Goal: Information Seeking & Learning: Learn about a topic

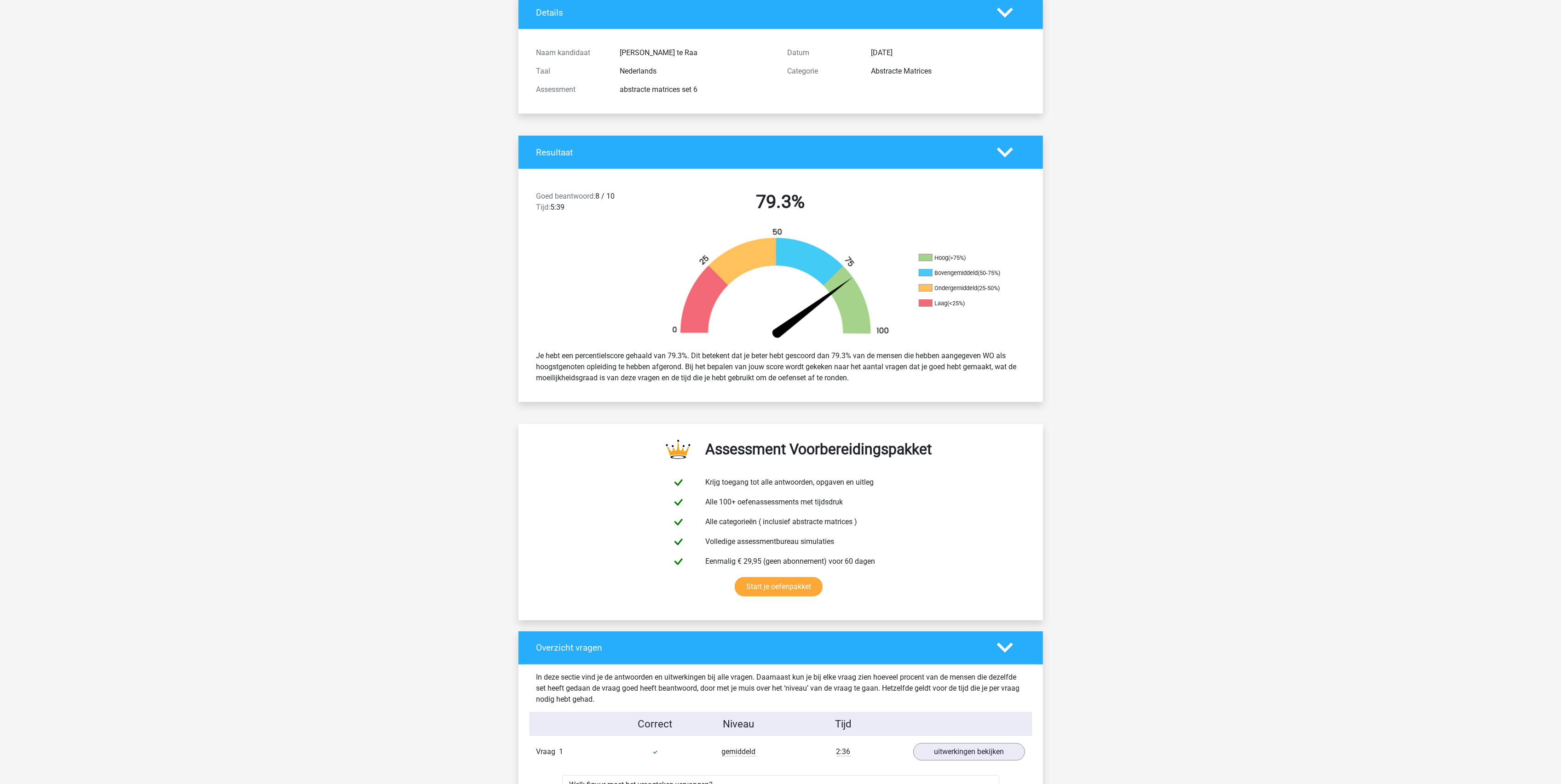
scroll to position [61, 0]
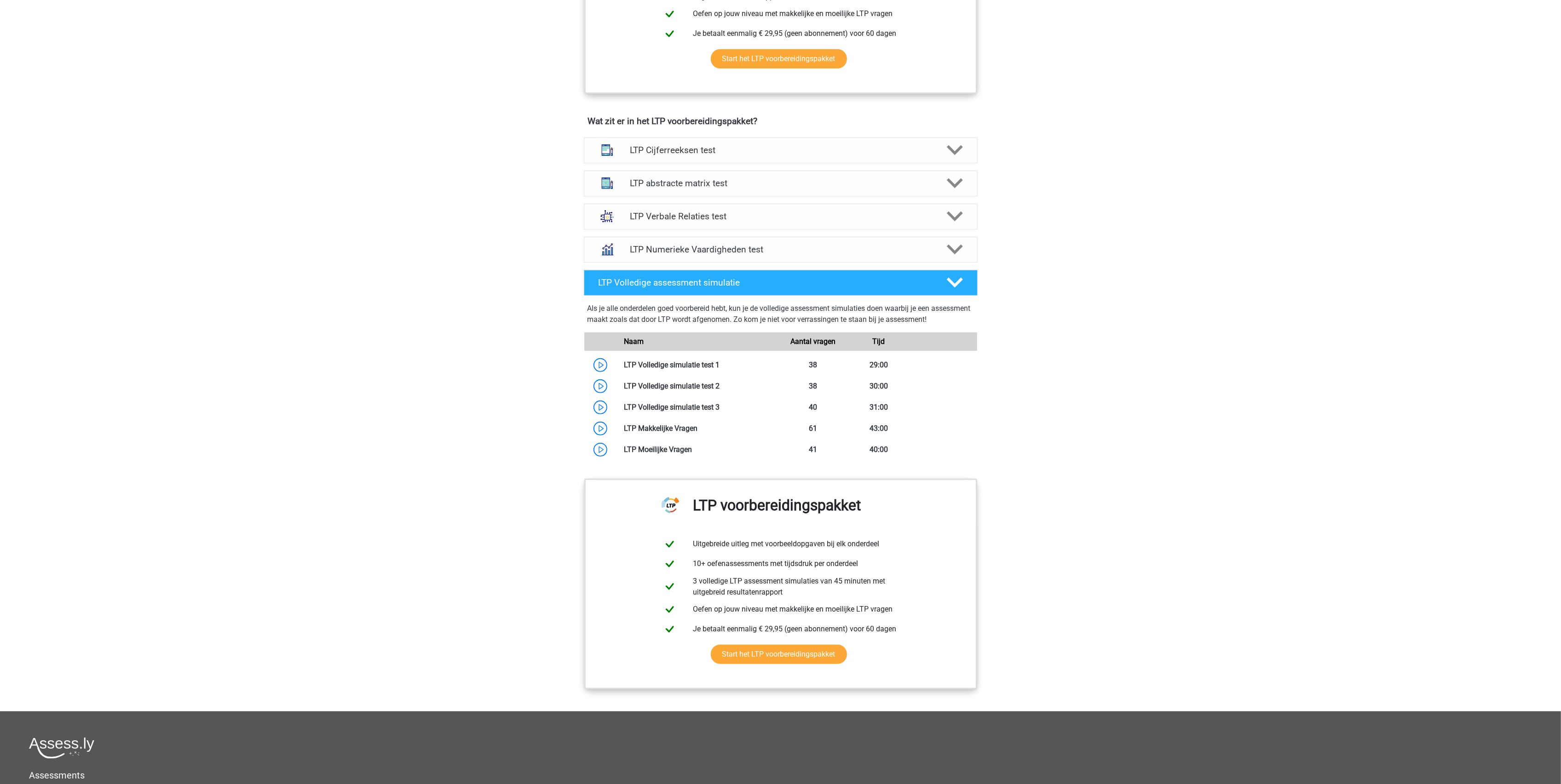
scroll to position [478, 0]
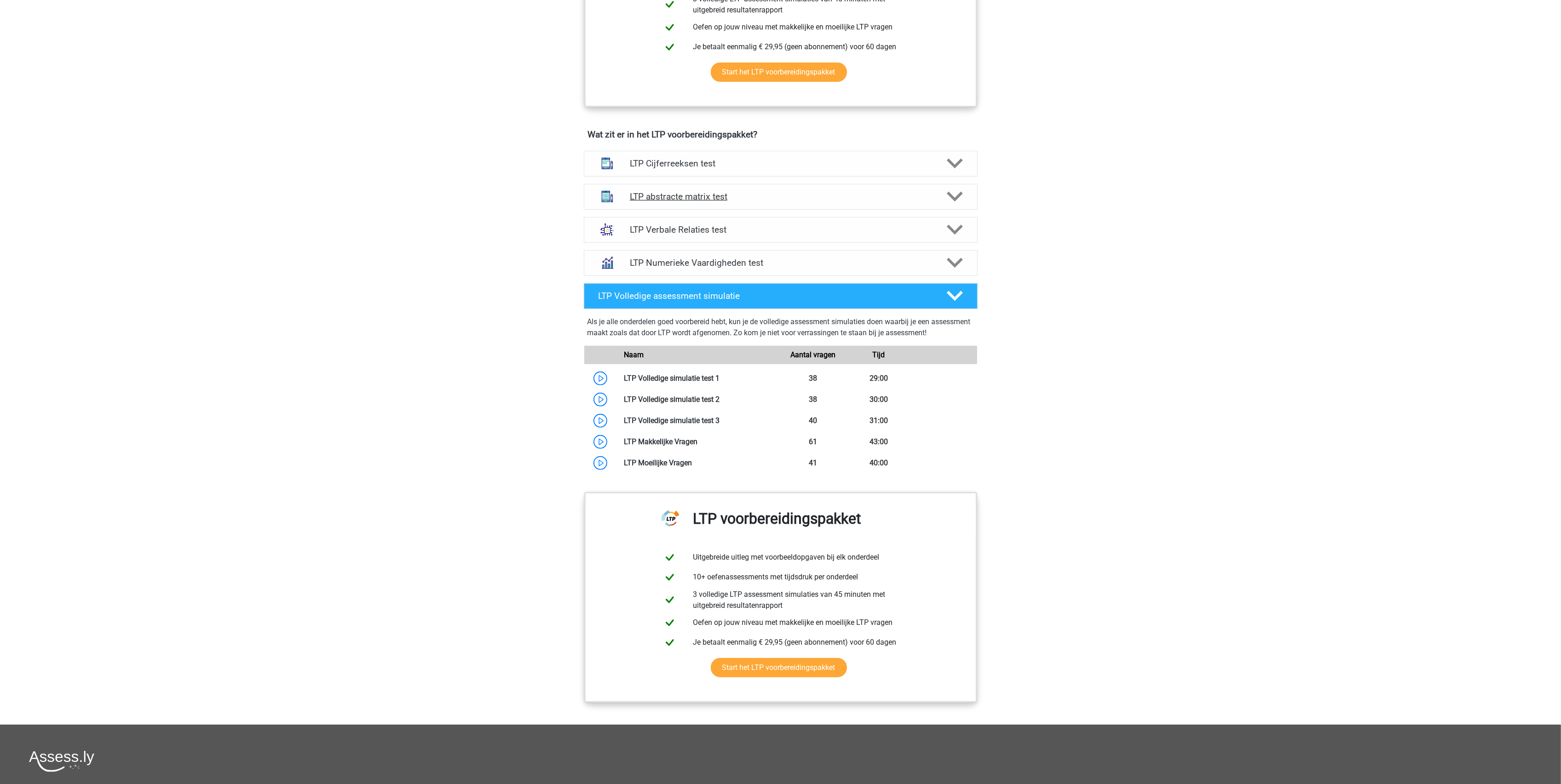
click at [675, 197] on h4 "LTP abstracte matrix test" at bounding box center [780, 196] width 301 height 11
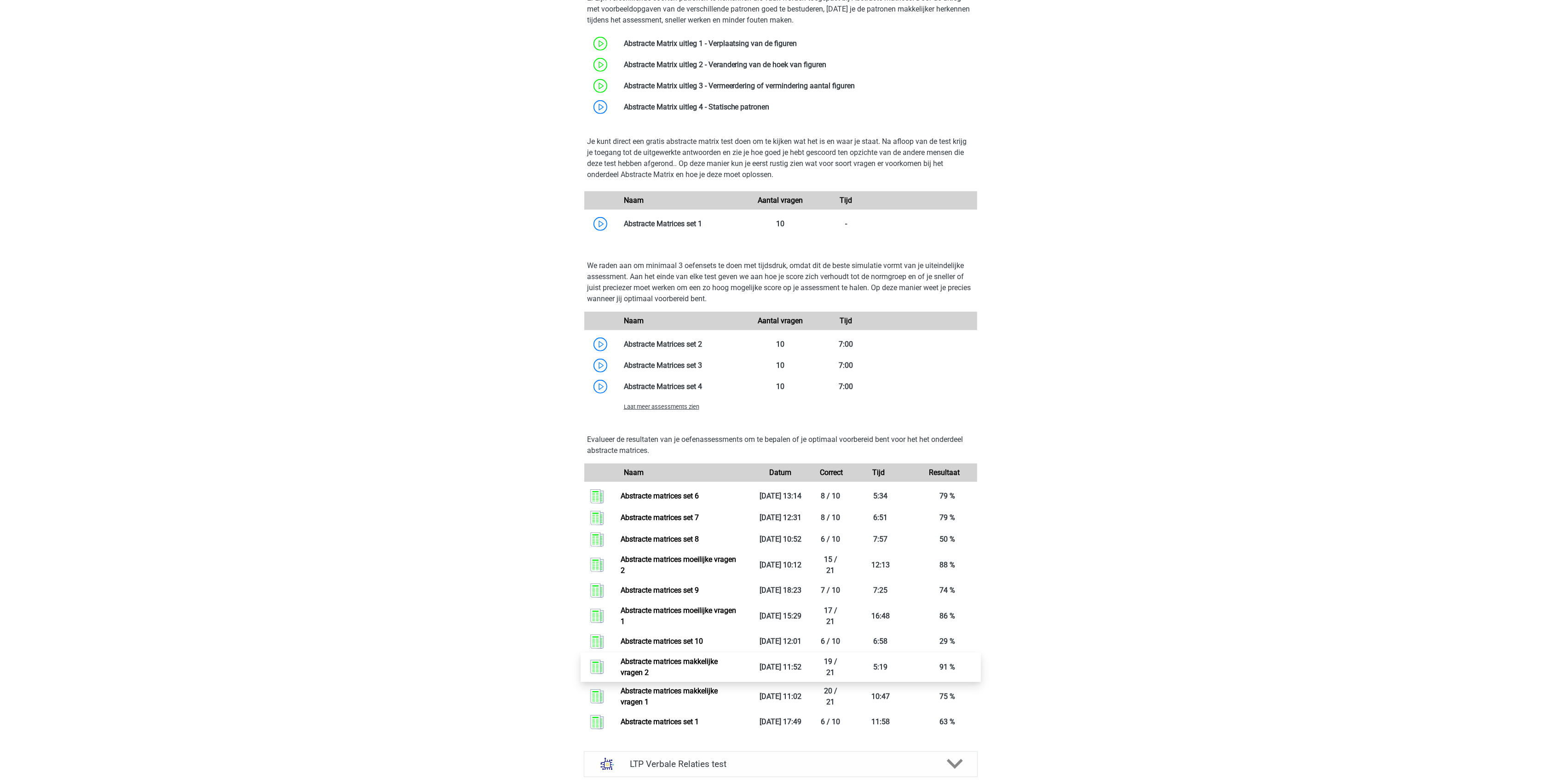
scroll to position [723, 0]
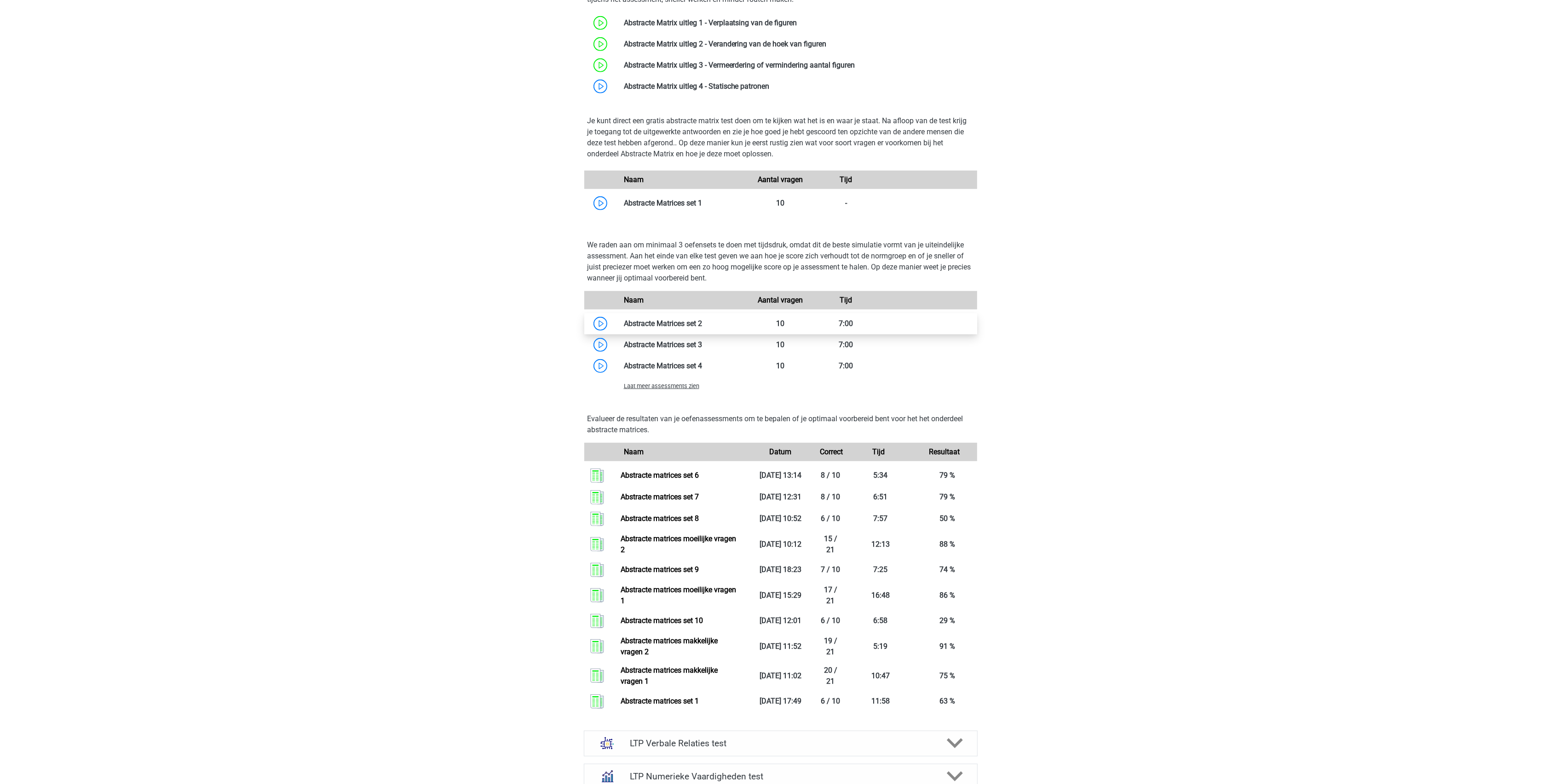
click at [702, 324] on link at bounding box center [702, 324] width 0 height 8
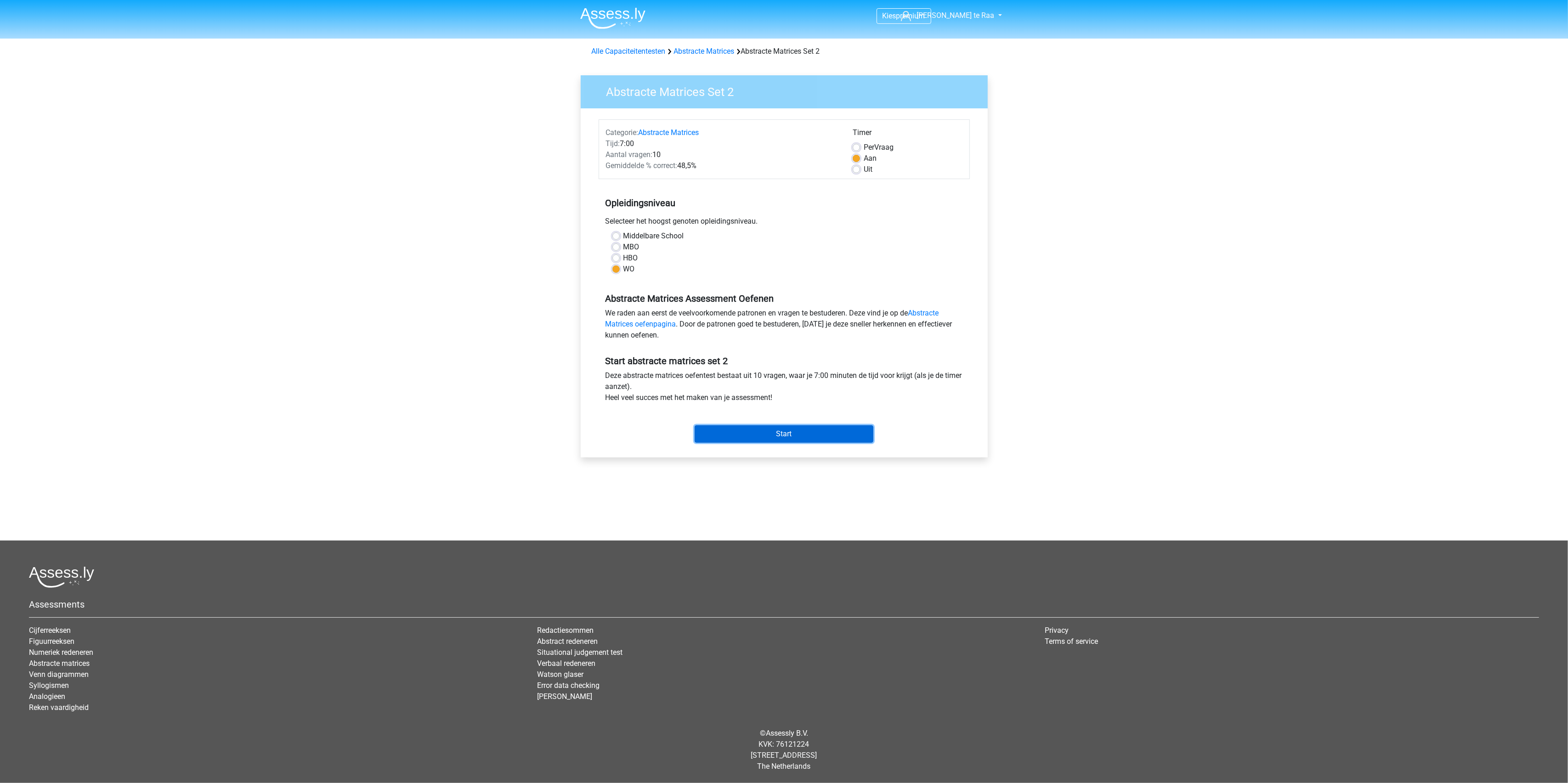
click at [778, 436] on input "Start" at bounding box center [784, 434] width 179 height 18
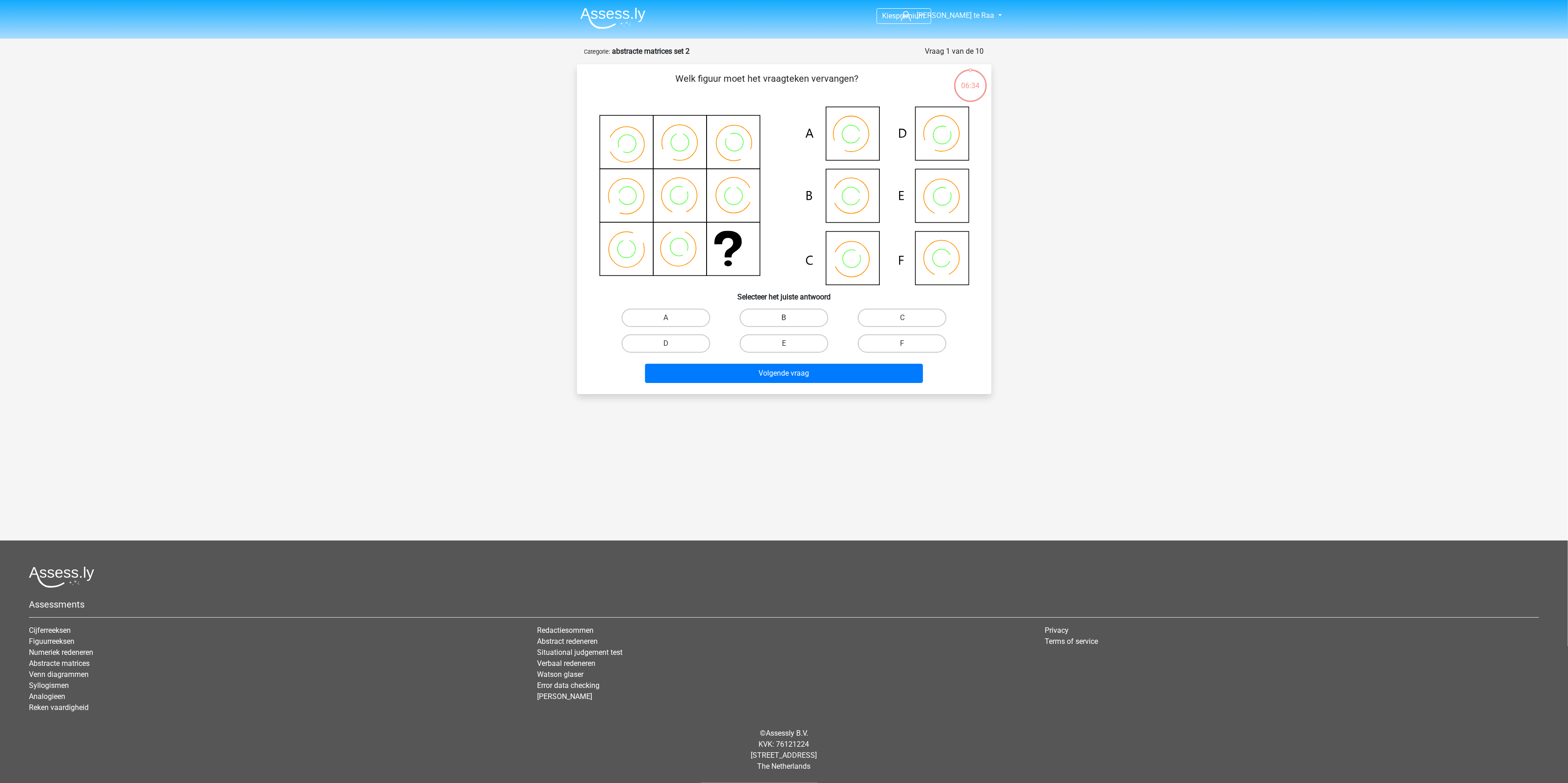
click at [797, 313] on label "B" at bounding box center [783, 318] width 88 height 18
click at [790, 318] on input "B" at bounding box center [787, 320] width 6 height 6
radio input "true"
click at [787, 372] on button "Volgende vraag" at bounding box center [784, 373] width 278 height 19
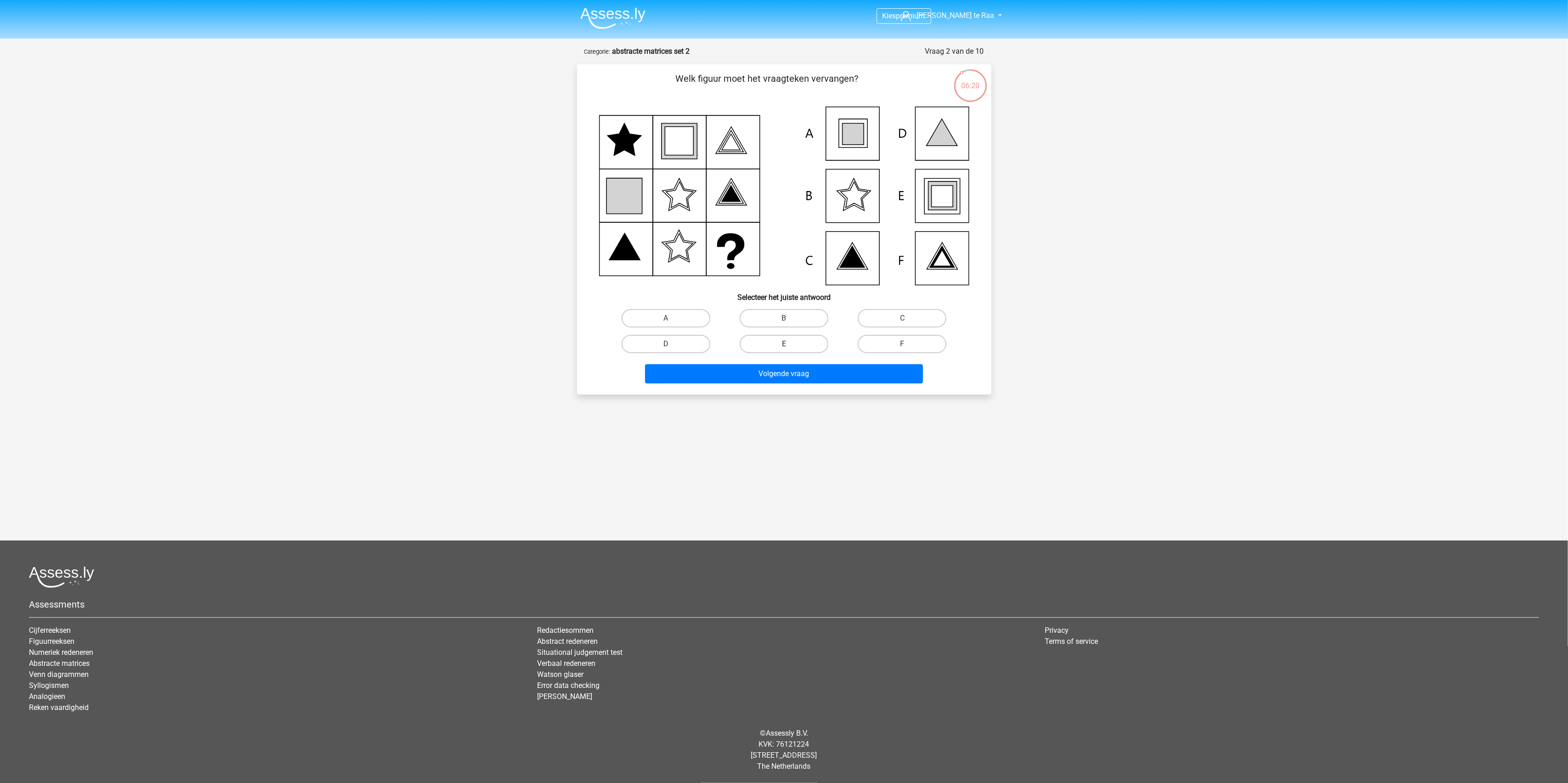
click at [779, 342] on label "E" at bounding box center [783, 344] width 88 height 18
click at [784, 344] on input "E" at bounding box center [787, 347] width 6 height 6
radio input "true"
click at [782, 370] on button "Volgende vraag" at bounding box center [784, 373] width 278 height 19
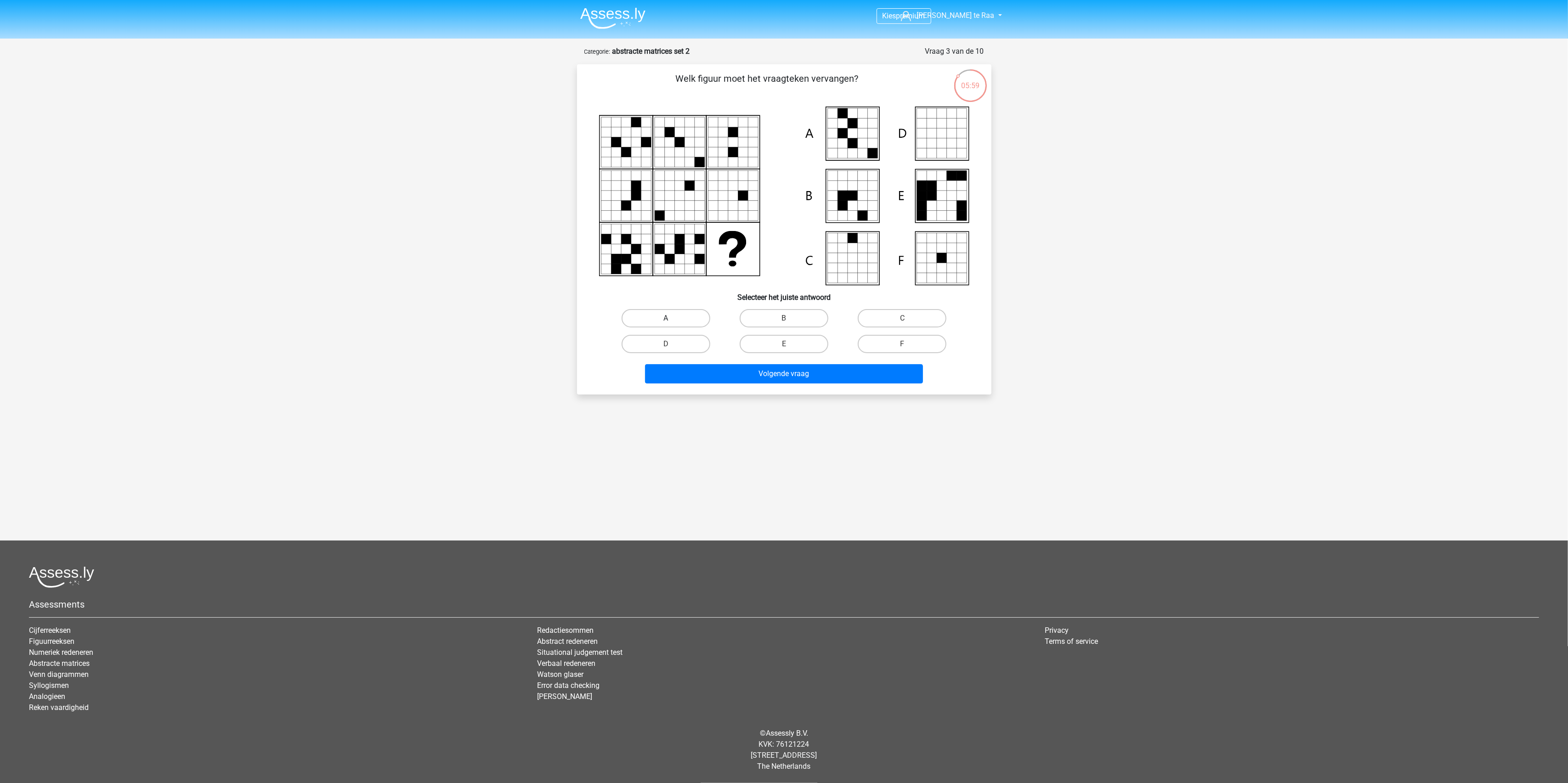
click at [656, 311] on label "A" at bounding box center [666, 318] width 88 height 18
click at [666, 318] on input "A" at bounding box center [669, 321] width 6 height 6
radio input "true"
click at [750, 378] on button "Volgende vraag" at bounding box center [784, 373] width 278 height 19
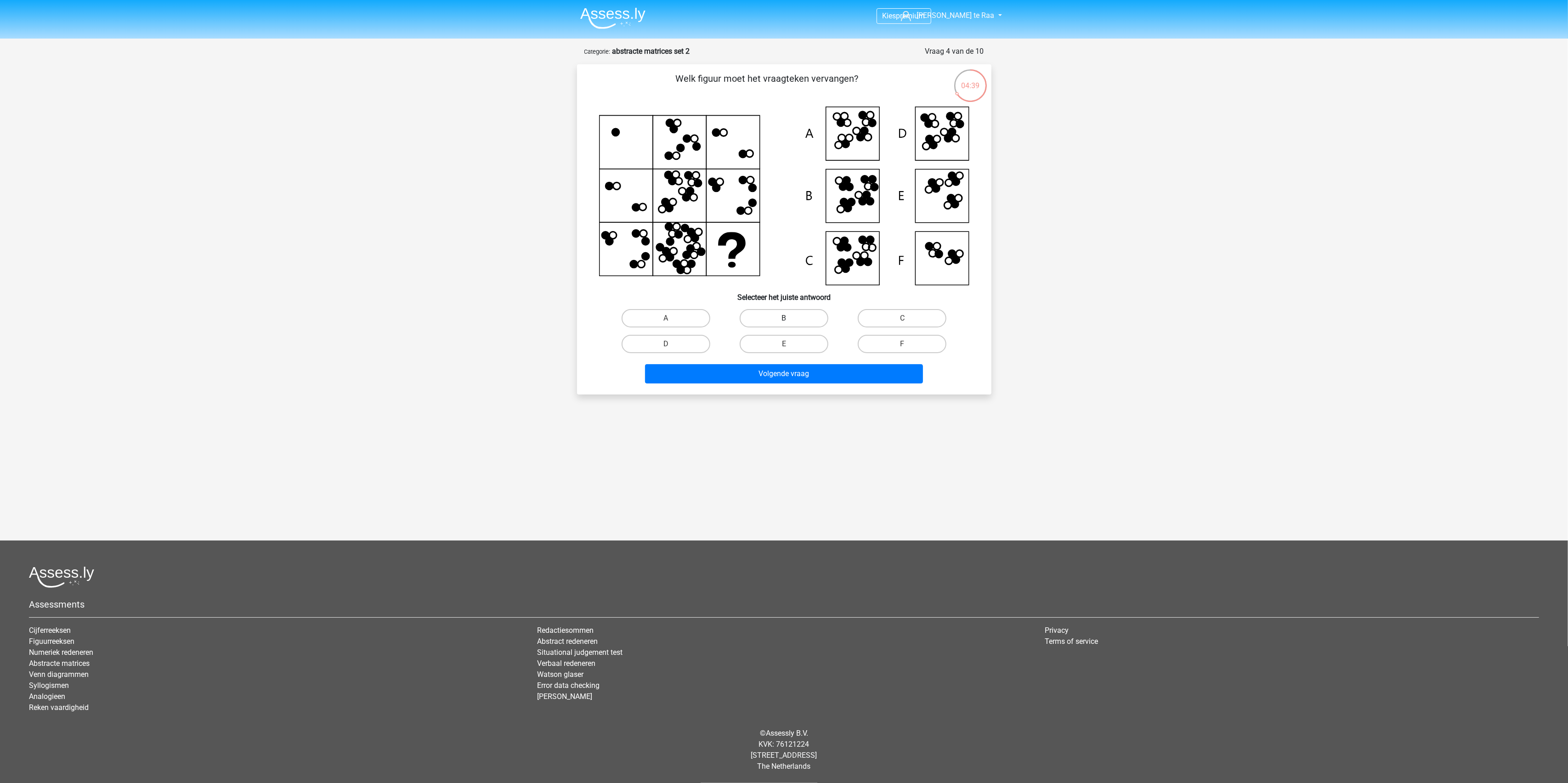
click at [806, 320] on label "B" at bounding box center [783, 318] width 88 height 18
click at [790, 320] on input "B" at bounding box center [787, 321] width 6 height 6
radio input "true"
click at [778, 370] on button "Volgende vraag" at bounding box center [784, 373] width 278 height 19
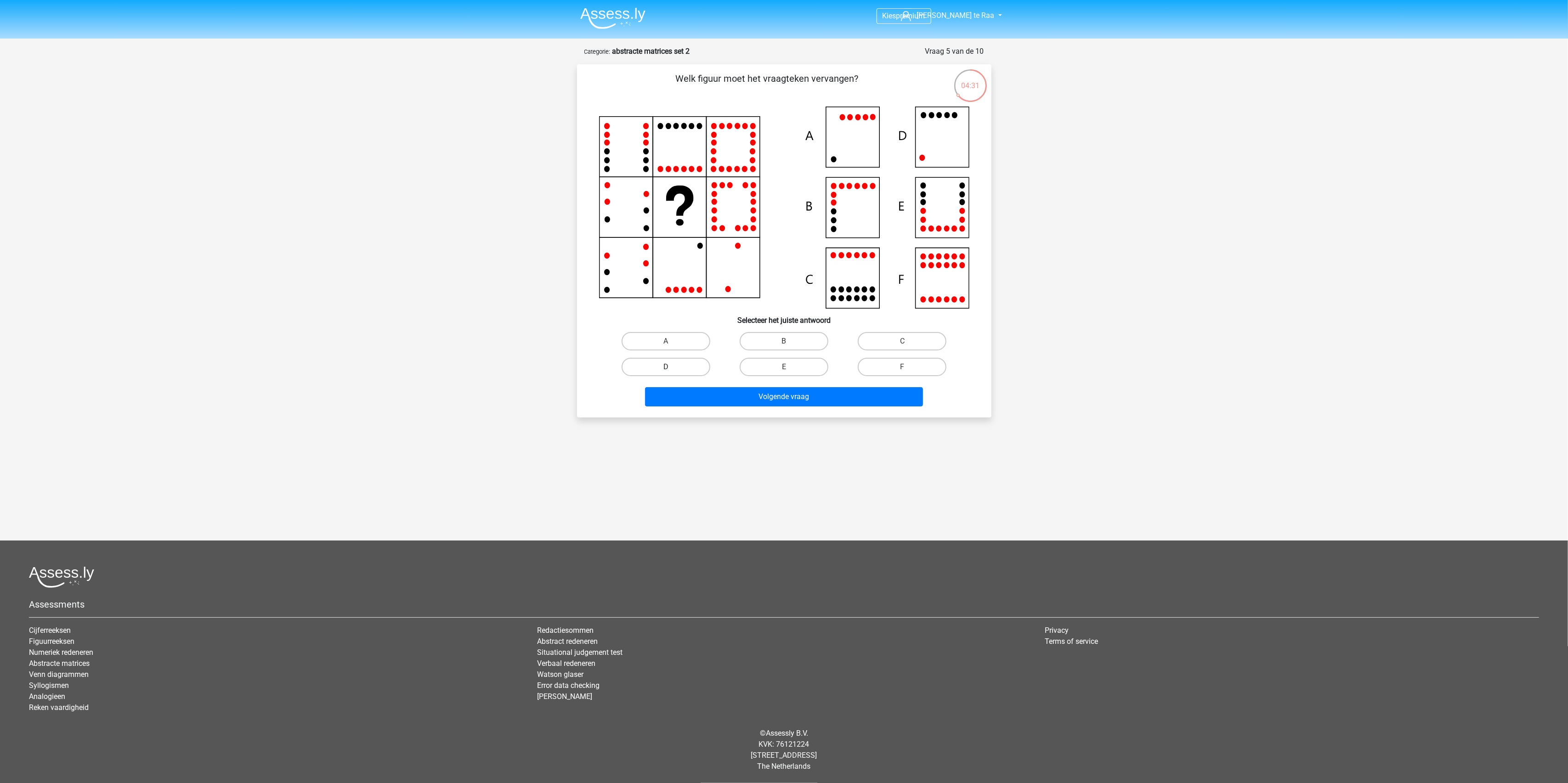
click at [690, 369] on label "D" at bounding box center [666, 367] width 88 height 18
click at [671, 369] on input "D" at bounding box center [669, 370] width 6 height 6
radio input "true"
click at [775, 402] on button "Volgende vraag" at bounding box center [784, 396] width 278 height 19
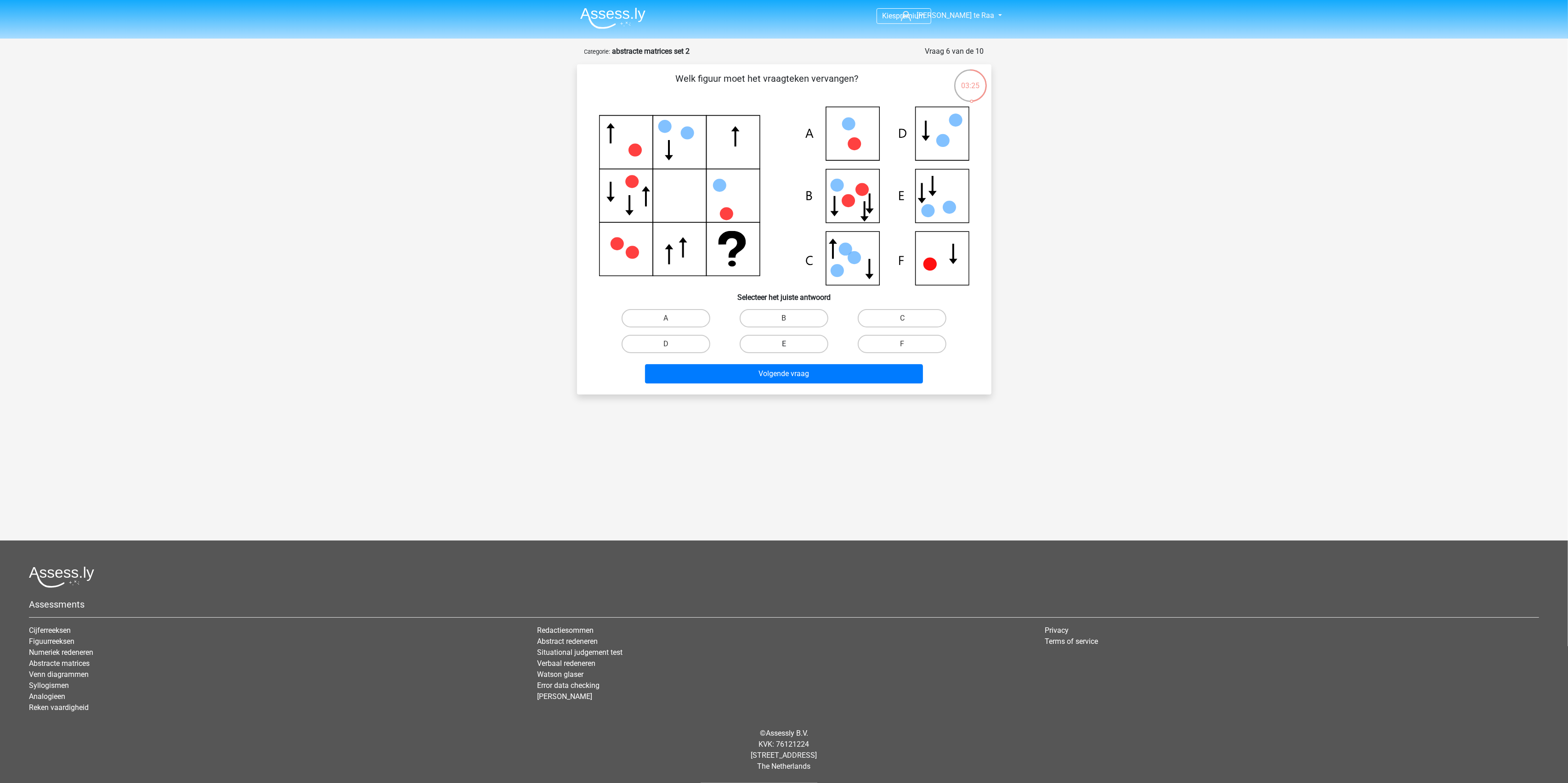
click at [802, 349] on label "E" at bounding box center [783, 344] width 88 height 18
click at [790, 349] on input "E" at bounding box center [787, 347] width 6 height 6
radio input "true"
click at [771, 371] on button "Volgende vraag" at bounding box center [784, 373] width 278 height 19
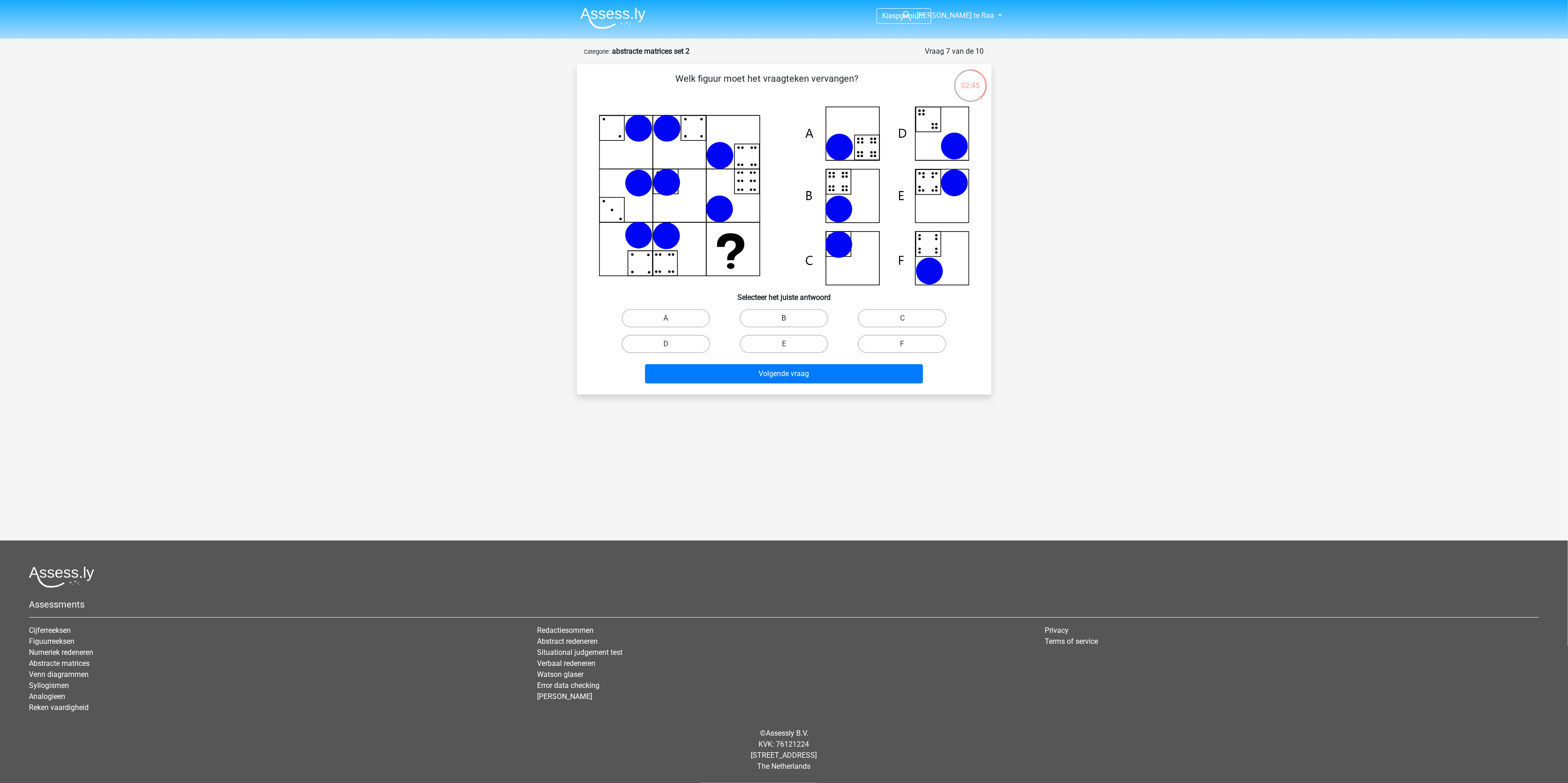
click at [822, 313] on label "B" at bounding box center [783, 318] width 88 height 18
click at [790, 318] on input "B" at bounding box center [787, 321] width 6 height 6
radio input "true"
click at [788, 379] on button "Volgende vraag" at bounding box center [784, 373] width 278 height 19
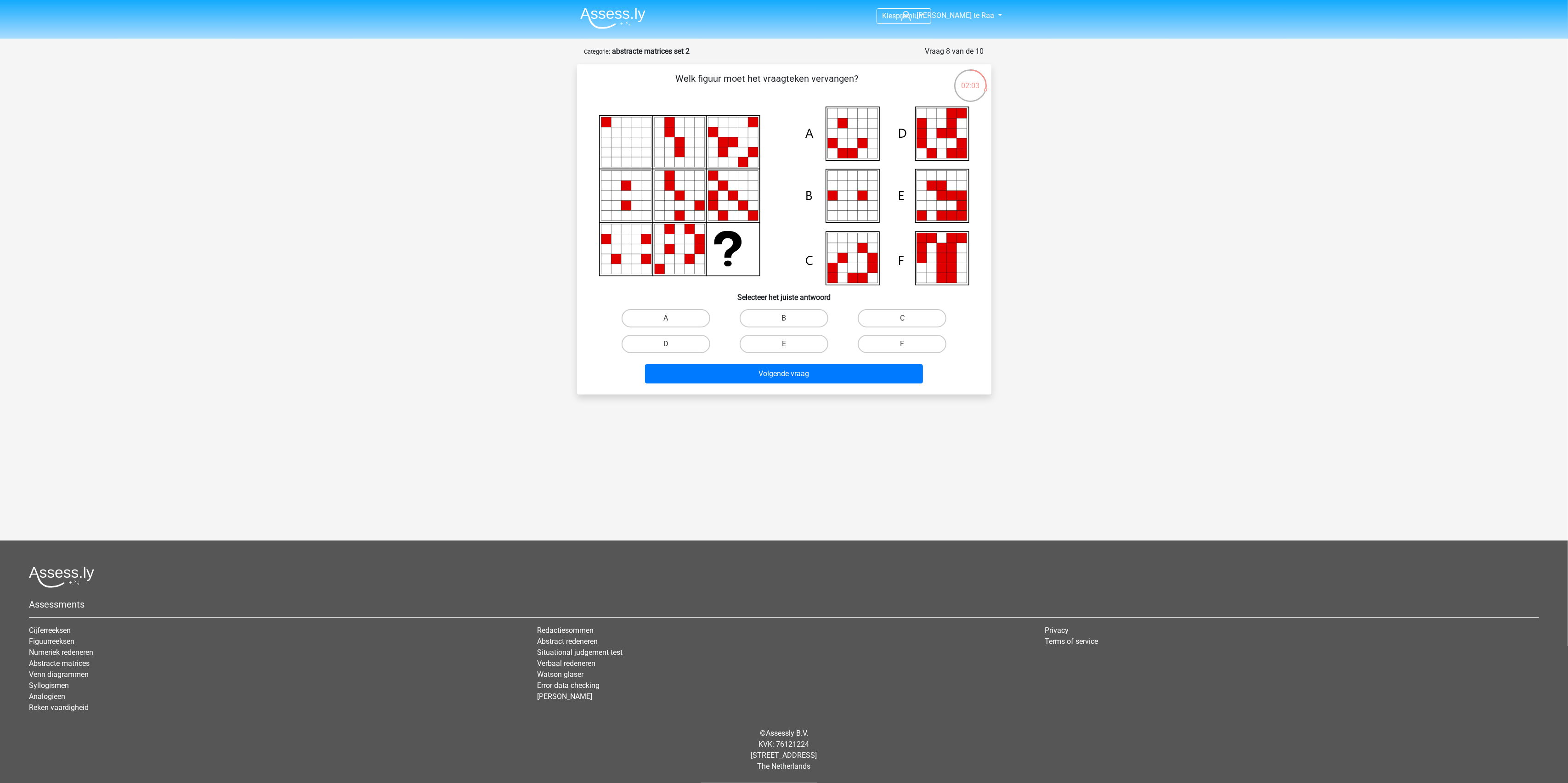
click at [948, 207] on icon at bounding box center [952, 206] width 10 height 10
click at [807, 344] on label "E" at bounding box center [783, 344] width 88 height 18
click at [790, 344] on input "E" at bounding box center [787, 347] width 6 height 6
radio input "true"
click at [804, 376] on button "Volgende vraag" at bounding box center [784, 373] width 278 height 19
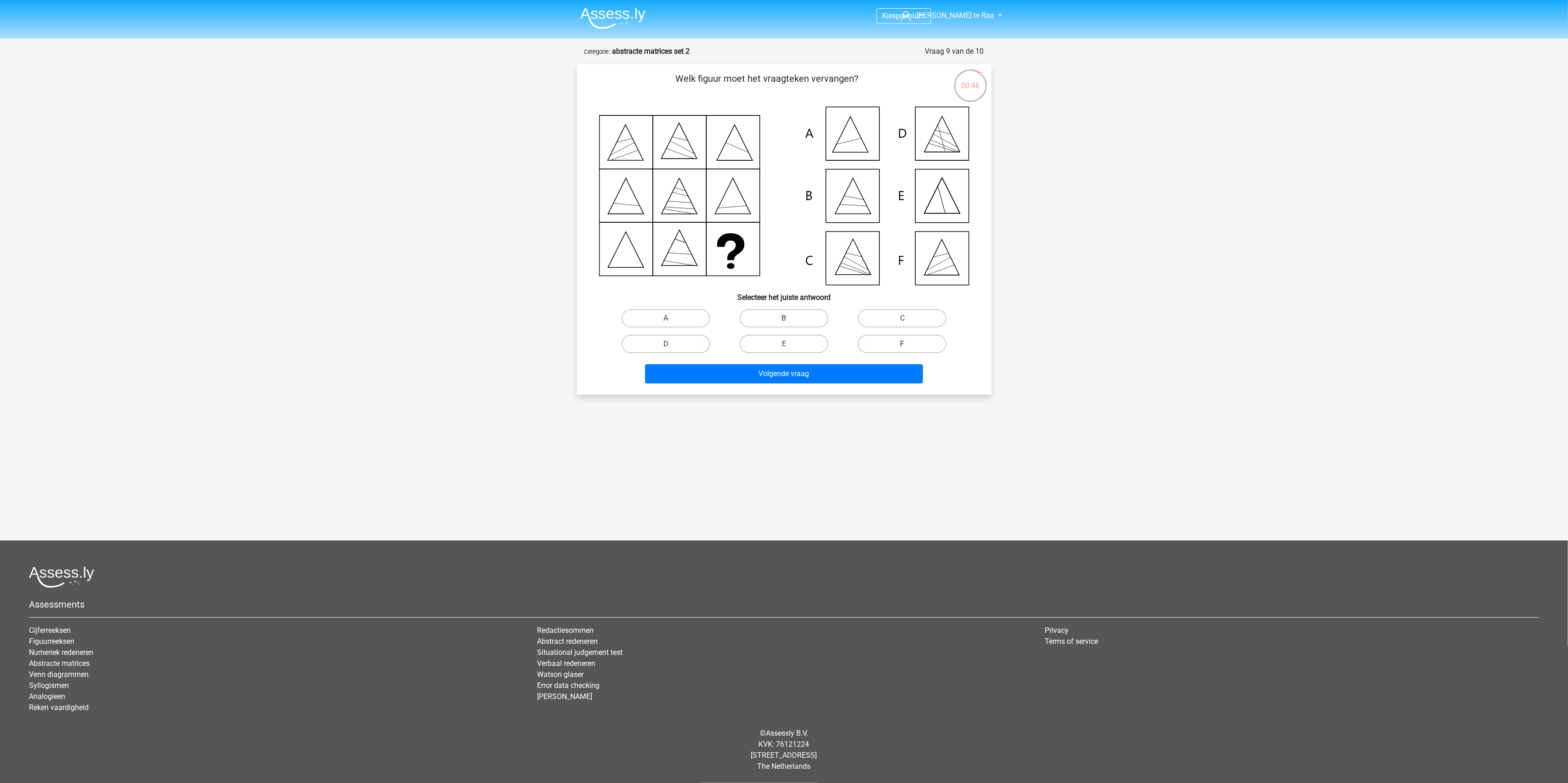
click at [903, 342] on label "F" at bounding box center [901, 344] width 88 height 18
click at [903, 344] on input "F" at bounding box center [905, 347] width 6 height 6
radio input "true"
click at [809, 374] on button "Volgende vraag" at bounding box center [784, 373] width 278 height 19
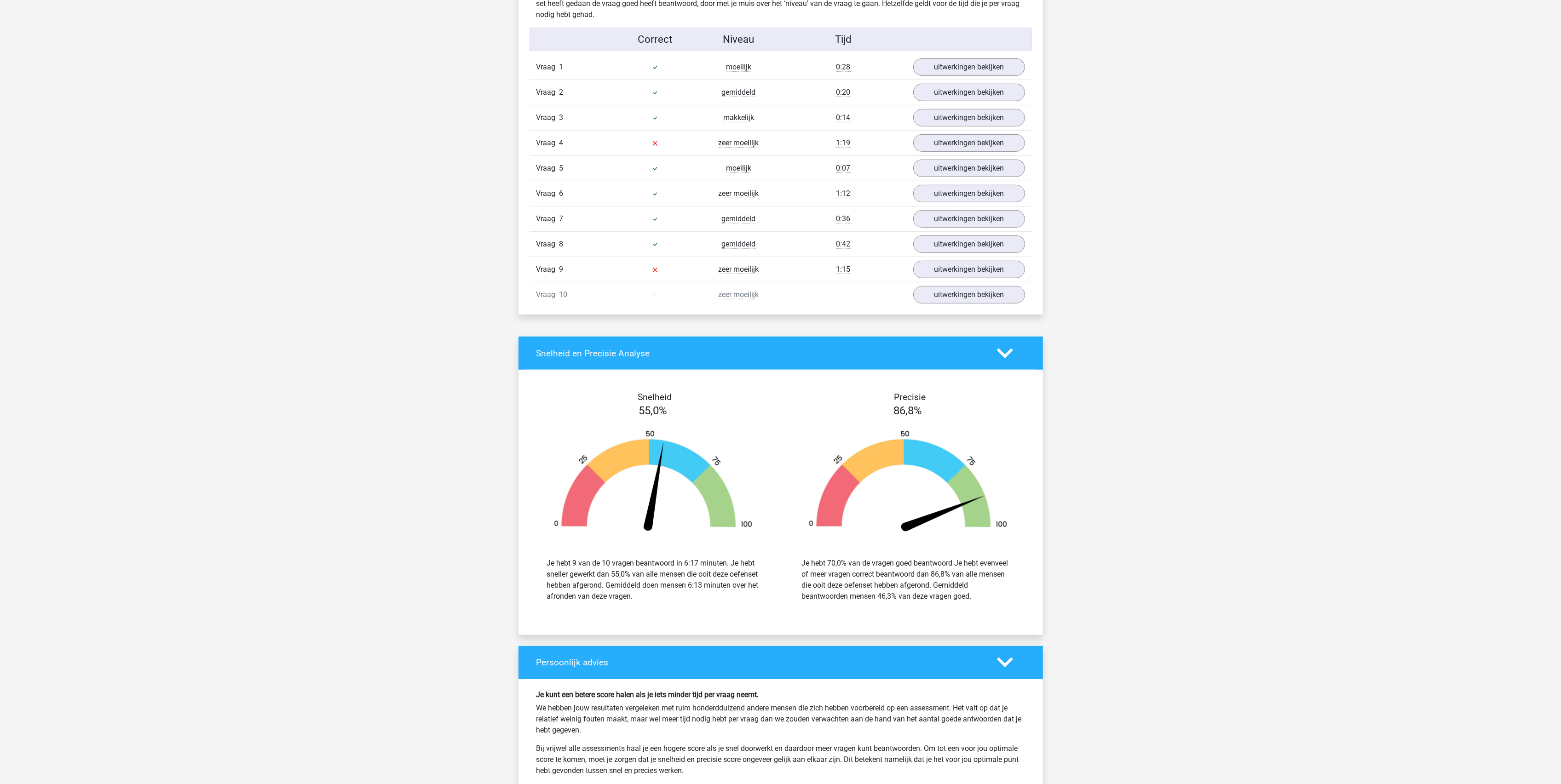
scroll to position [736, 0]
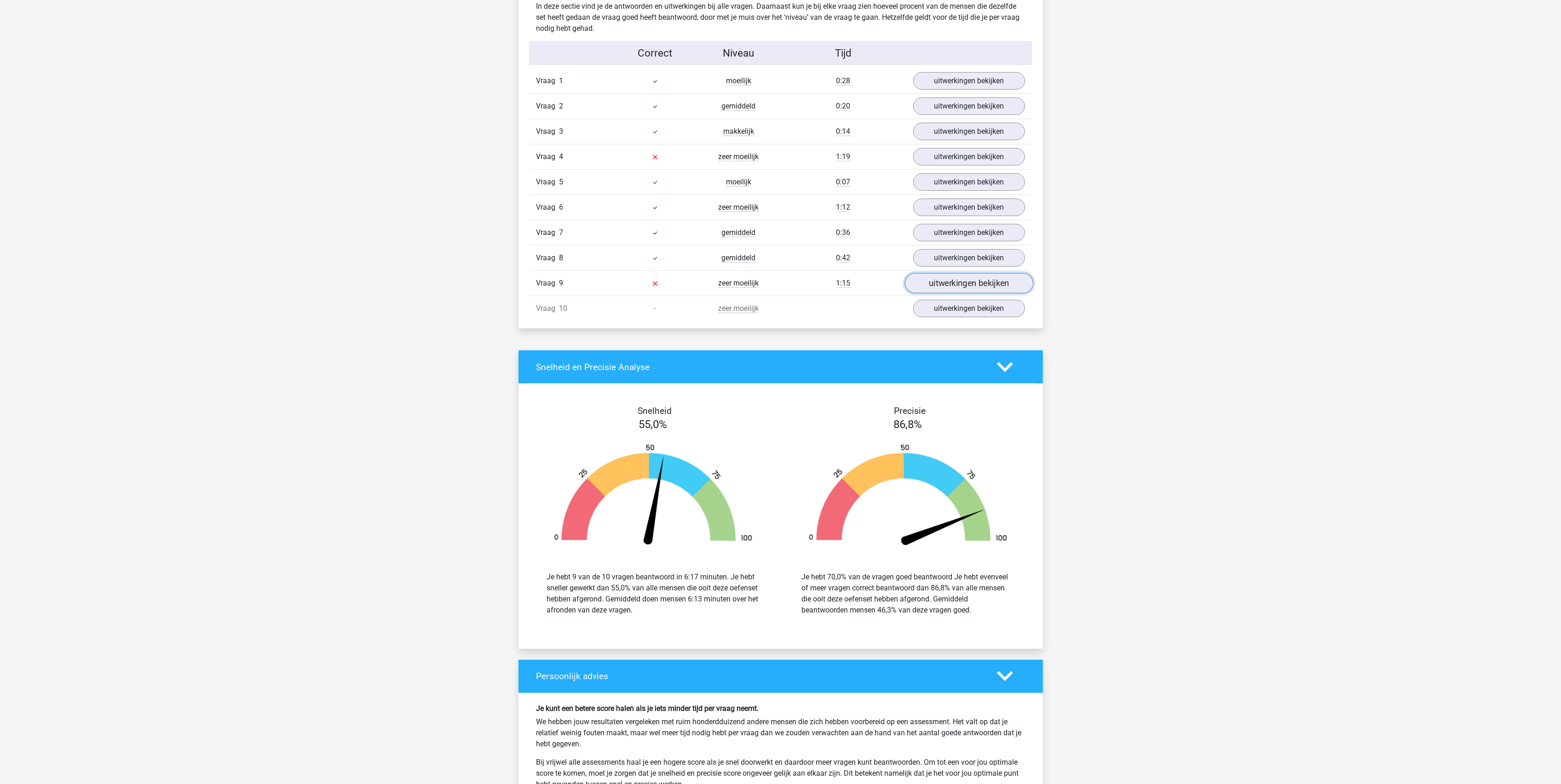
click at [941, 288] on link "uitwerkingen bekijken" at bounding box center [969, 283] width 128 height 21
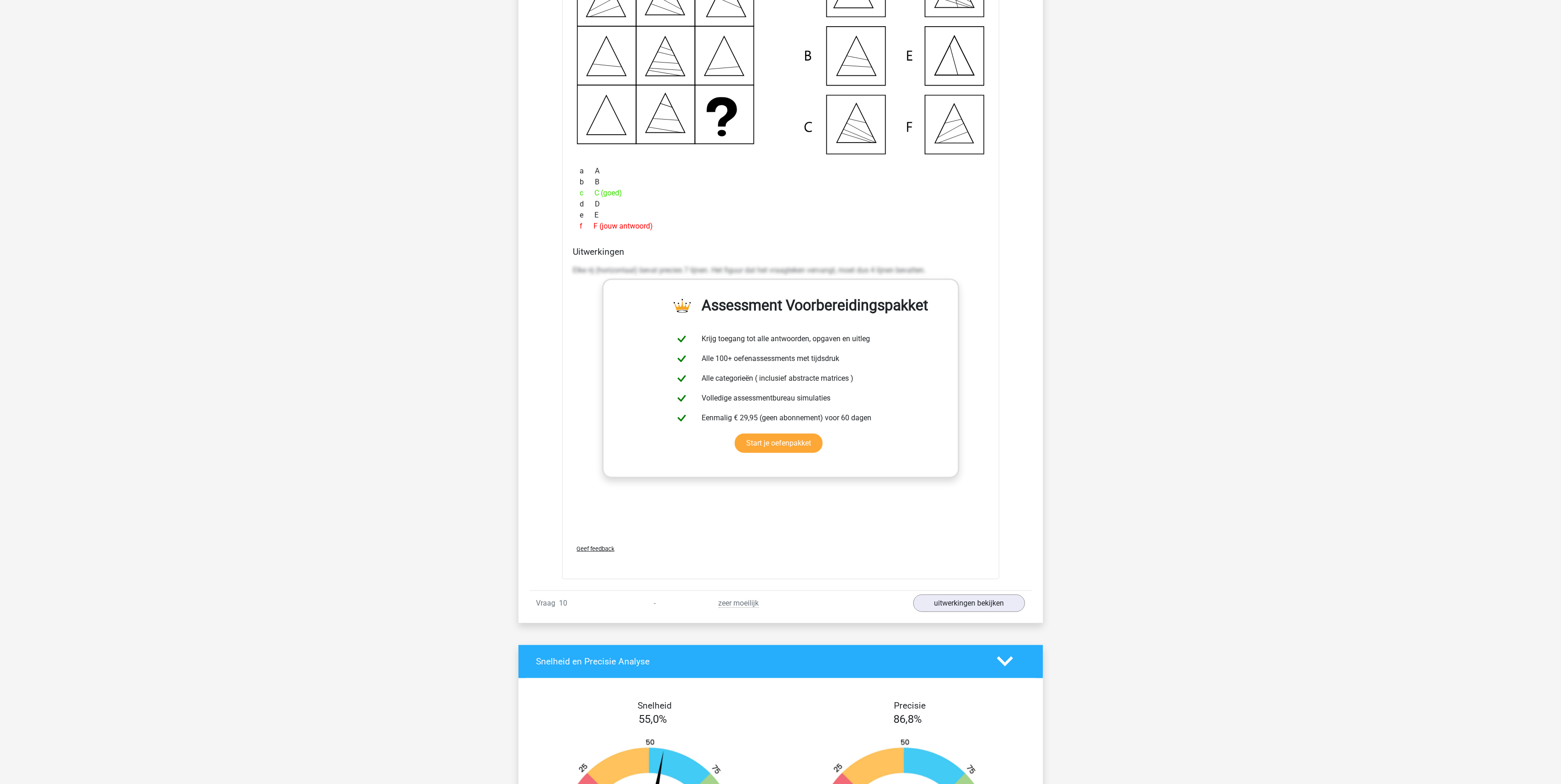
scroll to position [1288, 0]
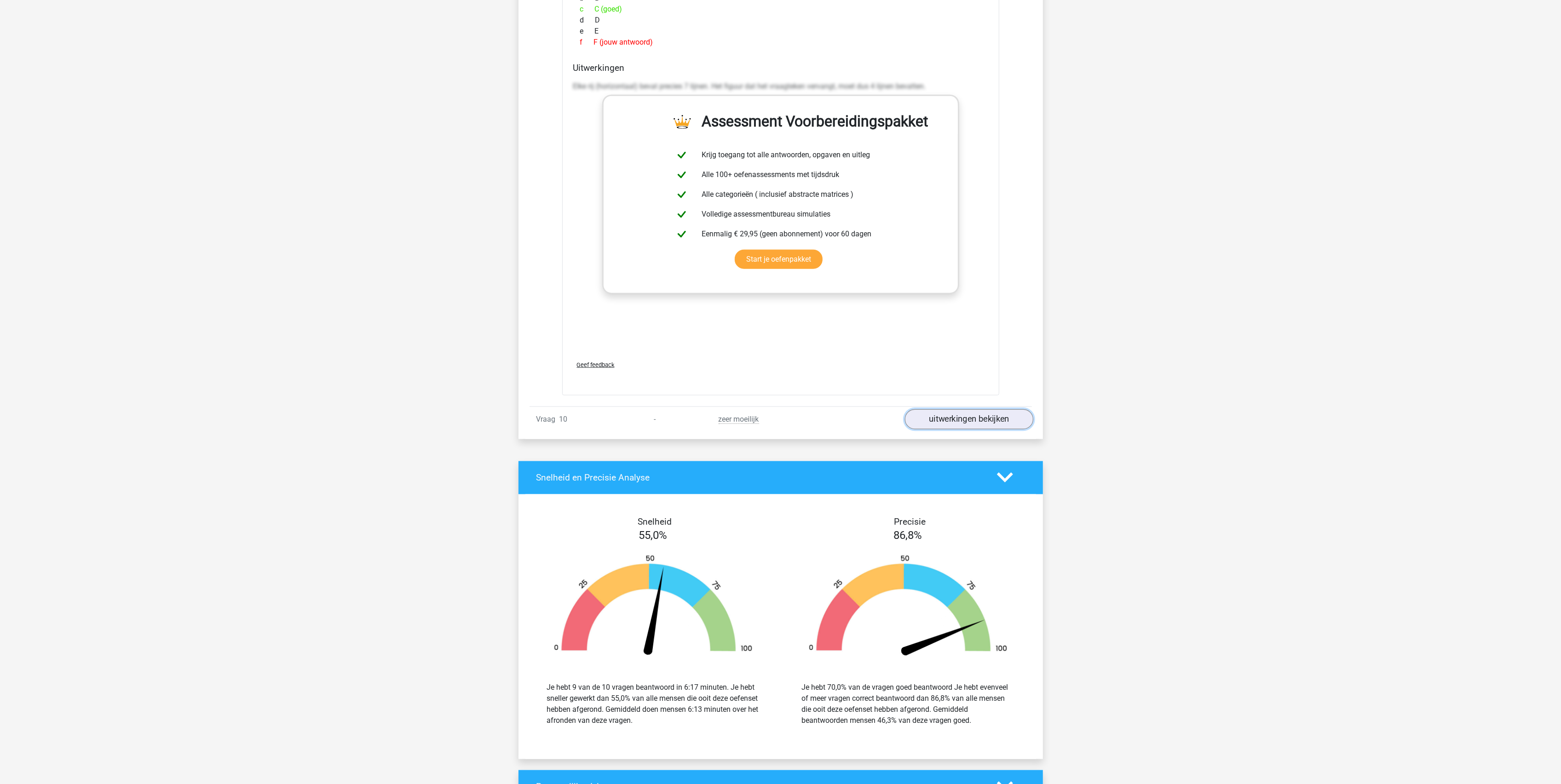
click at [965, 422] on link "uitwerkingen bekijken" at bounding box center [969, 419] width 128 height 21
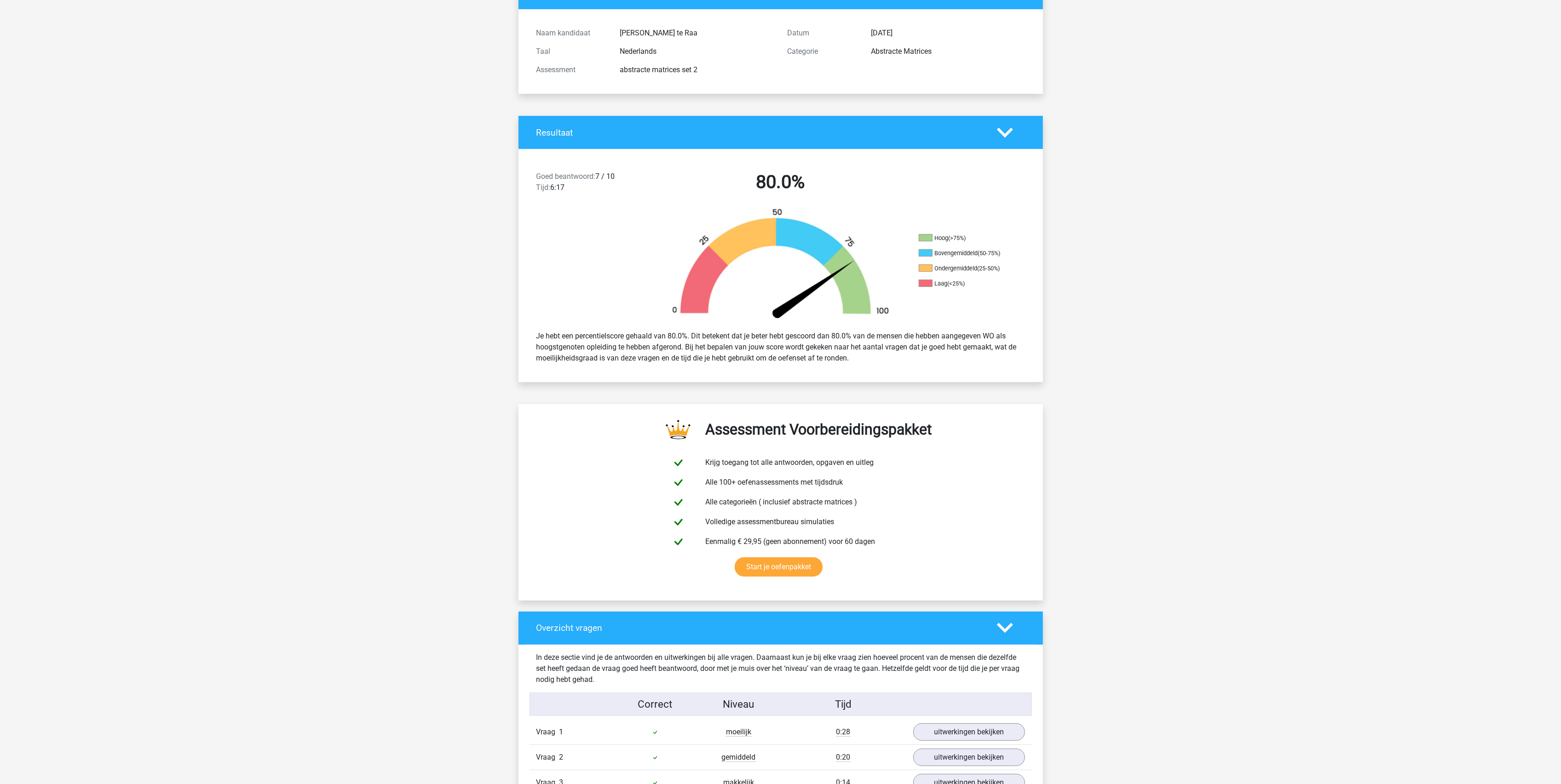
scroll to position [0, 0]
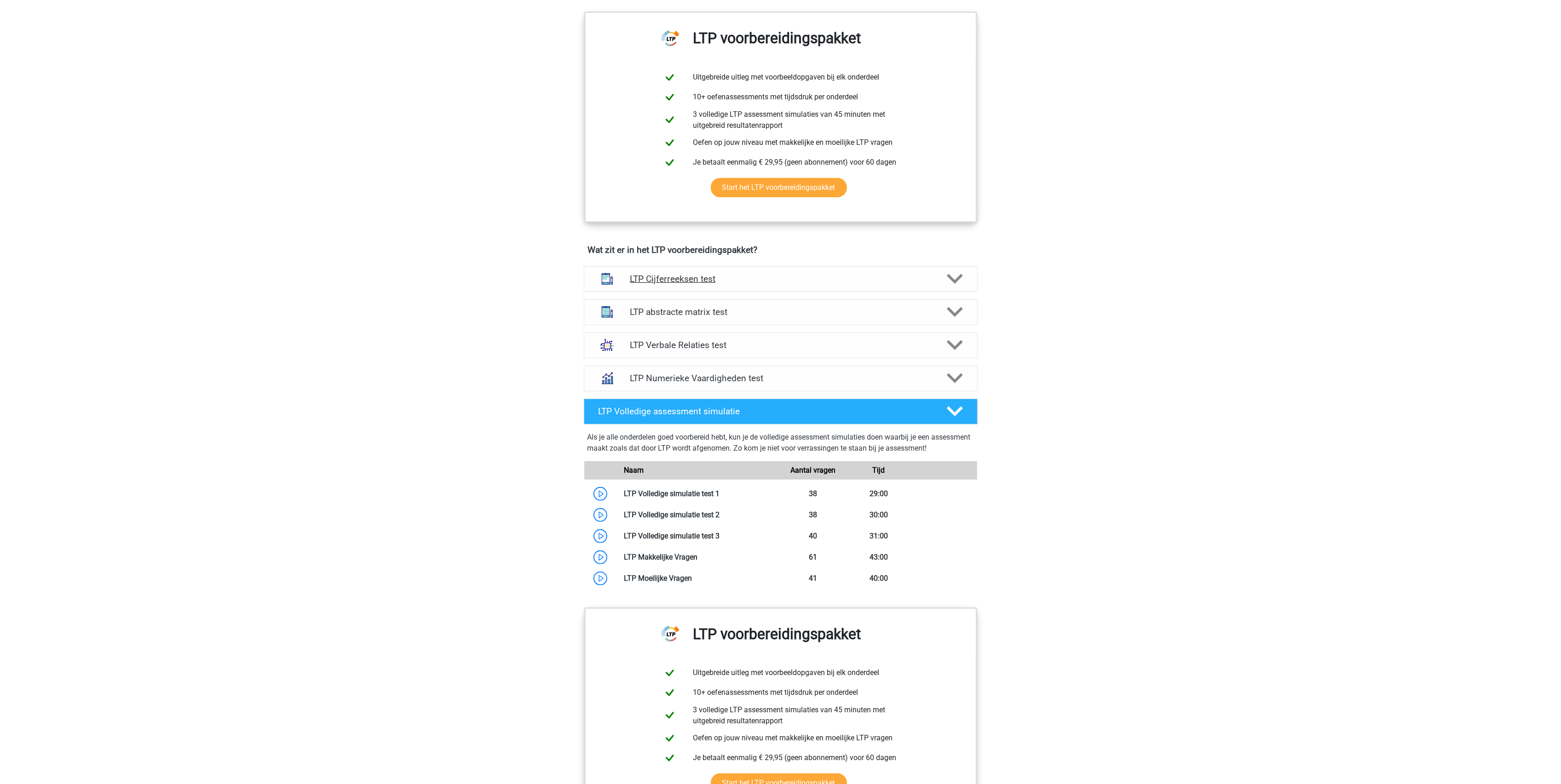
scroll to position [356, 0]
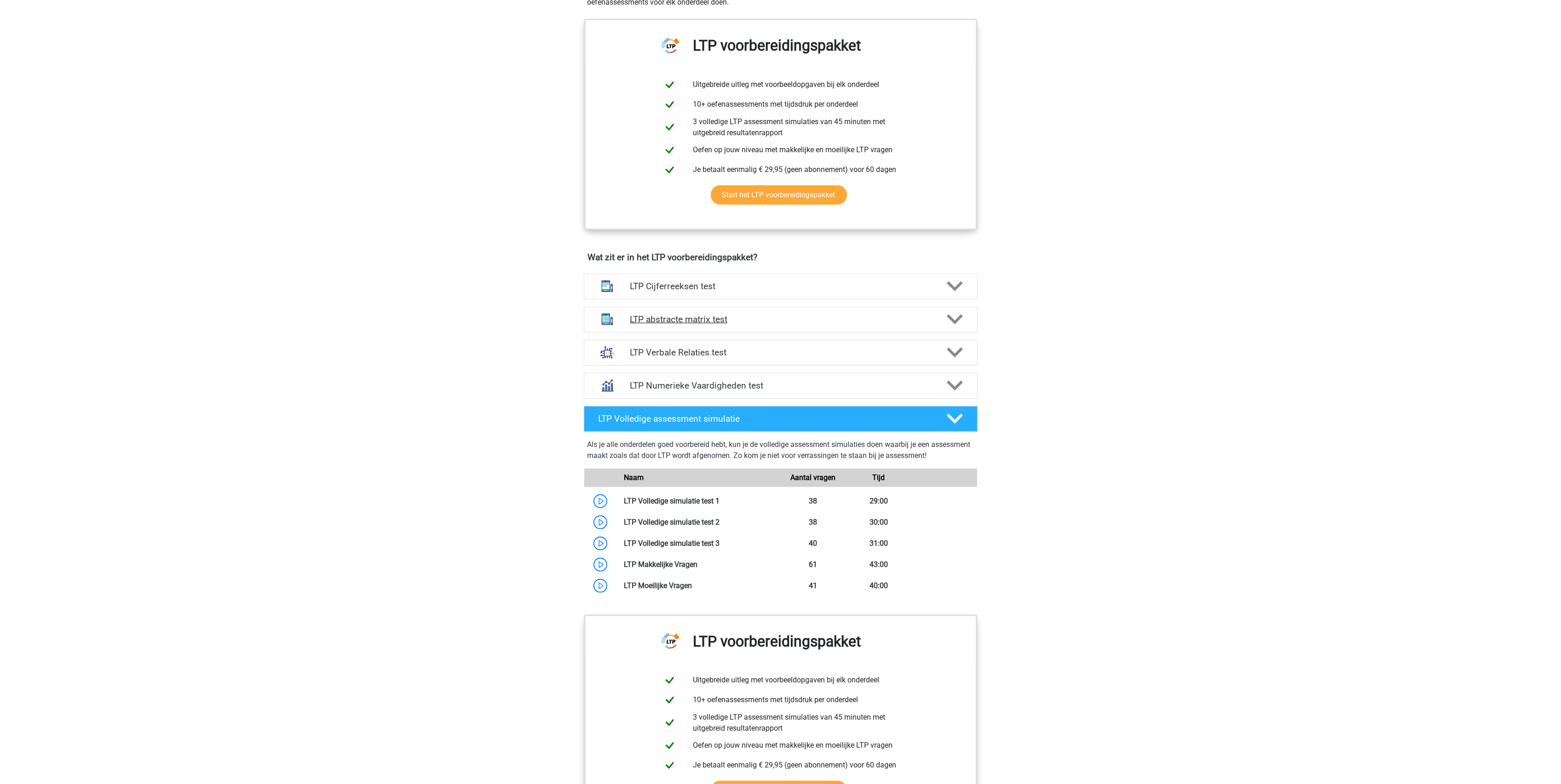
click at [671, 324] on h4 "LTP abstracte matrix test" at bounding box center [780, 319] width 301 height 11
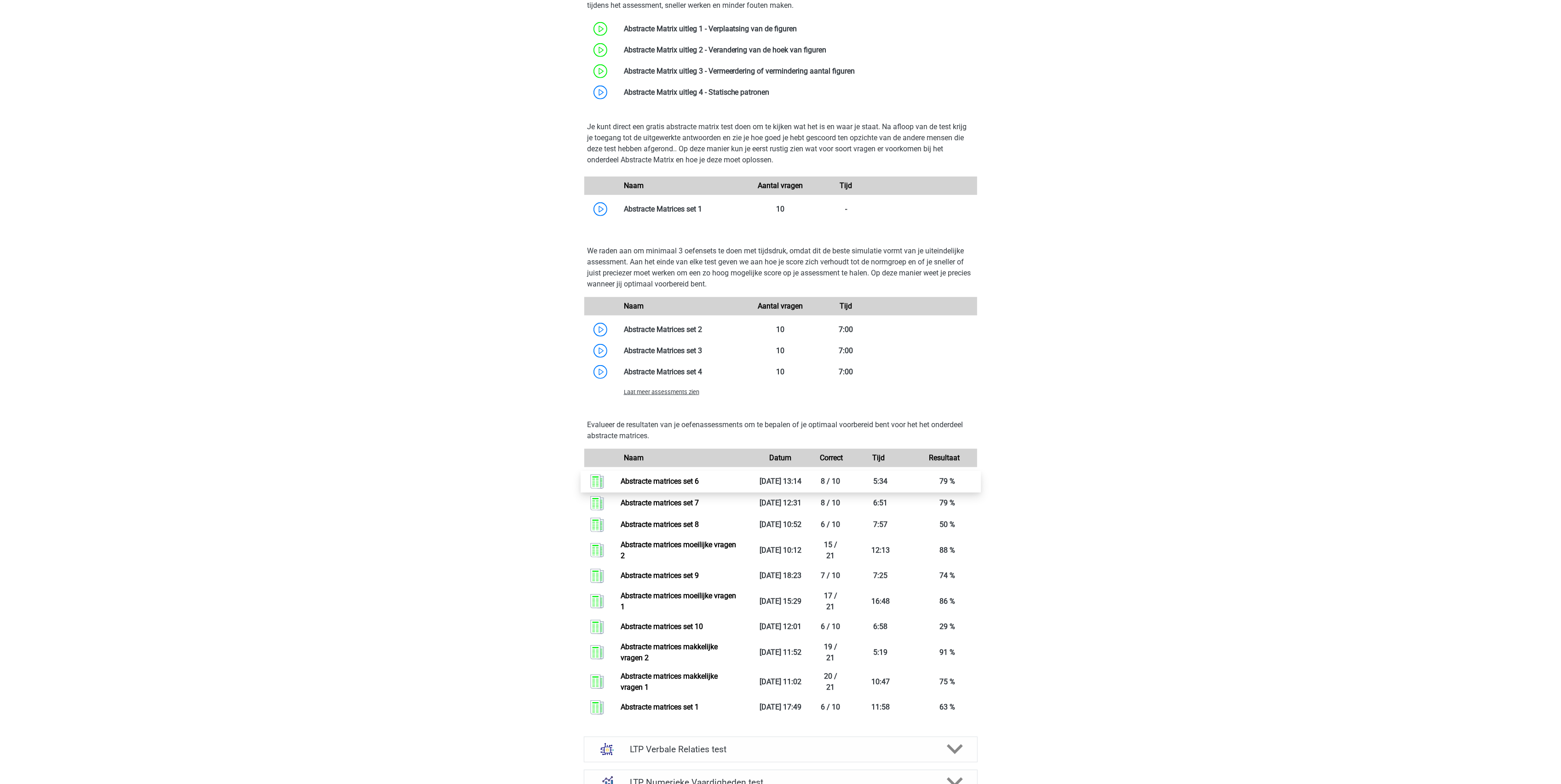
scroll to position [723, 0]
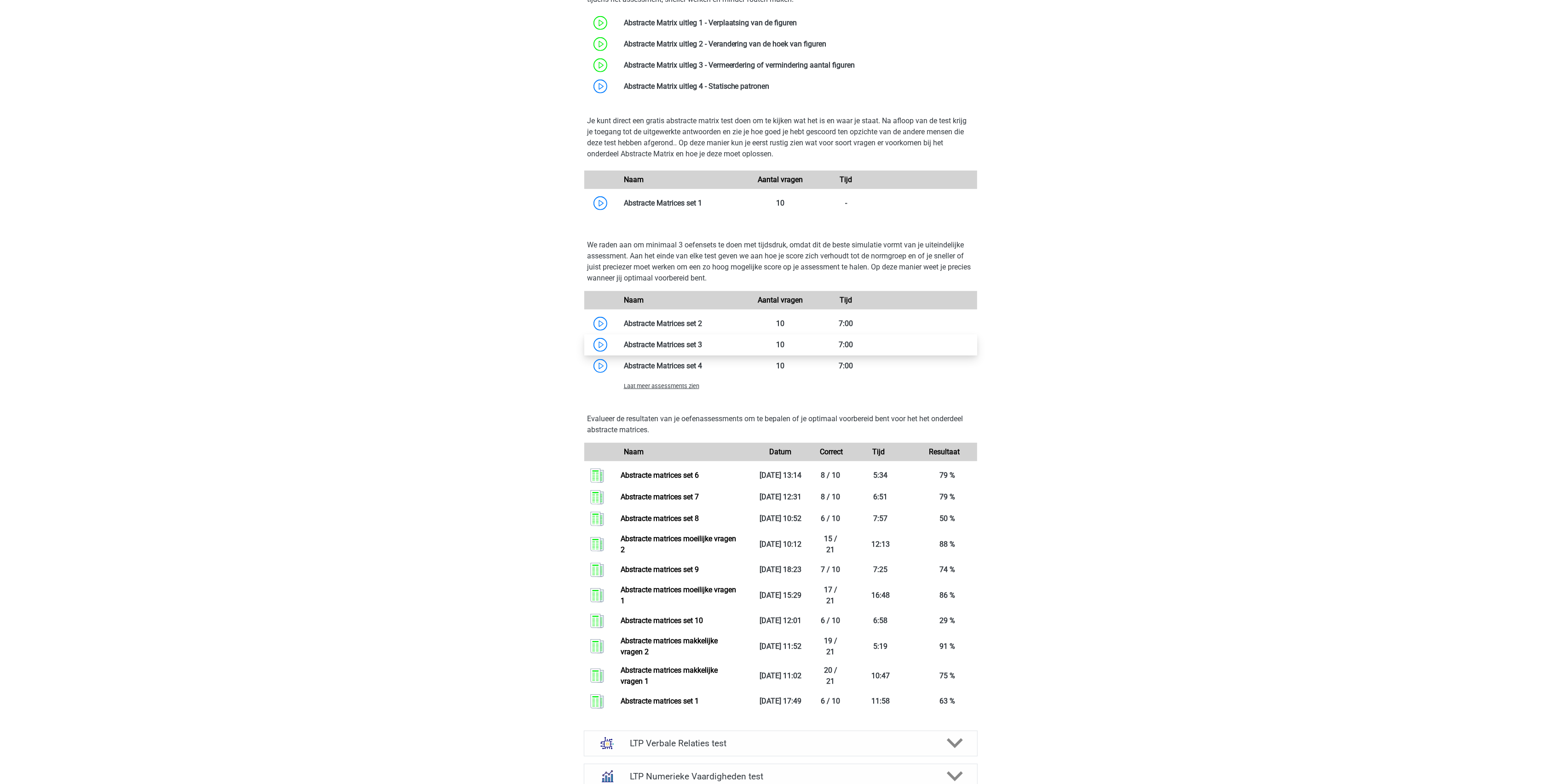
click at [702, 347] on link at bounding box center [702, 345] width 0 height 8
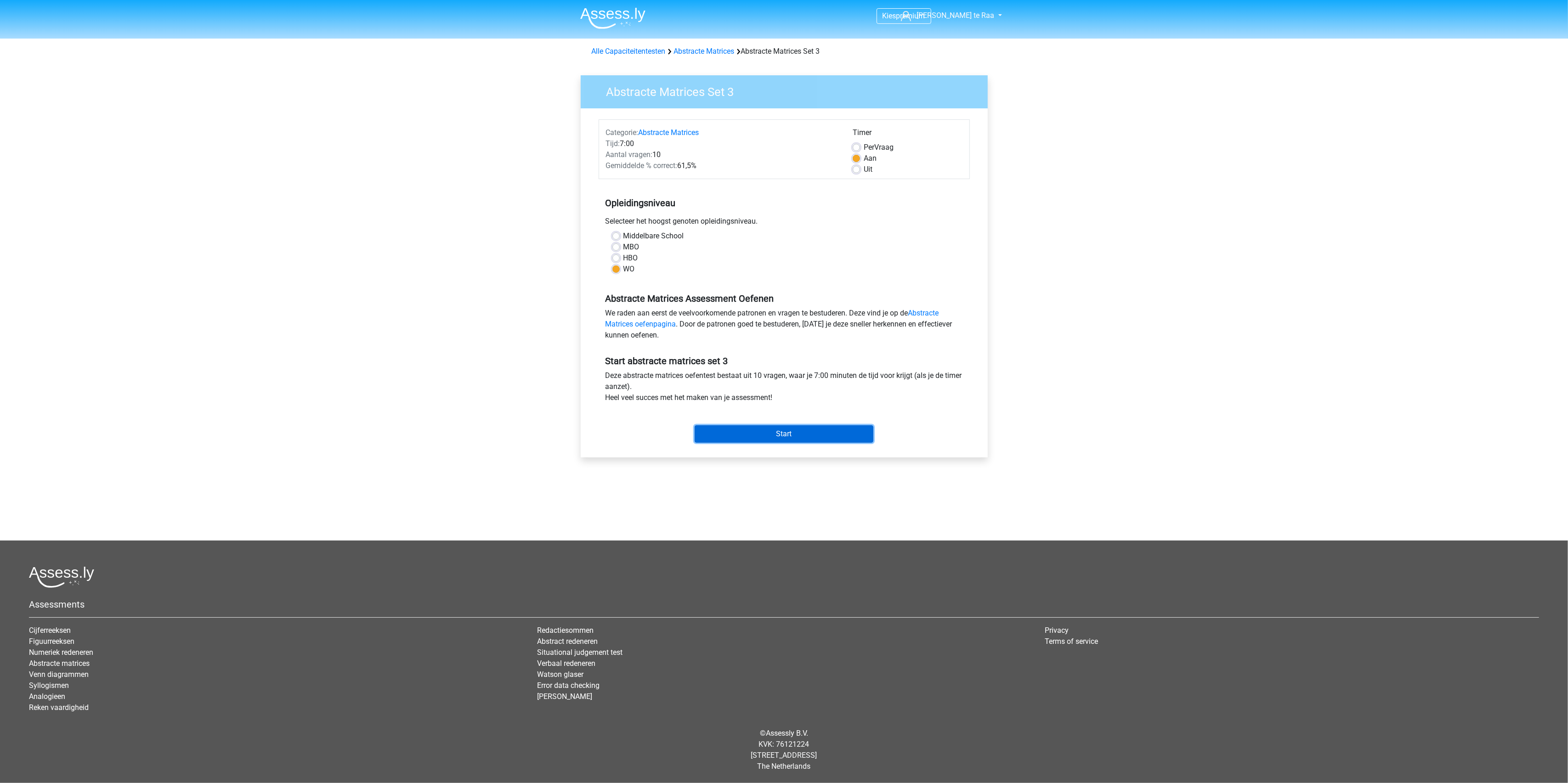
click at [781, 438] on input "Start" at bounding box center [784, 434] width 179 height 18
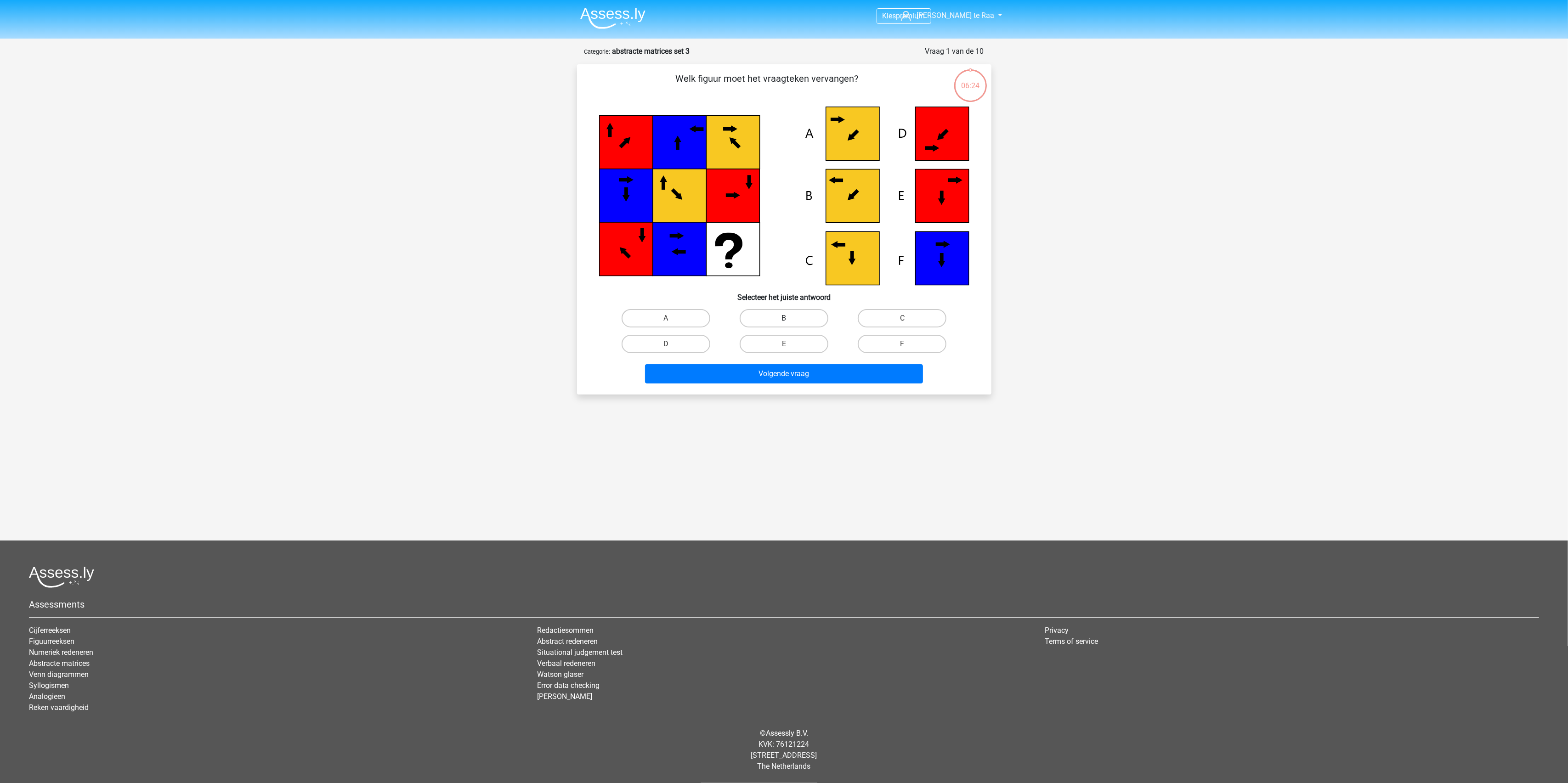
click at [765, 319] on label "B" at bounding box center [783, 318] width 88 height 18
click at [784, 319] on input "B" at bounding box center [787, 321] width 6 height 6
radio input "true"
click at [783, 373] on button "Volgende vraag" at bounding box center [784, 373] width 278 height 19
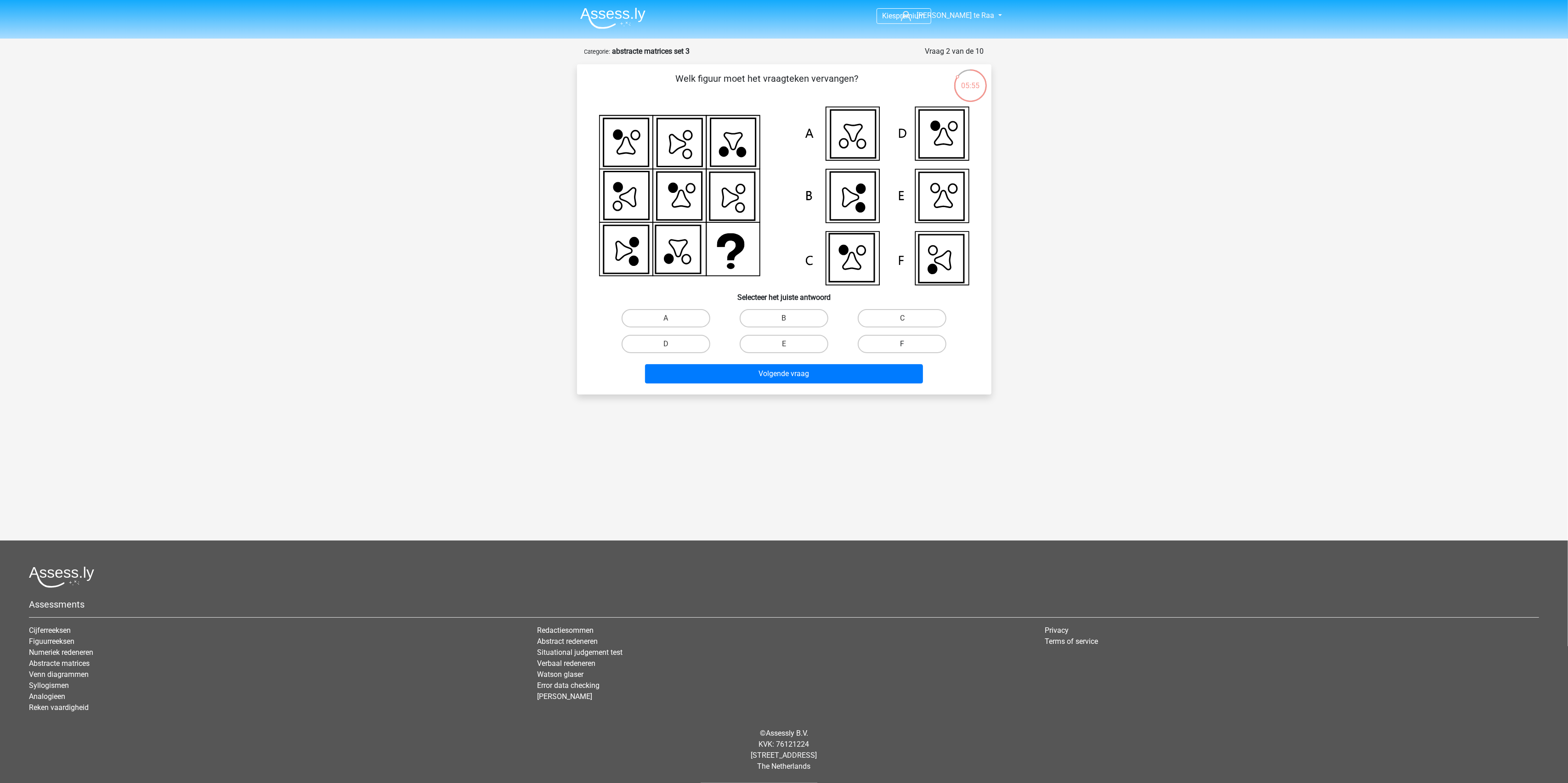
click at [884, 339] on label "F" at bounding box center [901, 344] width 88 height 18
click at [902, 344] on input "F" at bounding box center [905, 347] width 6 height 6
radio input "true"
click at [830, 369] on button "Volgende vraag" at bounding box center [784, 373] width 278 height 19
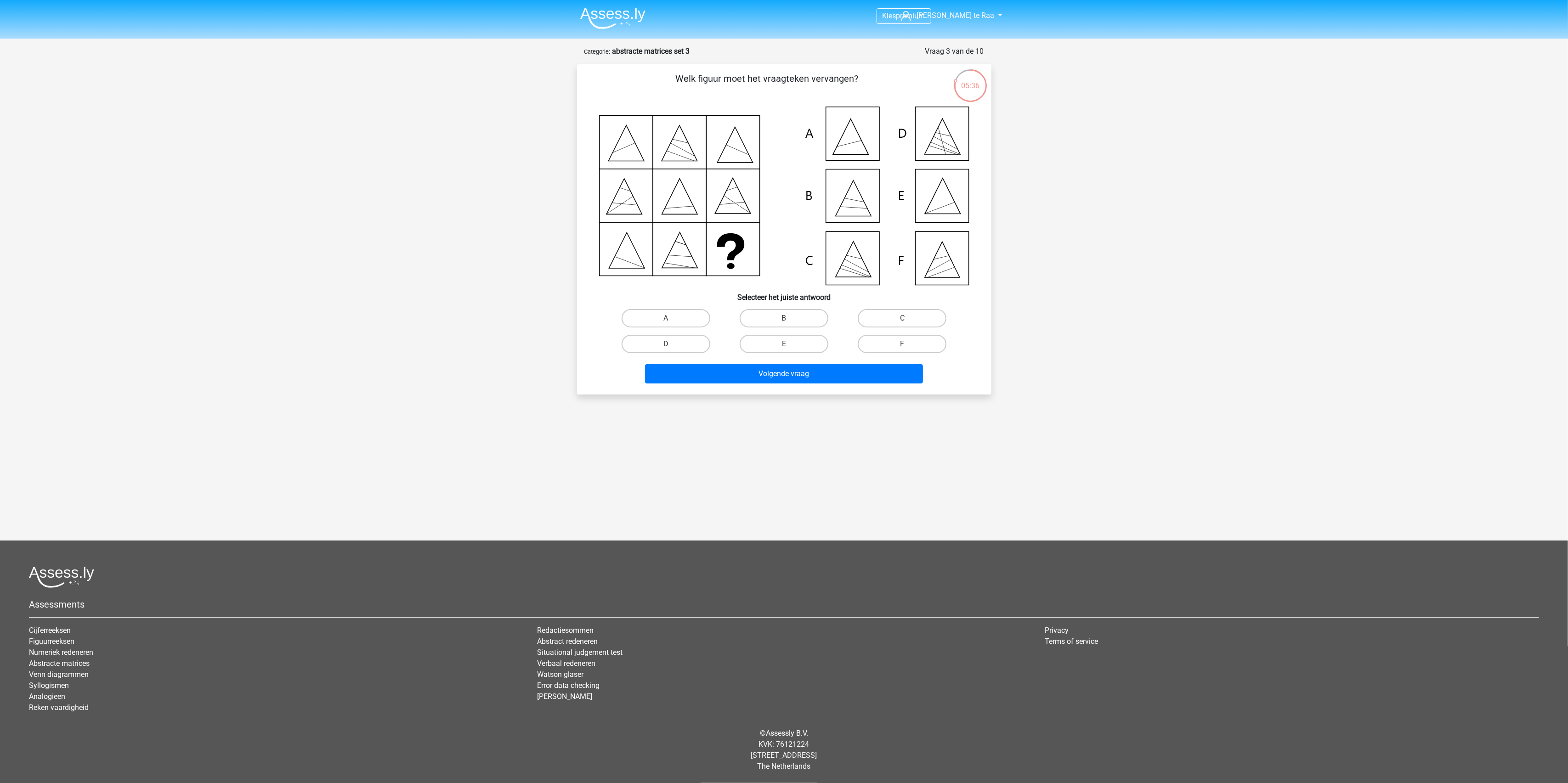
click at [795, 336] on label "E" at bounding box center [783, 344] width 88 height 18
click at [790, 344] on input "E" at bounding box center [787, 347] width 6 height 6
radio input "true"
drag, startPoint x: 742, startPoint y: 378, endPoint x: 528, endPoint y: 255, distance: 246.8
click at [530, 256] on div "Kies premium Jesse te Raa jesse_raa@hotmail.com" at bounding box center [784, 330] width 1568 height 659
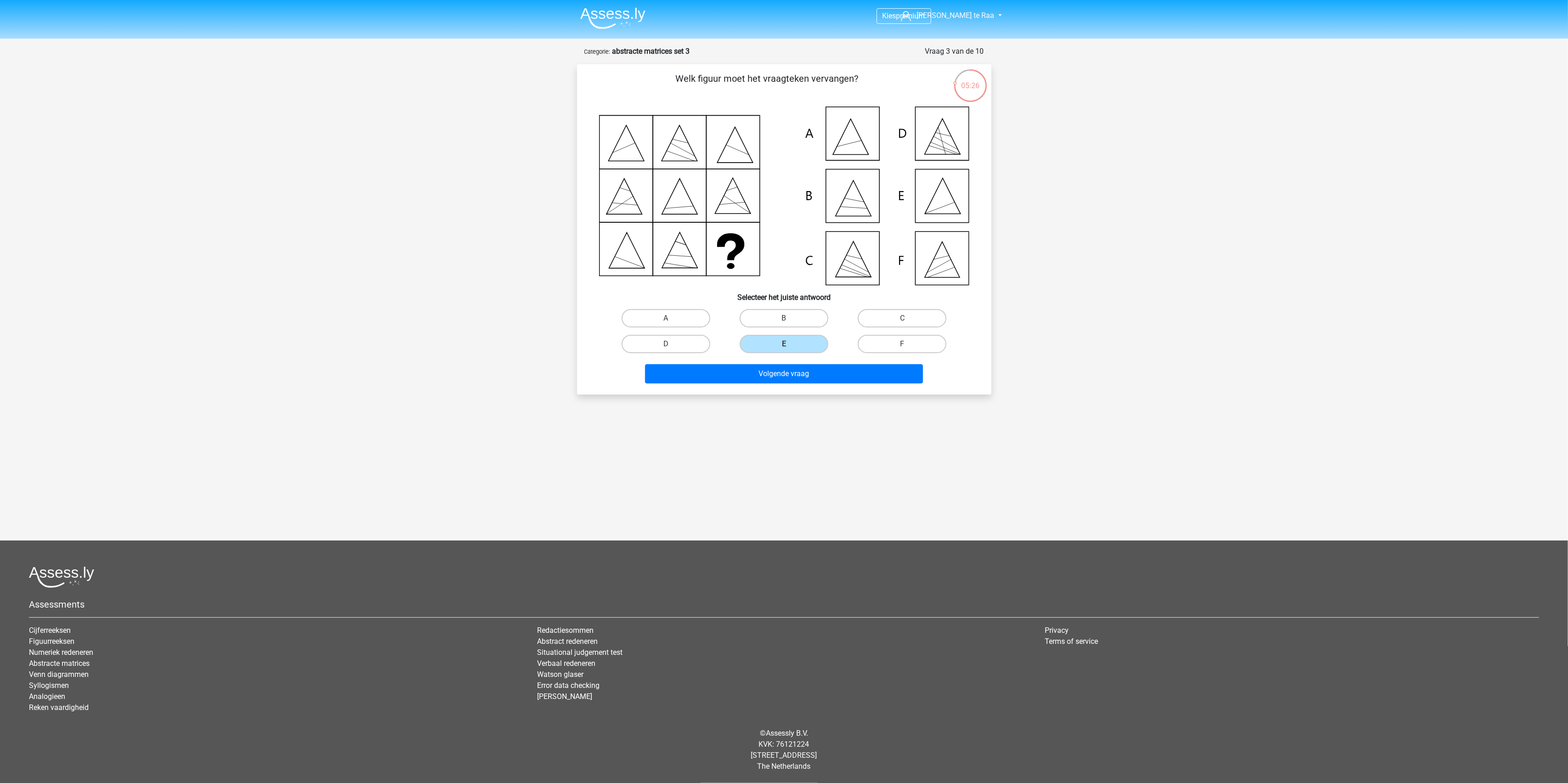
drag, startPoint x: 513, startPoint y: 251, endPoint x: 478, endPoint y: 248, distance: 35.1
click at [480, 248] on div "Kies premium Jesse te Raa jesse_raa@hotmail.com" at bounding box center [784, 330] width 1568 height 659
click at [787, 373] on button "Volgende vraag" at bounding box center [784, 373] width 278 height 19
click at [918, 342] on label "F" at bounding box center [901, 344] width 88 height 18
click at [909, 344] on input "F" at bounding box center [905, 347] width 6 height 6
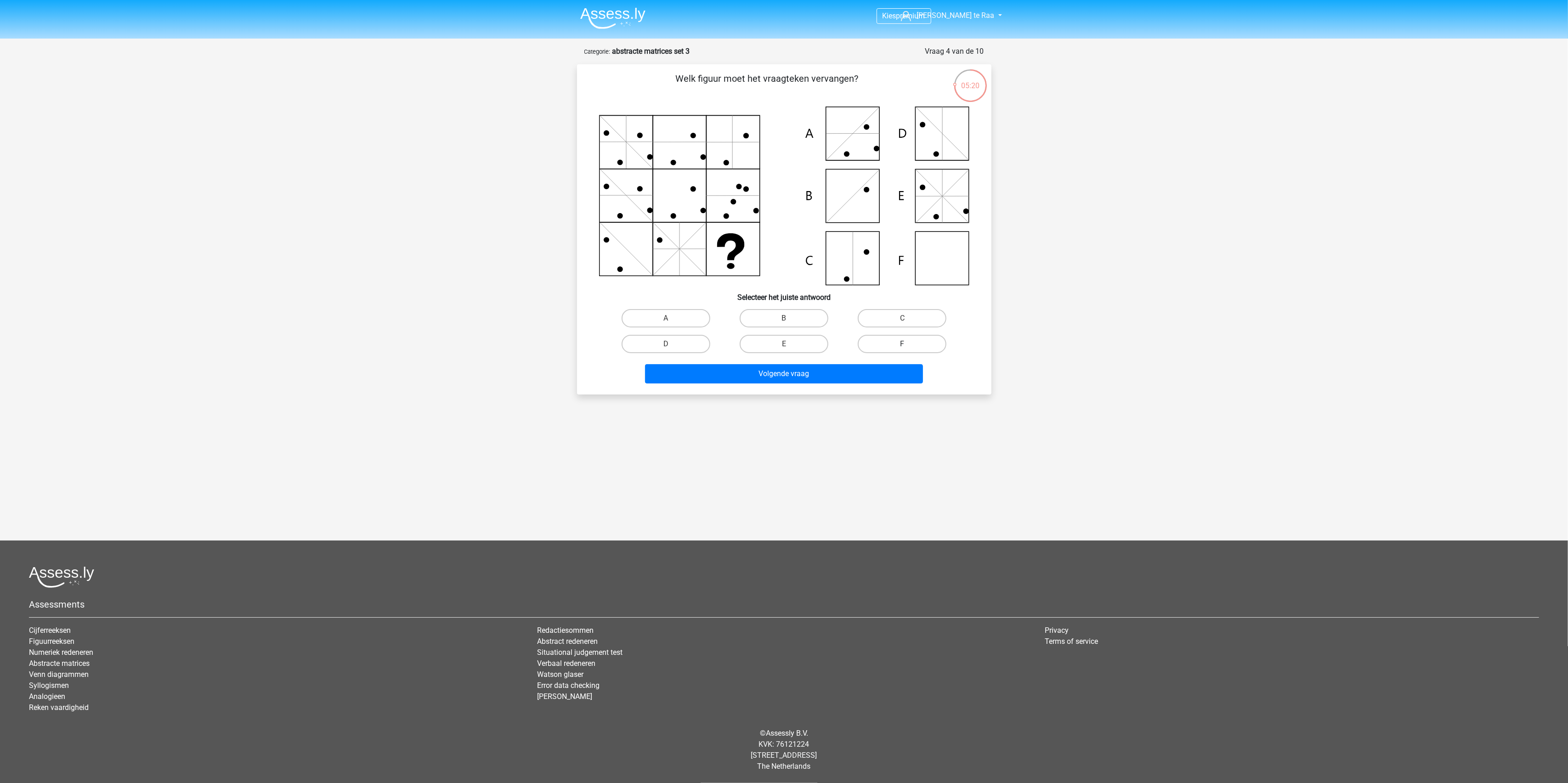
radio input "true"
click at [771, 368] on button "Volgende vraag" at bounding box center [784, 373] width 278 height 19
click at [792, 318] on label "B" at bounding box center [783, 318] width 88 height 18
click at [790, 318] on input "B" at bounding box center [787, 321] width 6 height 6
radio input "true"
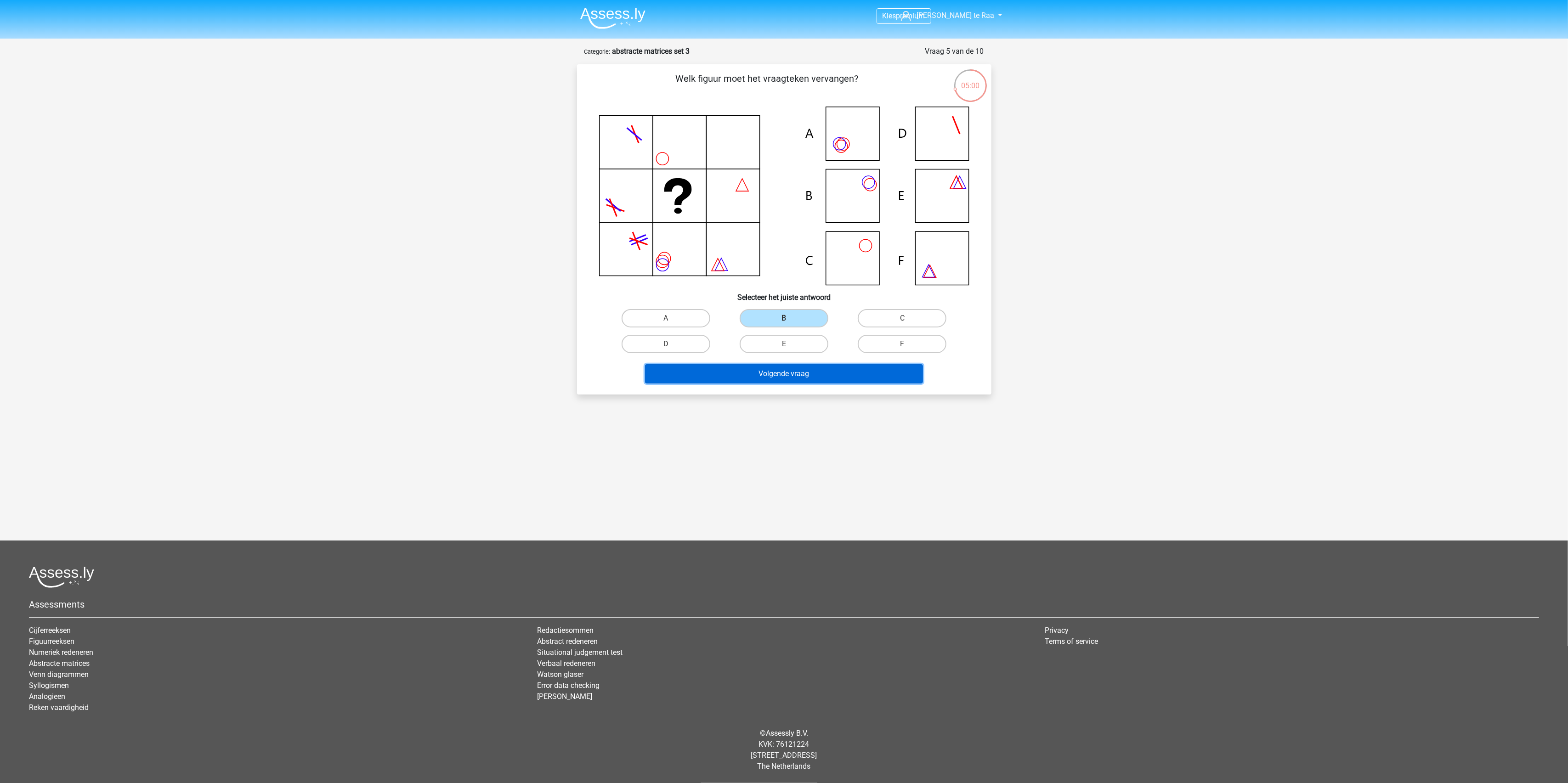
click at [805, 376] on button "Volgende vraag" at bounding box center [784, 373] width 278 height 19
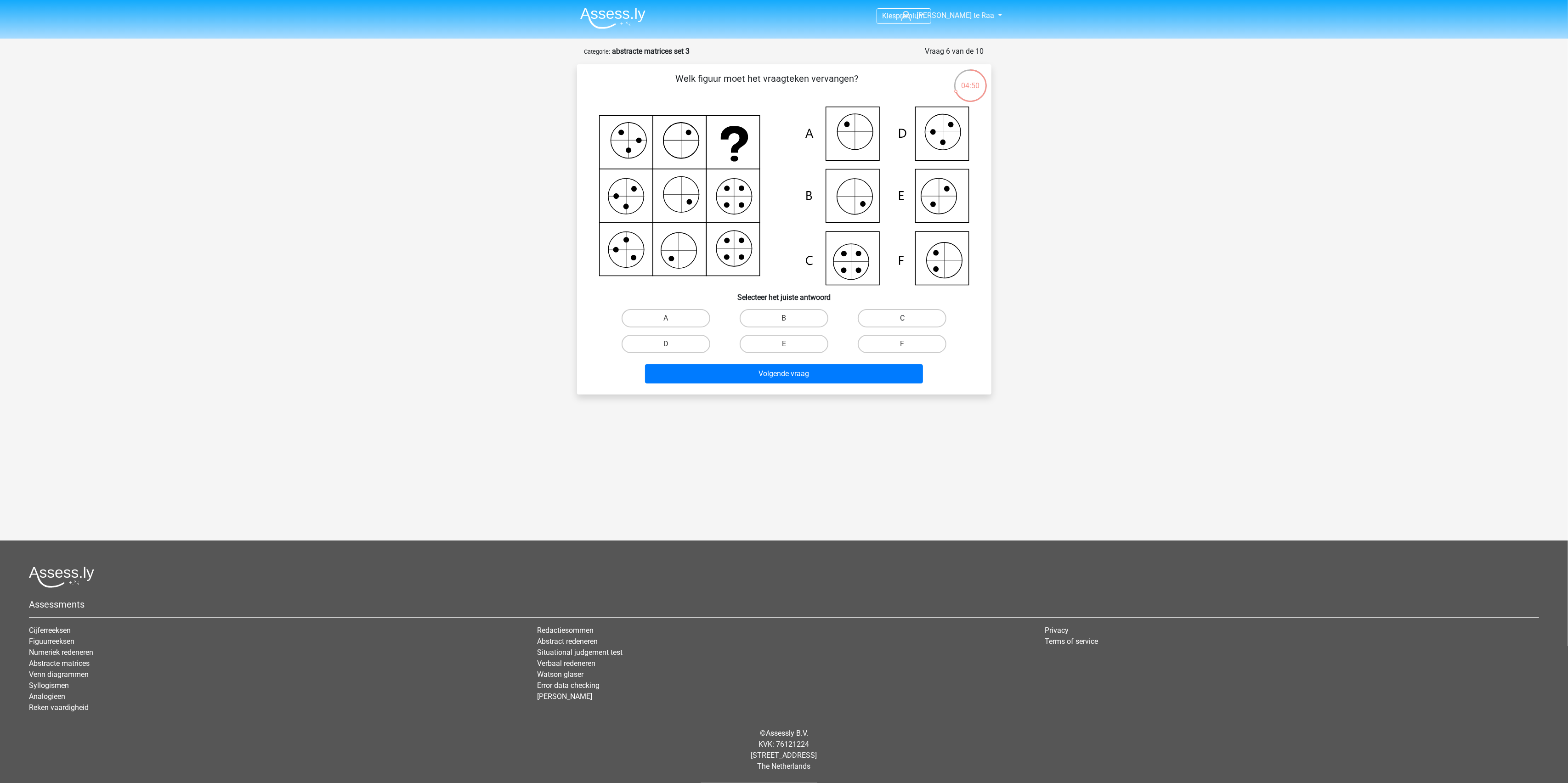
click at [887, 322] on label "C" at bounding box center [901, 318] width 88 height 18
click at [902, 322] on input "C" at bounding box center [905, 321] width 6 height 6
radio input "true"
click at [766, 375] on button "Volgende vraag" at bounding box center [784, 373] width 278 height 19
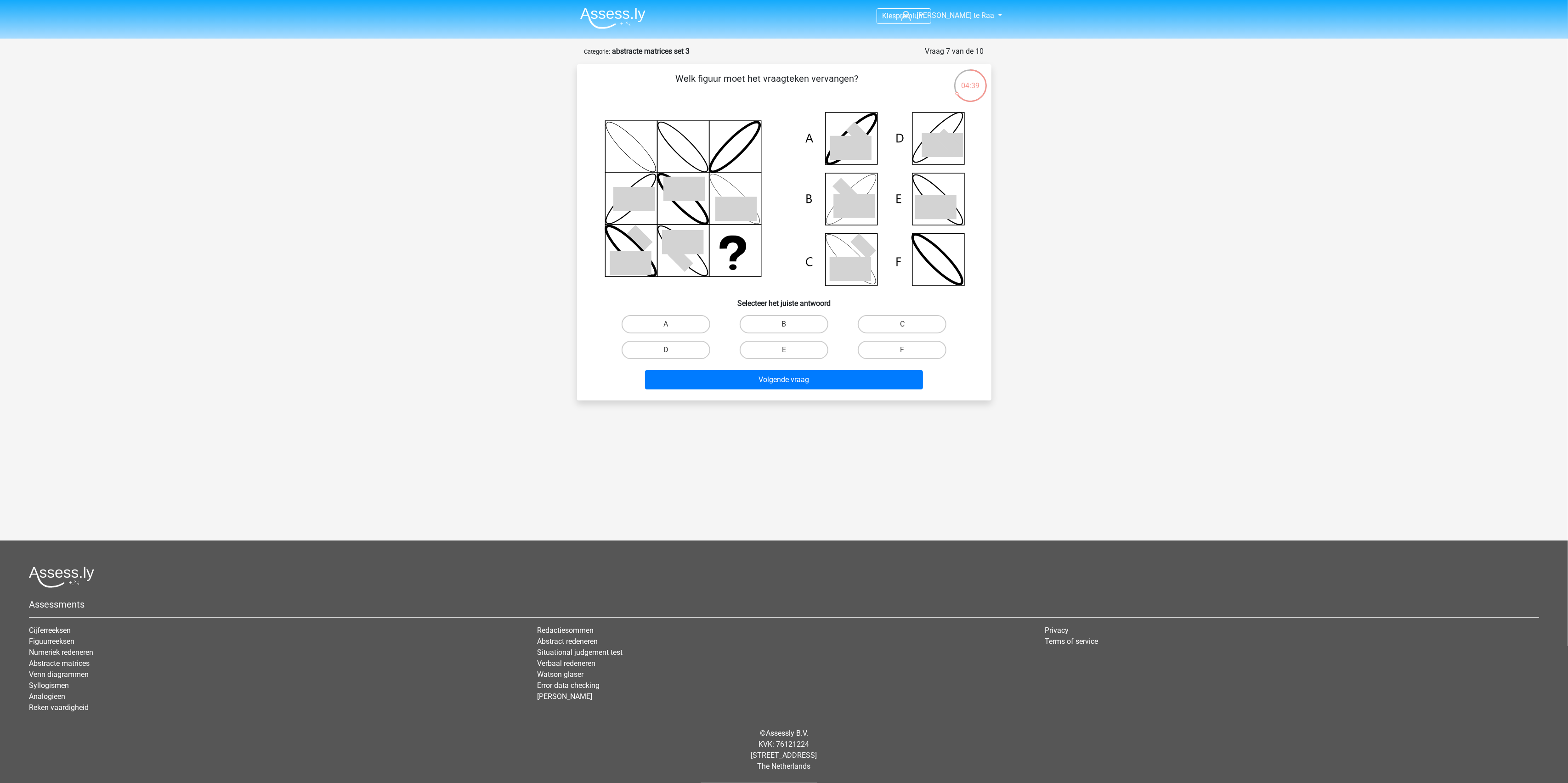
click at [784, 324] on input "B" at bounding box center [787, 327] width 6 height 6
radio input "true"
click at [795, 393] on div "Welk figuur moet het vraagteken vervangen?" at bounding box center [785, 232] width 415 height 336
click at [790, 378] on button "Volgende vraag" at bounding box center [784, 379] width 278 height 19
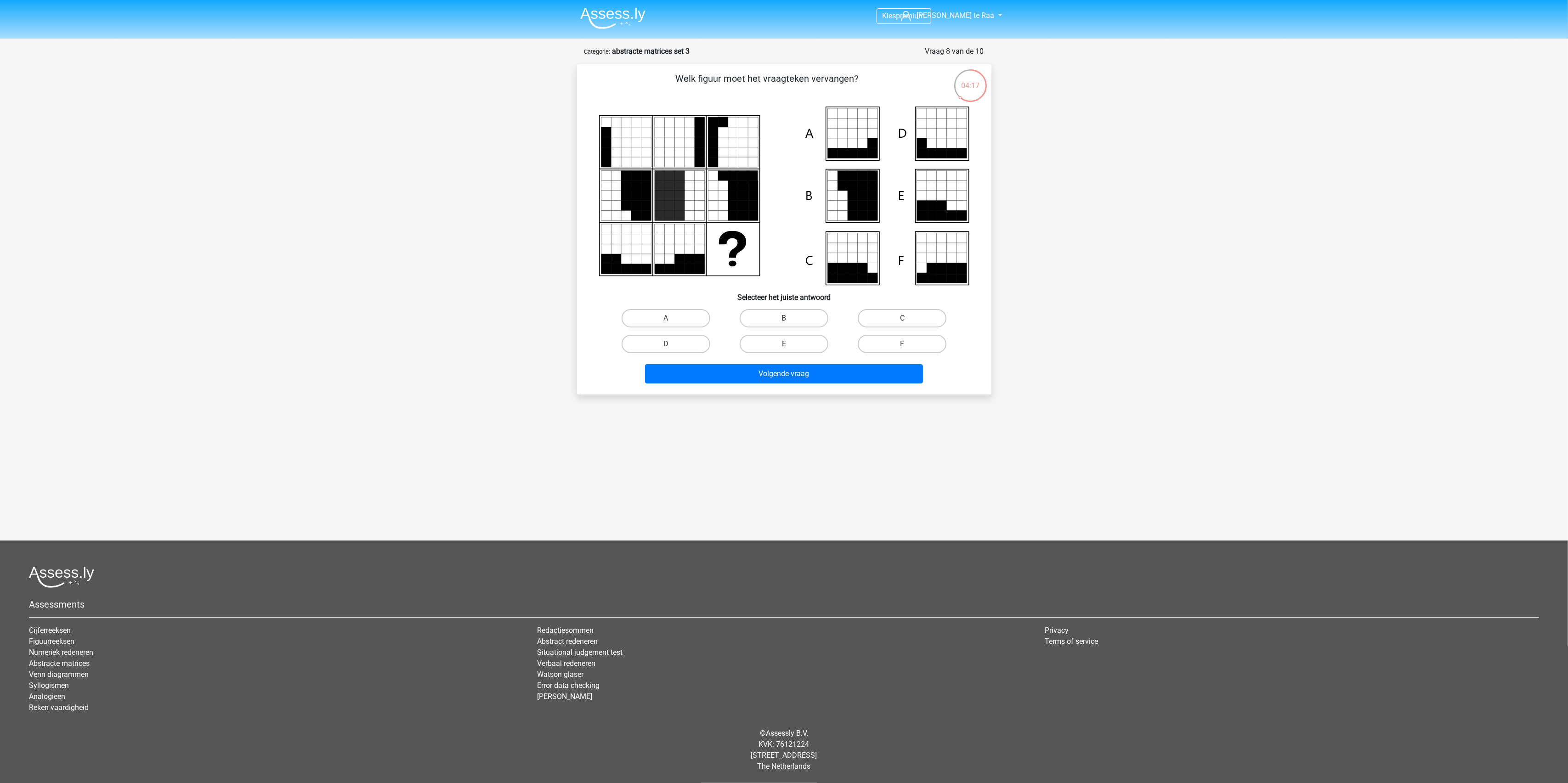
click at [892, 316] on label "C" at bounding box center [901, 318] width 88 height 18
click at [902, 318] on input "C" at bounding box center [905, 321] width 6 height 6
radio input "true"
click at [812, 369] on button "Volgende vraag" at bounding box center [784, 373] width 278 height 19
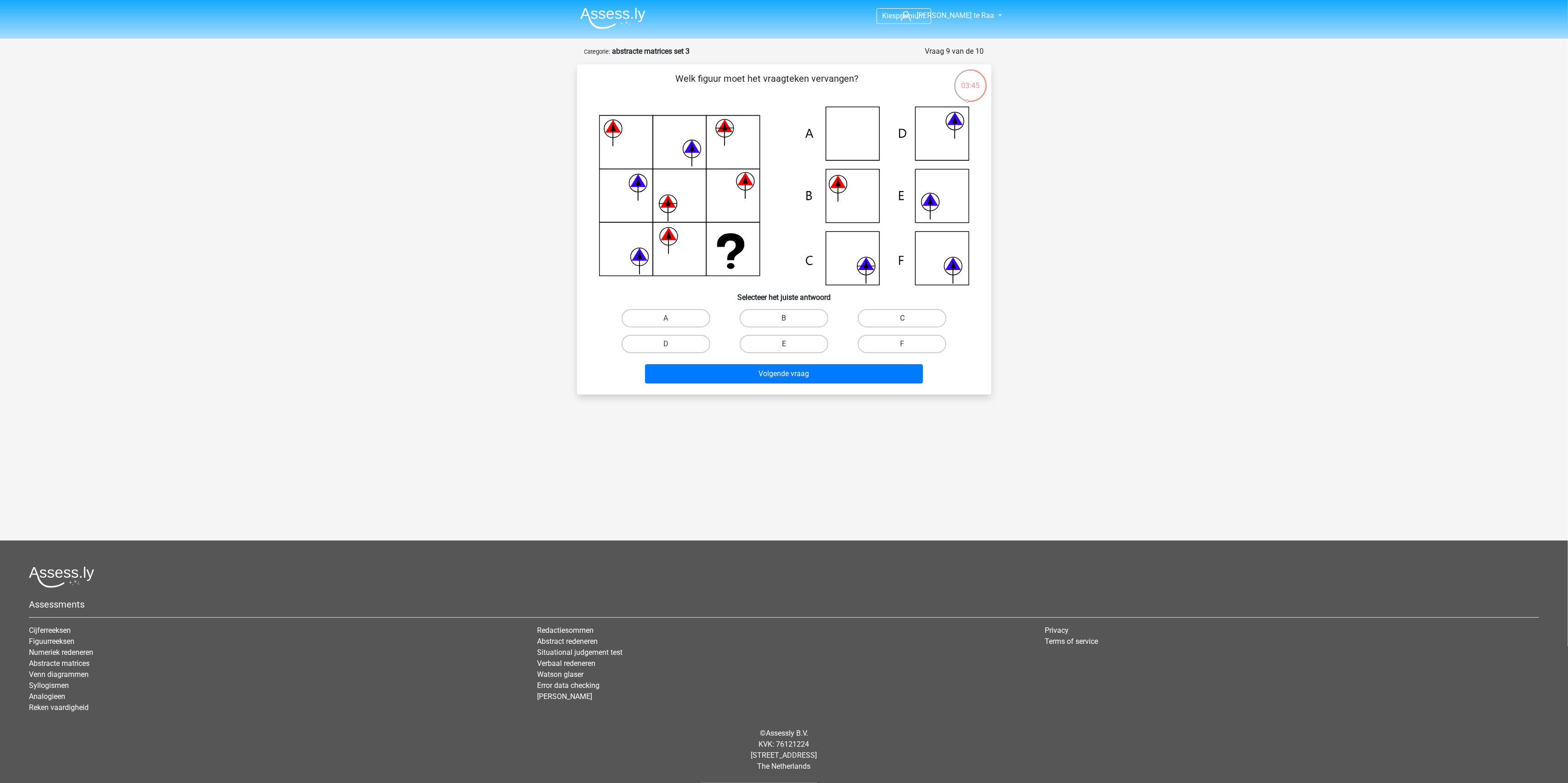
click at [909, 311] on label "C" at bounding box center [901, 318] width 88 height 18
click at [909, 318] on input "C" at bounding box center [905, 321] width 6 height 6
radio input "true"
click at [819, 377] on button "Volgende vraag" at bounding box center [784, 373] width 278 height 19
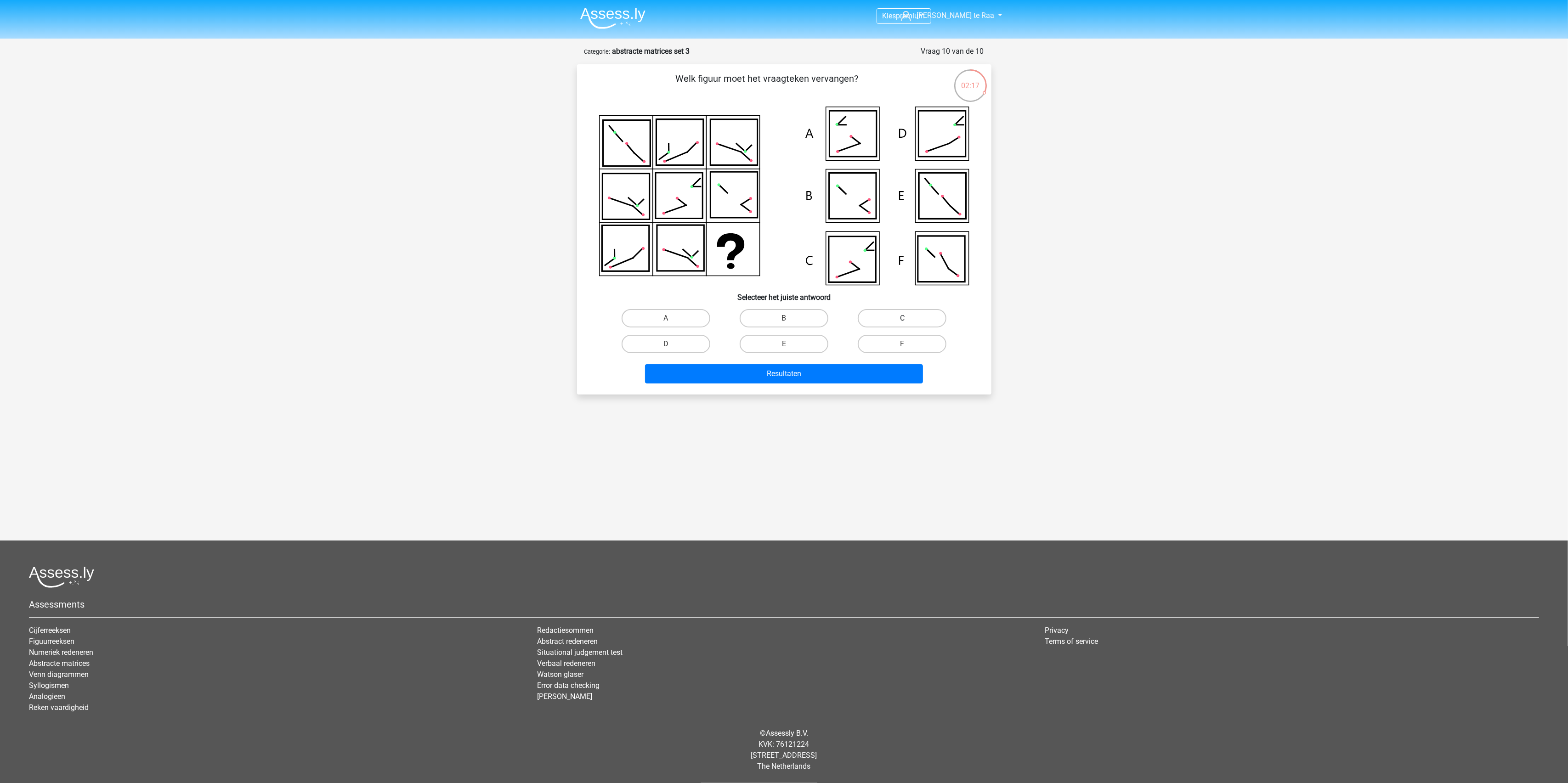
click at [898, 318] on label "C" at bounding box center [901, 318] width 88 height 18
click at [902, 318] on input "C" at bounding box center [905, 321] width 6 height 6
radio input "true"
click at [819, 374] on button "Resultaten" at bounding box center [784, 373] width 278 height 19
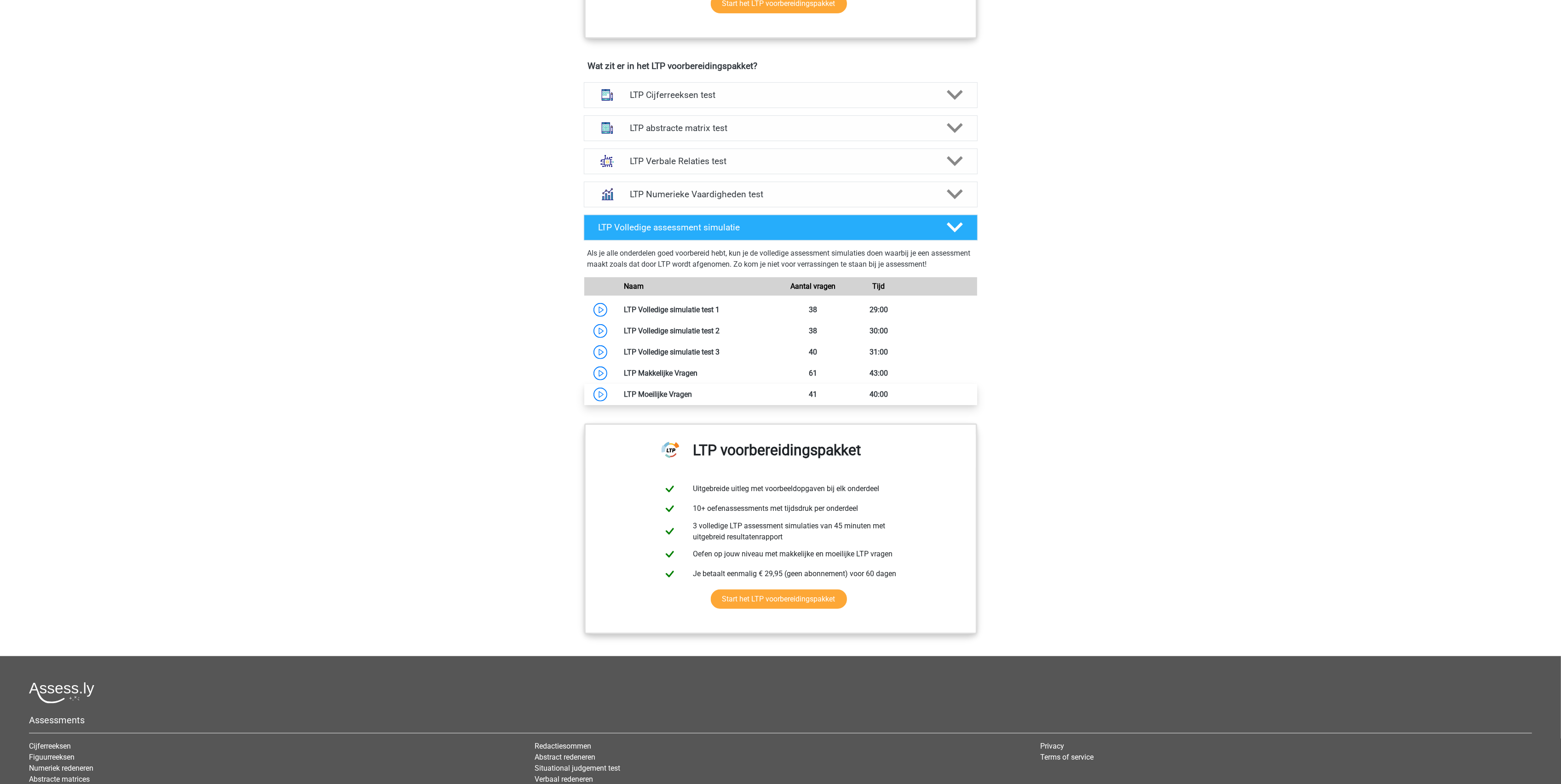
scroll to position [540, 0]
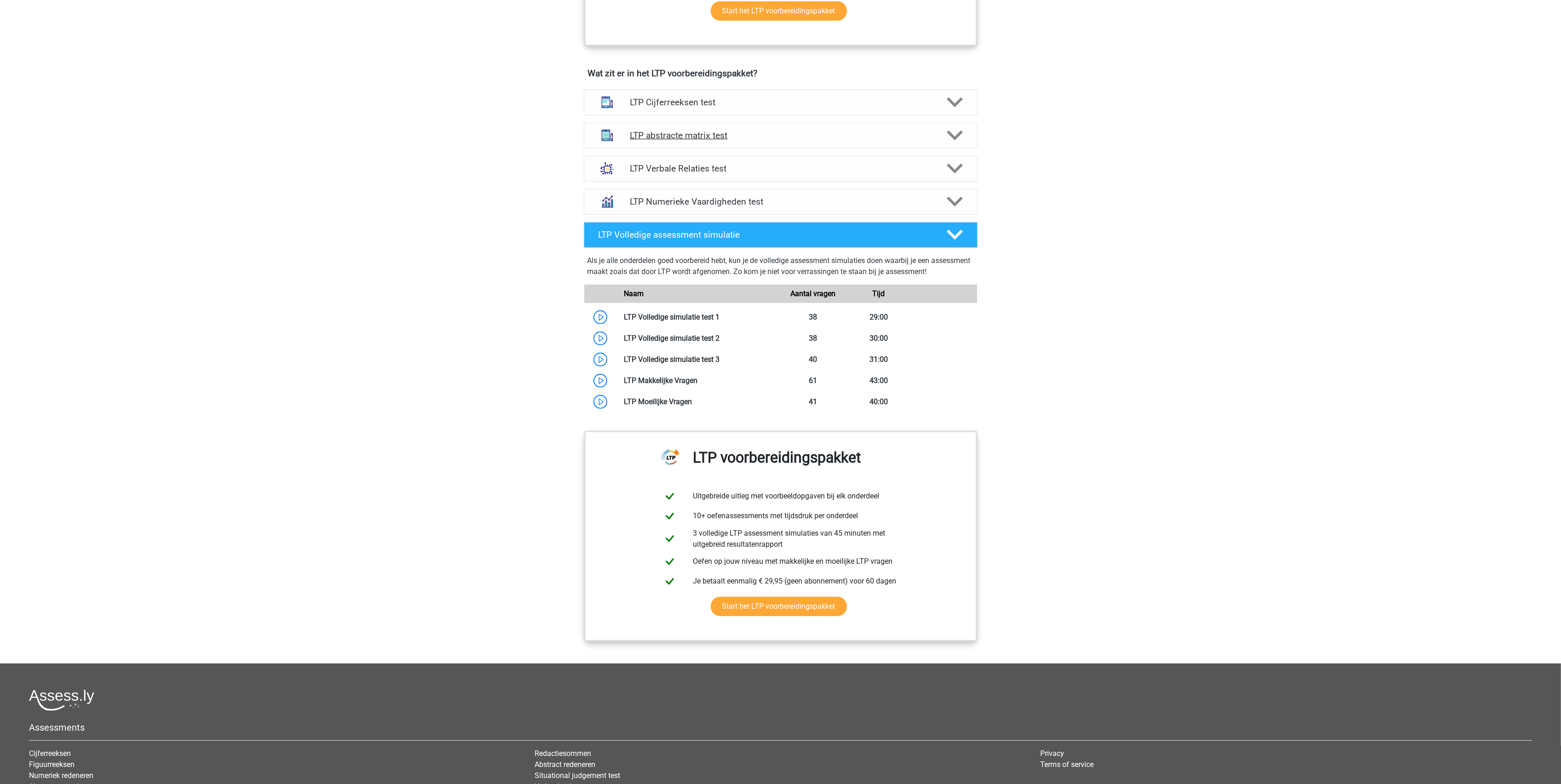
click at [687, 138] on h4 "LTP abstracte matrix test" at bounding box center [780, 135] width 301 height 11
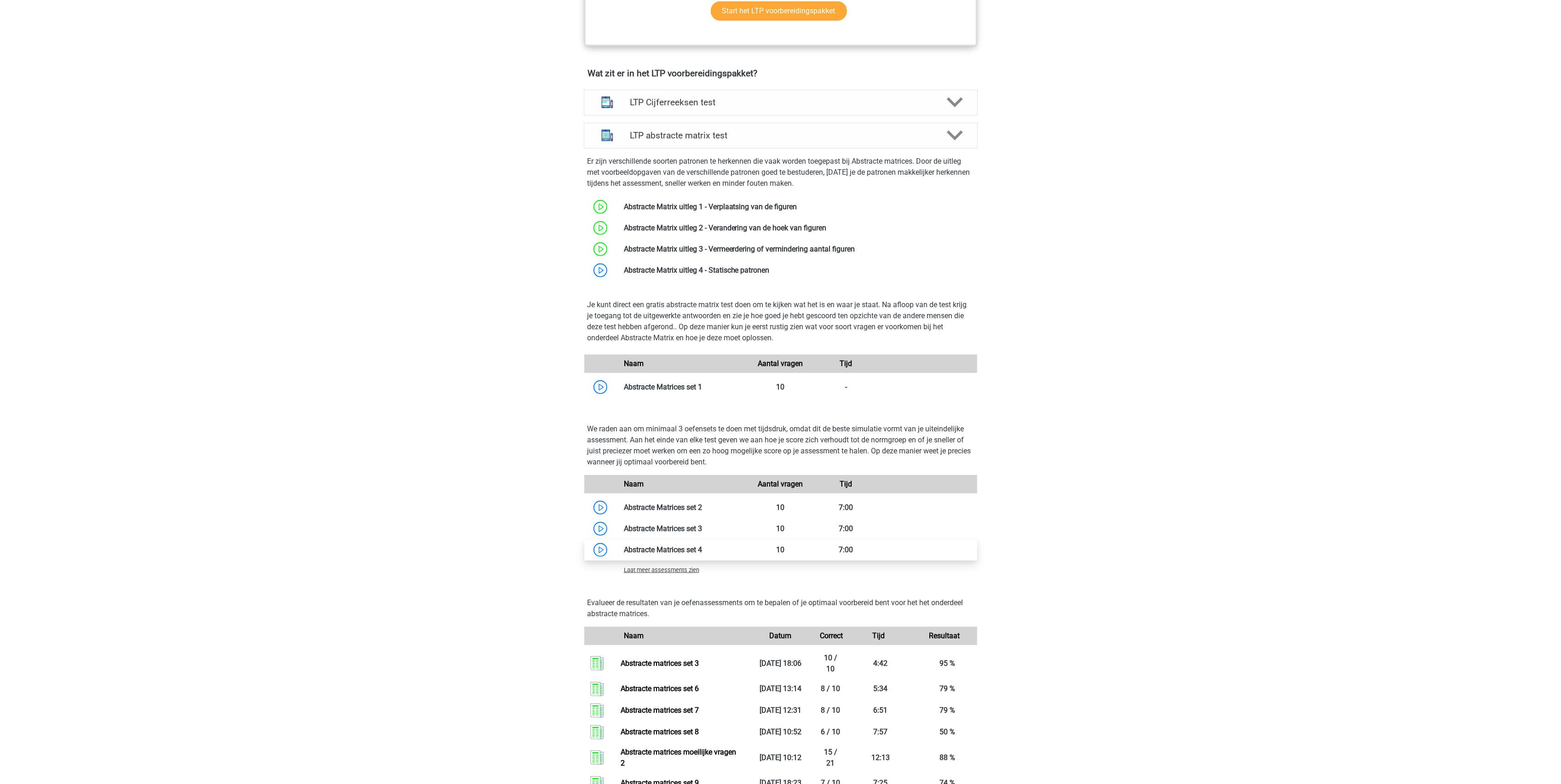
click at [702, 552] on link at bounding box center [702, 550] width 0 height 8
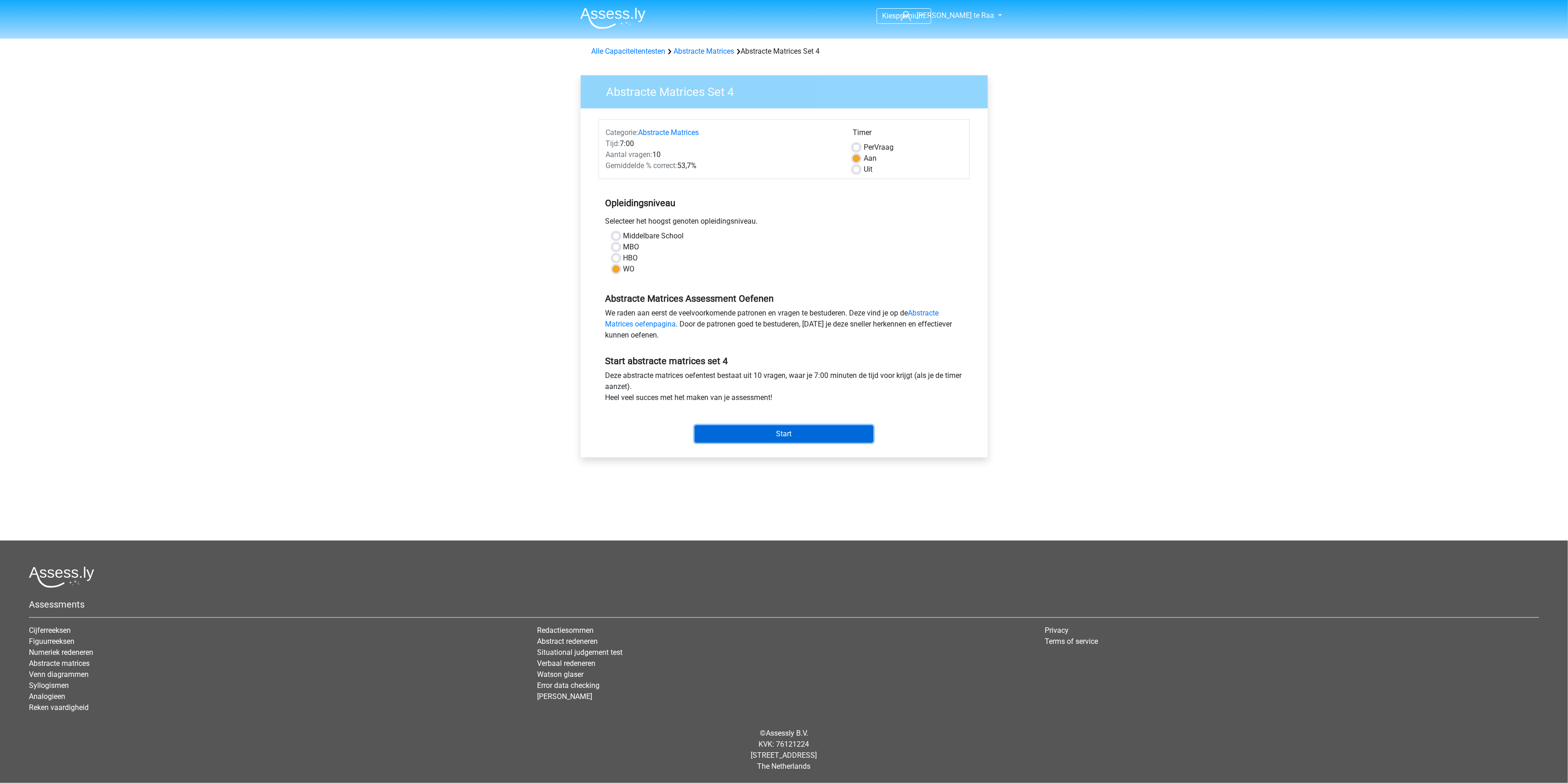
click at [768, 434] on input "Start" at bounding box center [784, 434] width 179 height 18
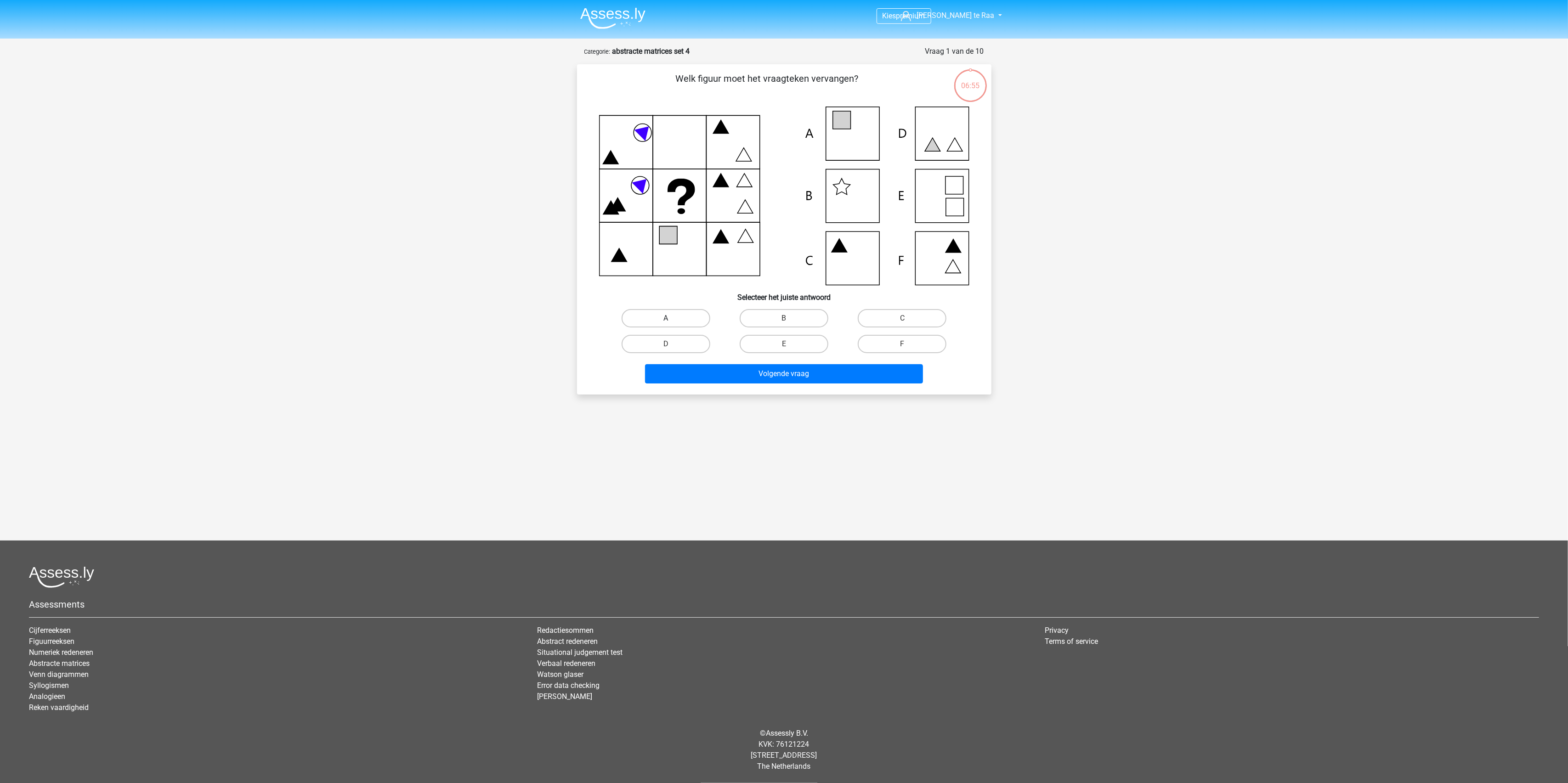
click at [691, 320] on label "A" at bounding box center [666, 318] width 88 height 18
click at [671, 320] on input "A" at bounding box center [669, 321] width 6 height 6
radio input "true"
click at [799, 378] on button "Volgende vraag" at bounding box center [784, 373] width 278 height 19
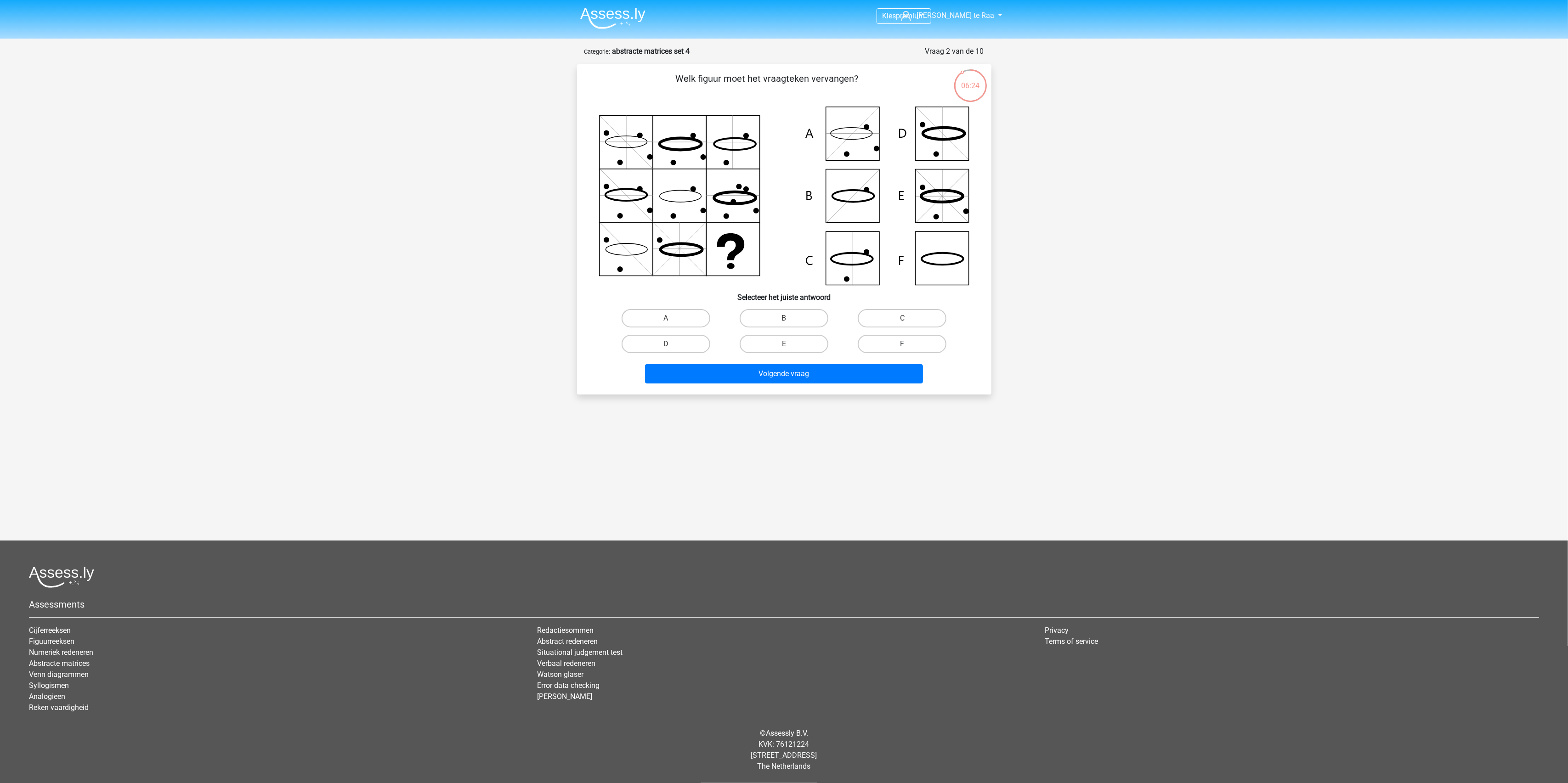
click at [892, 344] on label "F" at bounding box center [901, 344] width 88 height 18
click at [902, 344] on input "F" at bounding box center [905, 347] width 6 height 6
radio input "true"
click at [785, 370] on button "Volgende vraag" at bounding box center [784, 373] width 278 height 19
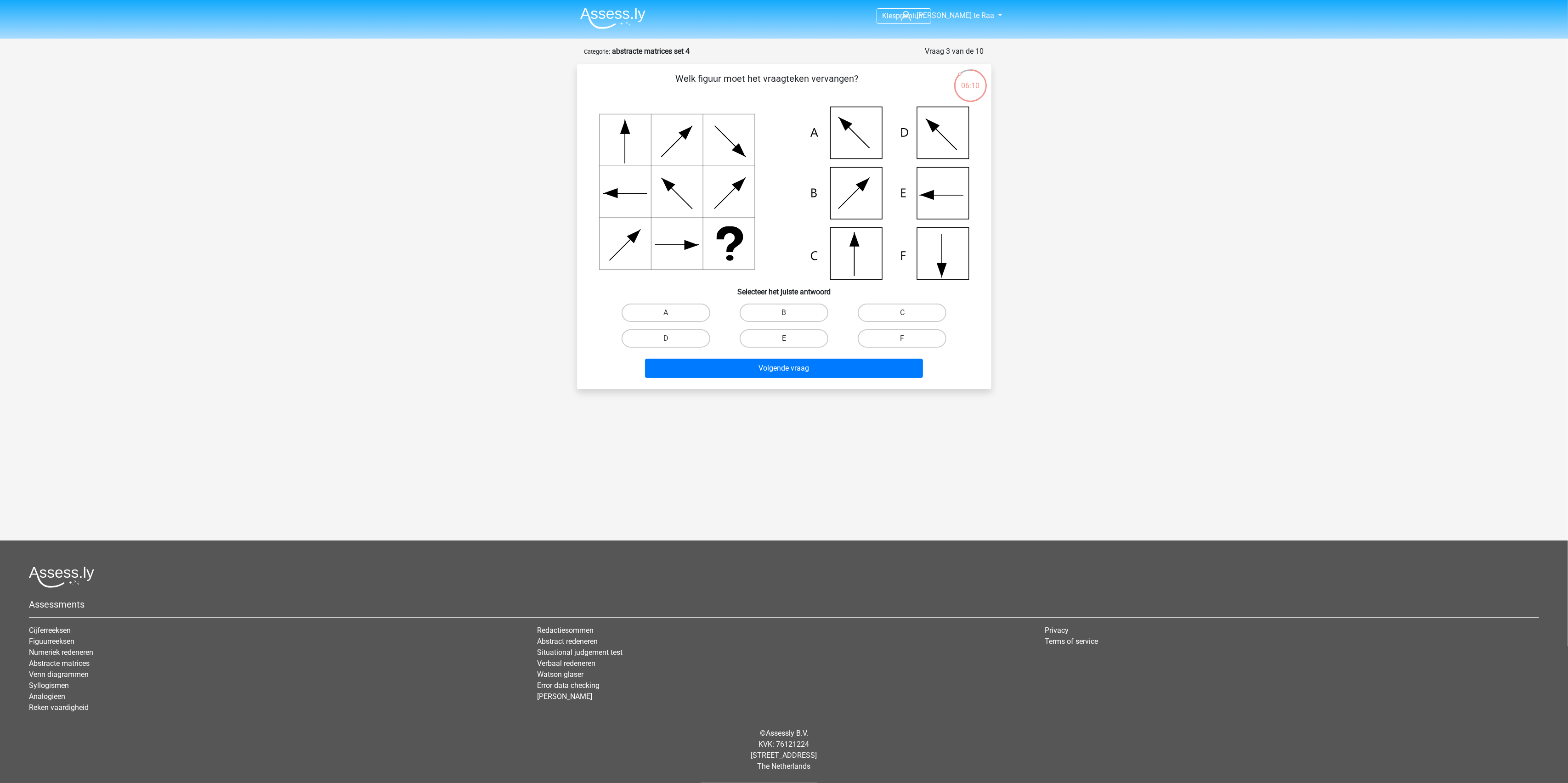
click at [791, 335] on label "E" at bounding box center [783, 339] width 88 height 18
click at [790, 339] on input "E" at bounding box center [787, 342] width 6 height 6
radio input "true"
click at [831, 373] on button "Volgende vraag" at bounding box center [784, 368] width 278 height 19
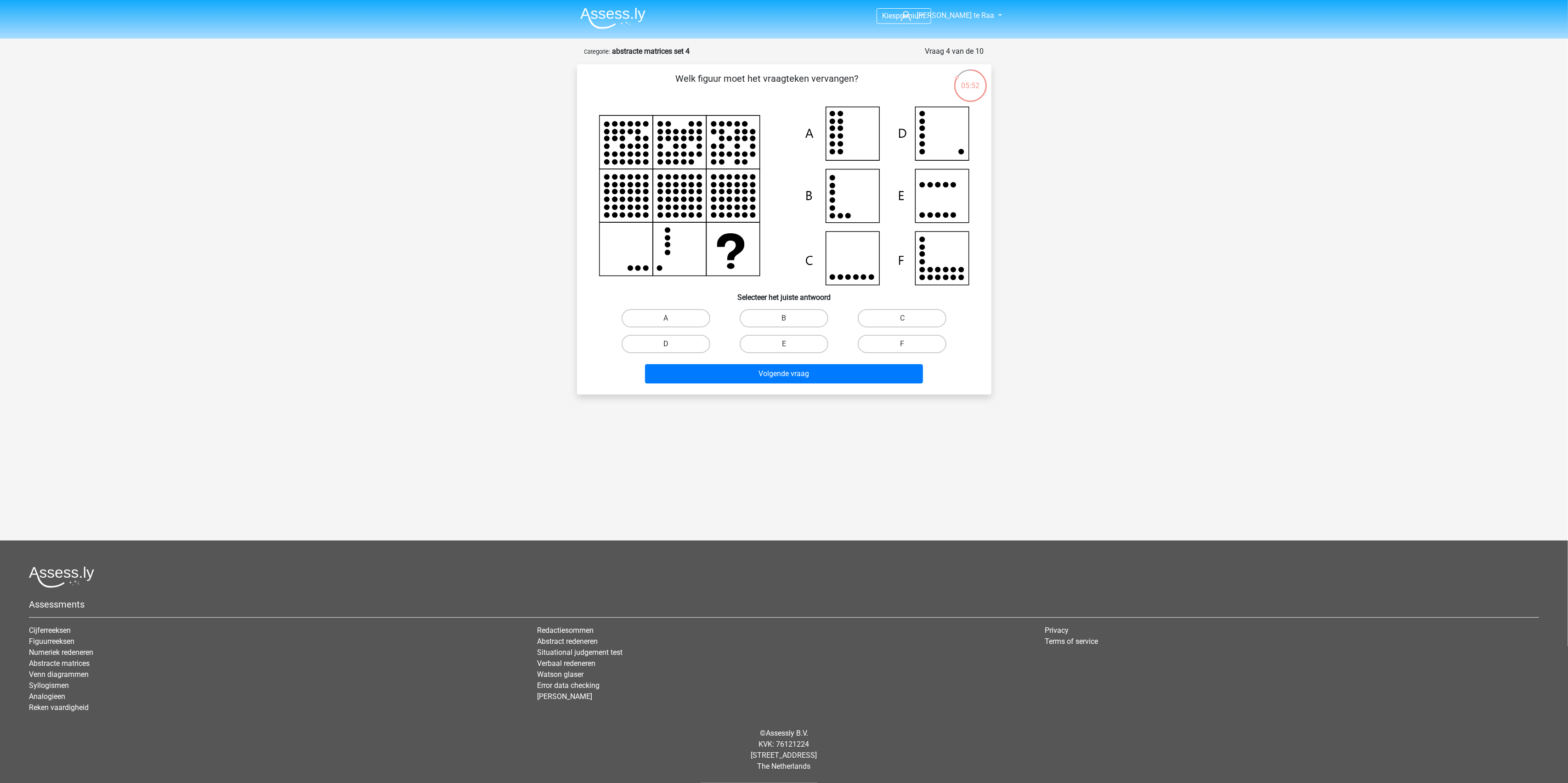
click at [680, 348] on label "D" at bounding box center [666, 344] width 88 height 18
click at [671, 348] on input "D" at bounding box center [669, 347] width 6 height 6
radio input "true"
click at [809, 369] on button "Volgende vraag" at bounding box center [784, 373] width 278 height 19
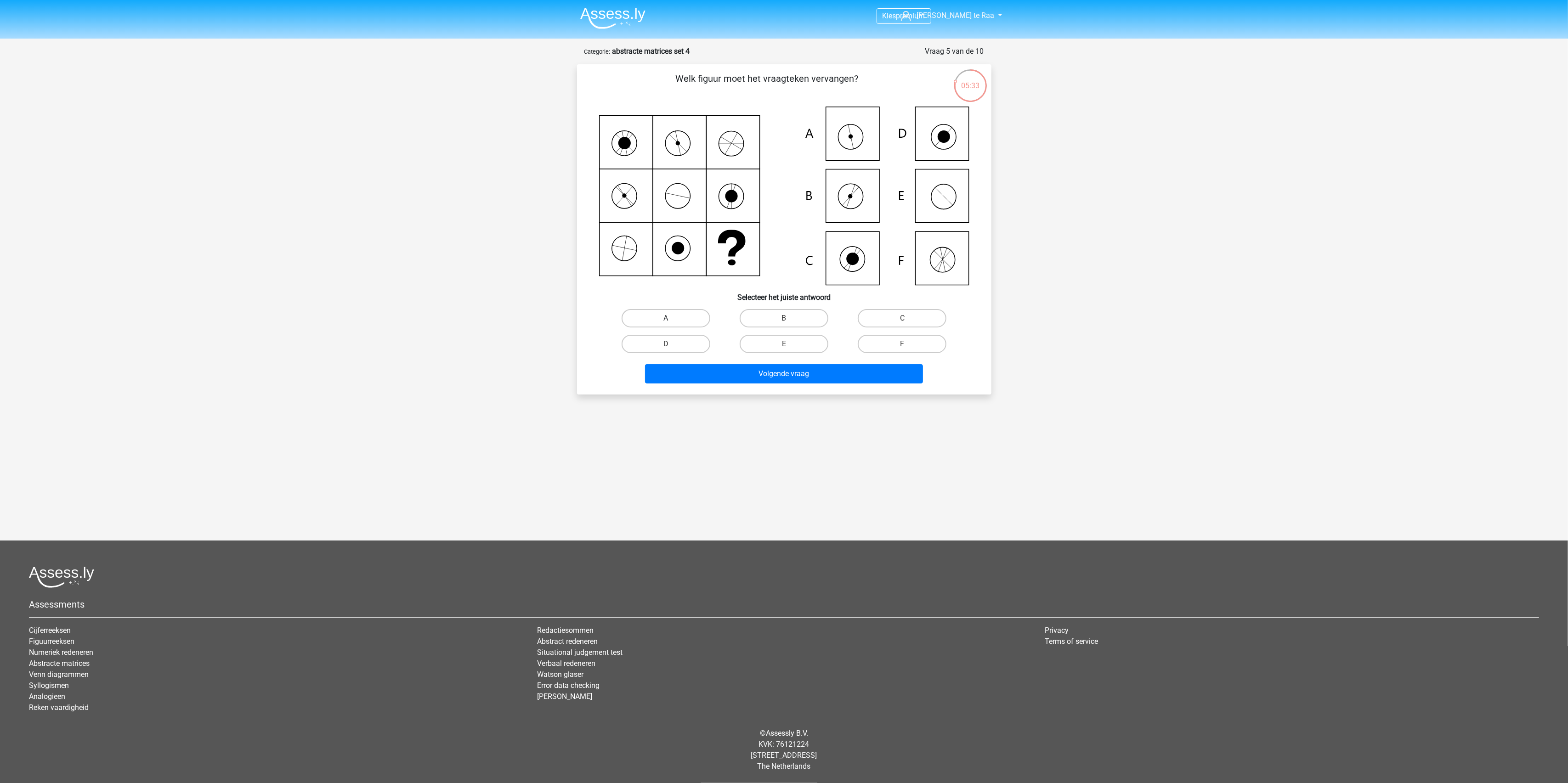
click at [659, 320] on label "A" at bounding box center [666, 318] width 88 height 18
click at [666, 320] on input "A" at bounding box center [669, 321] width 6 height 6
radio input "true"
click at [747, 374] on button "Volgende vraag" at bounding box center [784, 373] width 278 height 19
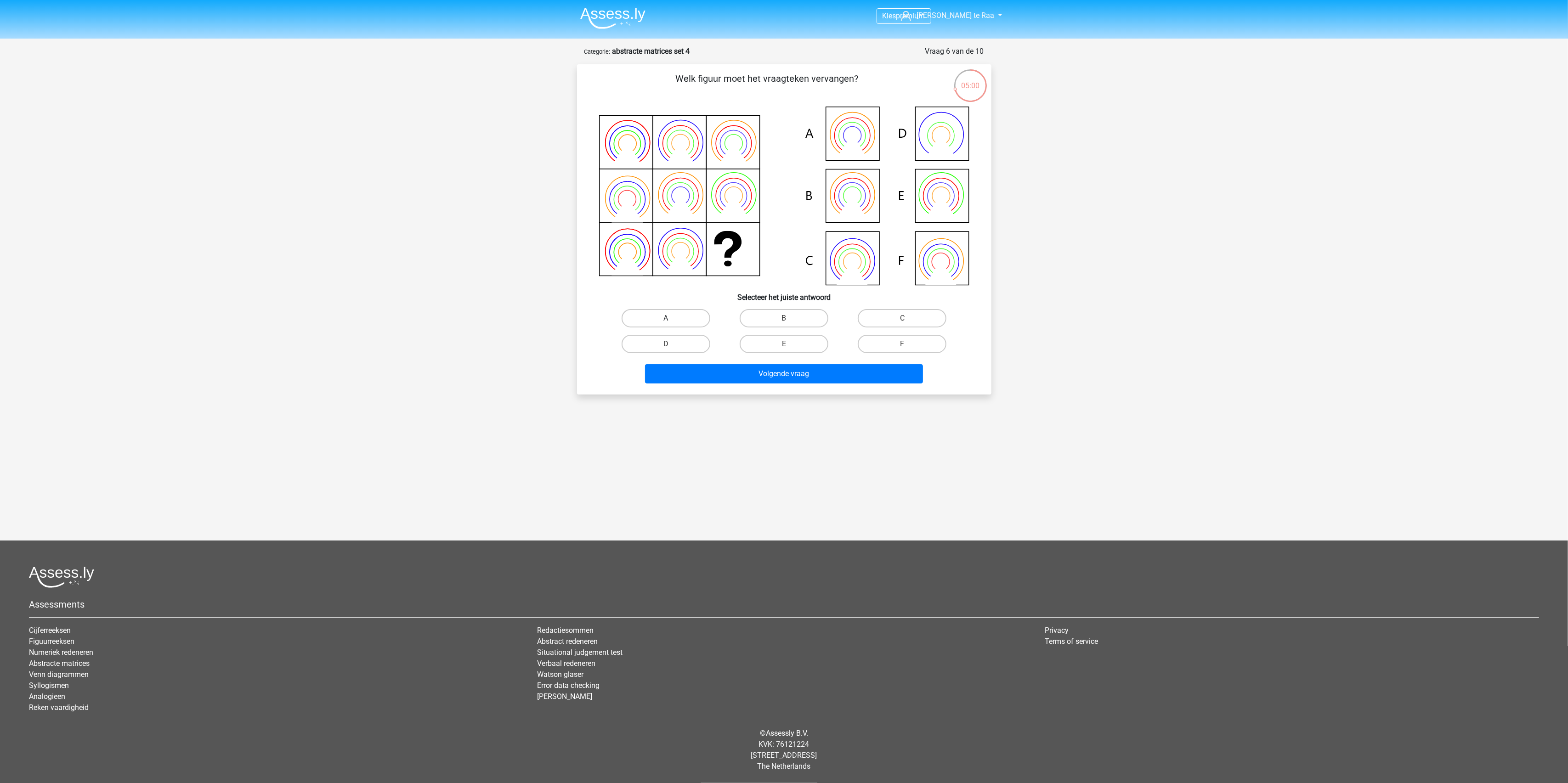
click at [657, 317] on label "A" at bounding box center [666, 318] width 88 height 18
click at [666, 318] on input "A" at bounding box center [669, 321] width 6 height 6
radio input "true"
click at [734, 376] on button "Volgende vraag" at bounding box center [784, 373] width 278 height 19
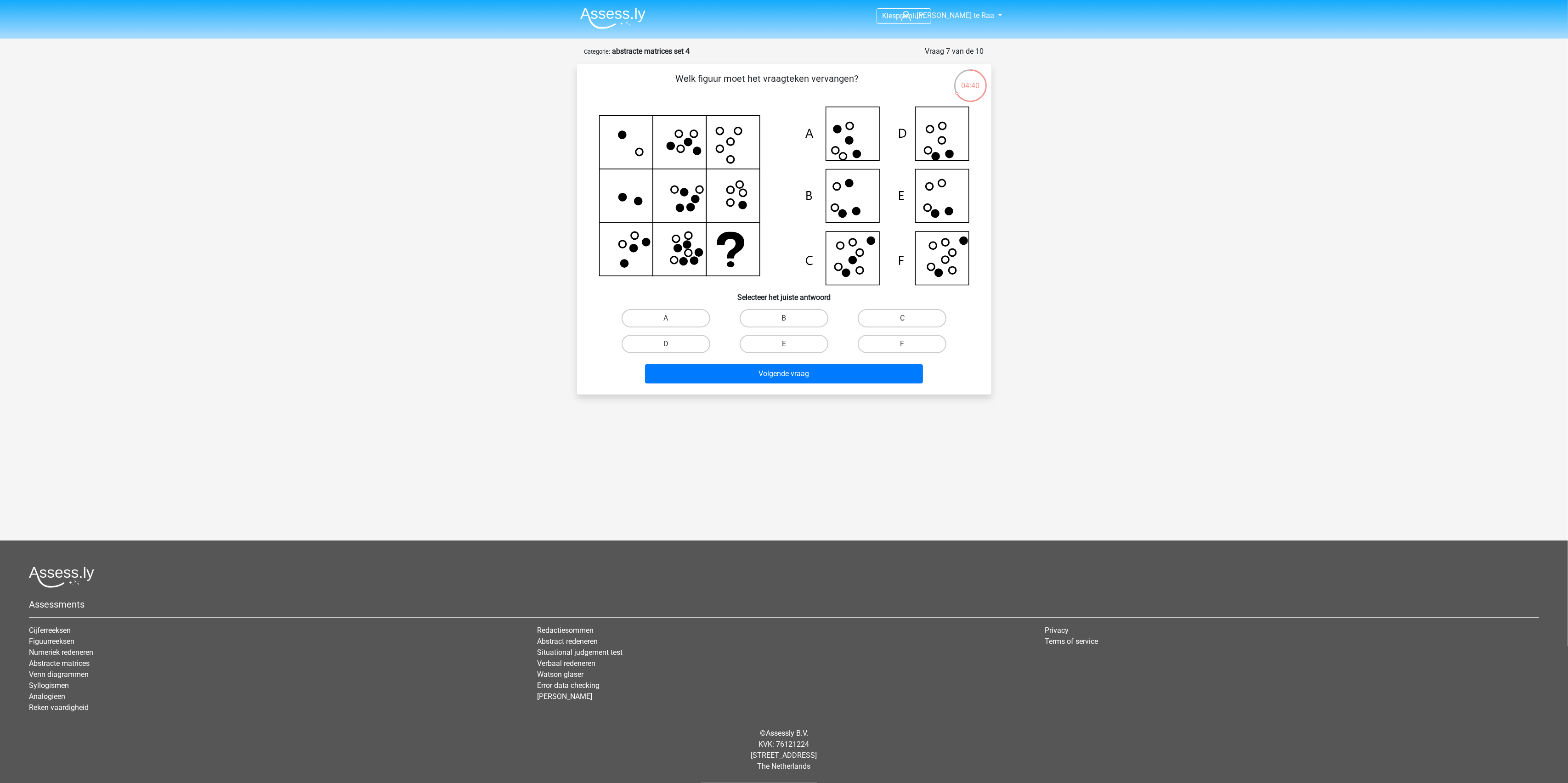
click at [784, 340] on label "E" at bounding box center [783, 344] width 88 height 18
click at [784, 344] on input "E" at bounding box center [787, 347] width 6 height 6
radio input "true"
click at [767, 369] on button "Volgende vraag" at bounding box center [784, 373] width 278 height 19
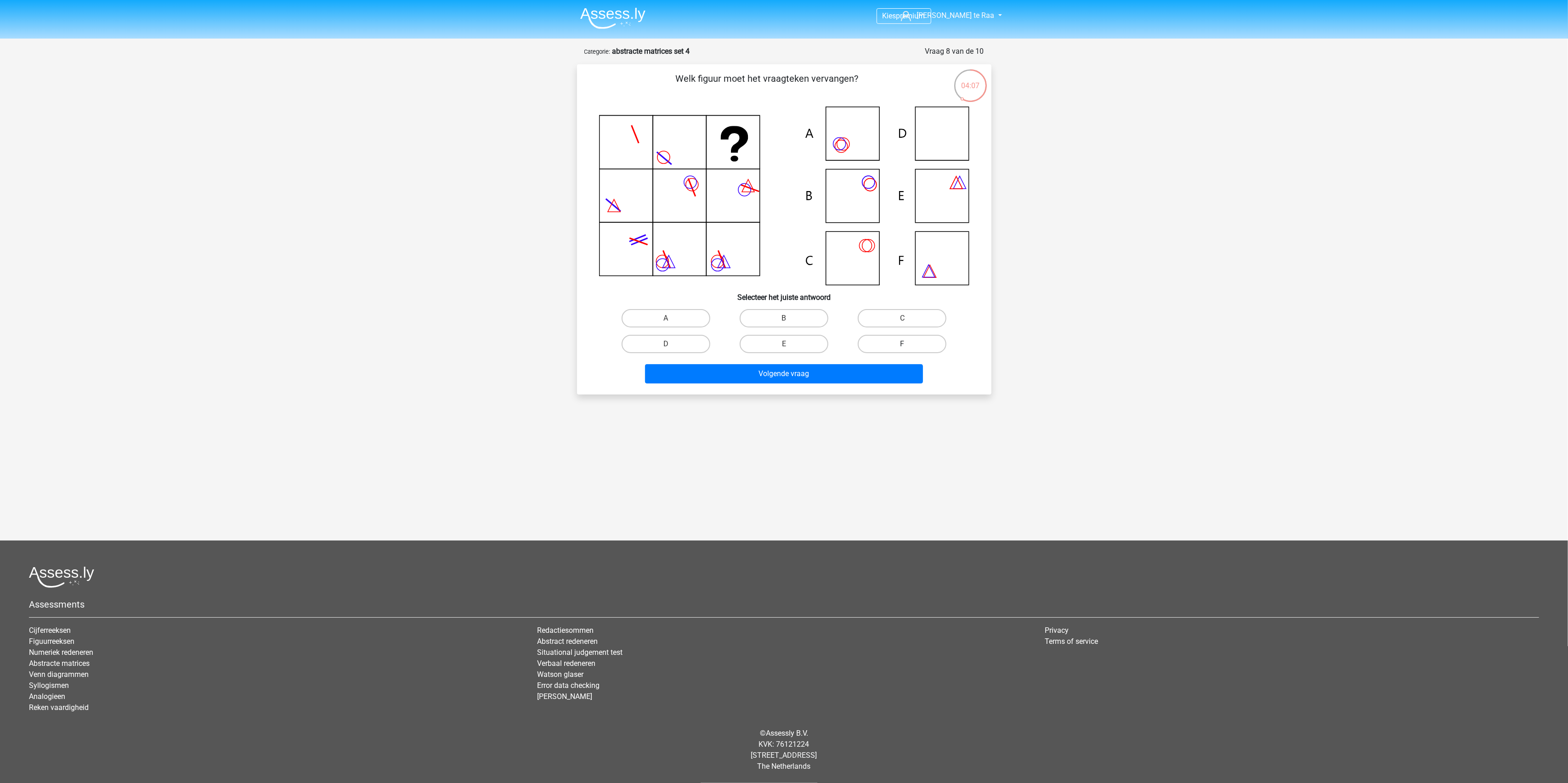
click at [894, 342] on label "F" at bounding box center [901, 344] width 88 height 18
click at [902, 344] on input "F" at bounding box center [905, 347] width 6 height 6
radio input "true"
click at [859, 373] on button "Volgende vraag" at bounding box center [784, 373] width 278 height 19
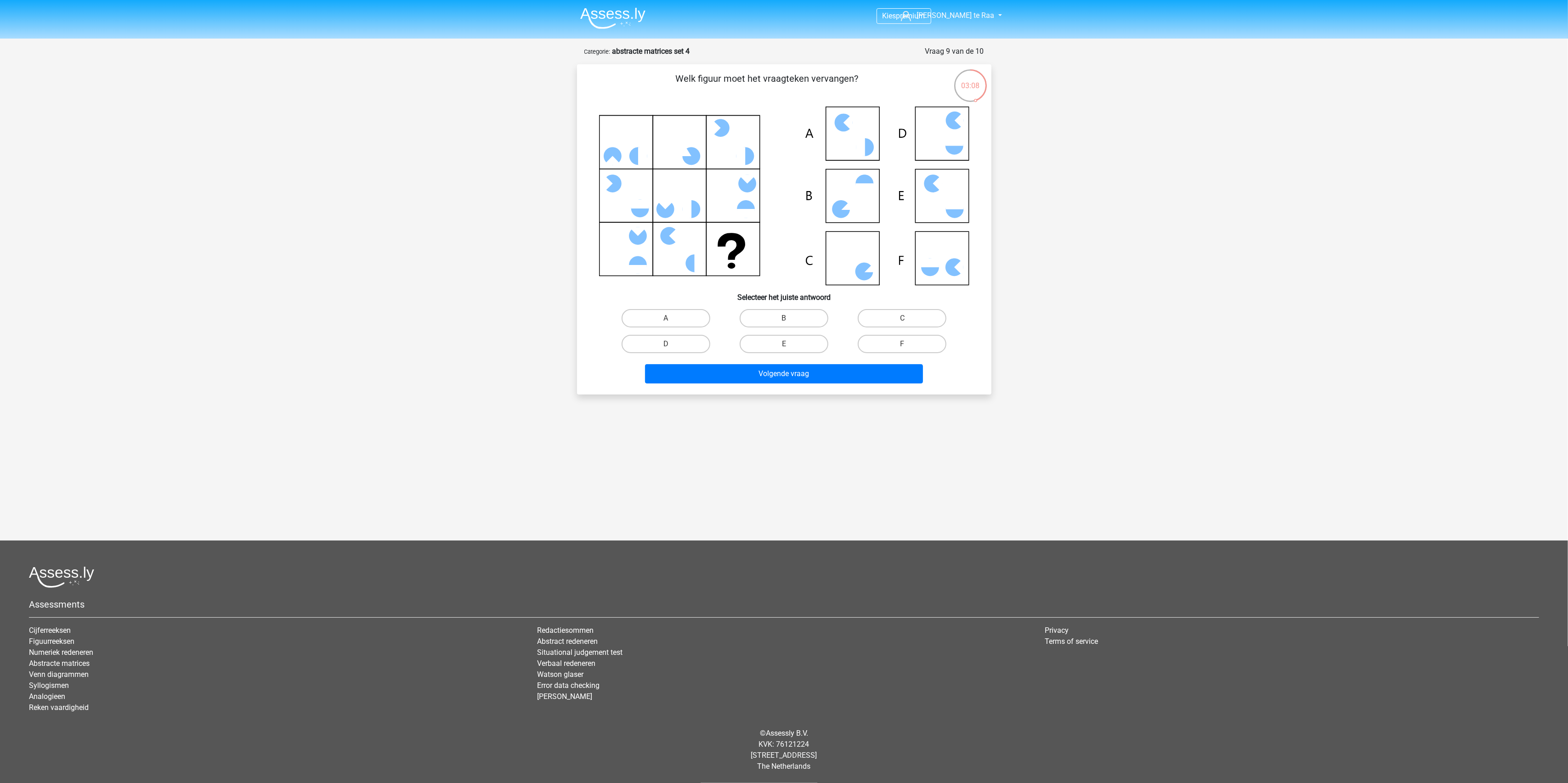
click at [904, 320] on input "C" at bounding box center [905, 321] width 6 height 6
radio input "true"
click at [805, 369] on button "Volgende vraag" at bounding box center [784, 373] width 278 height 19
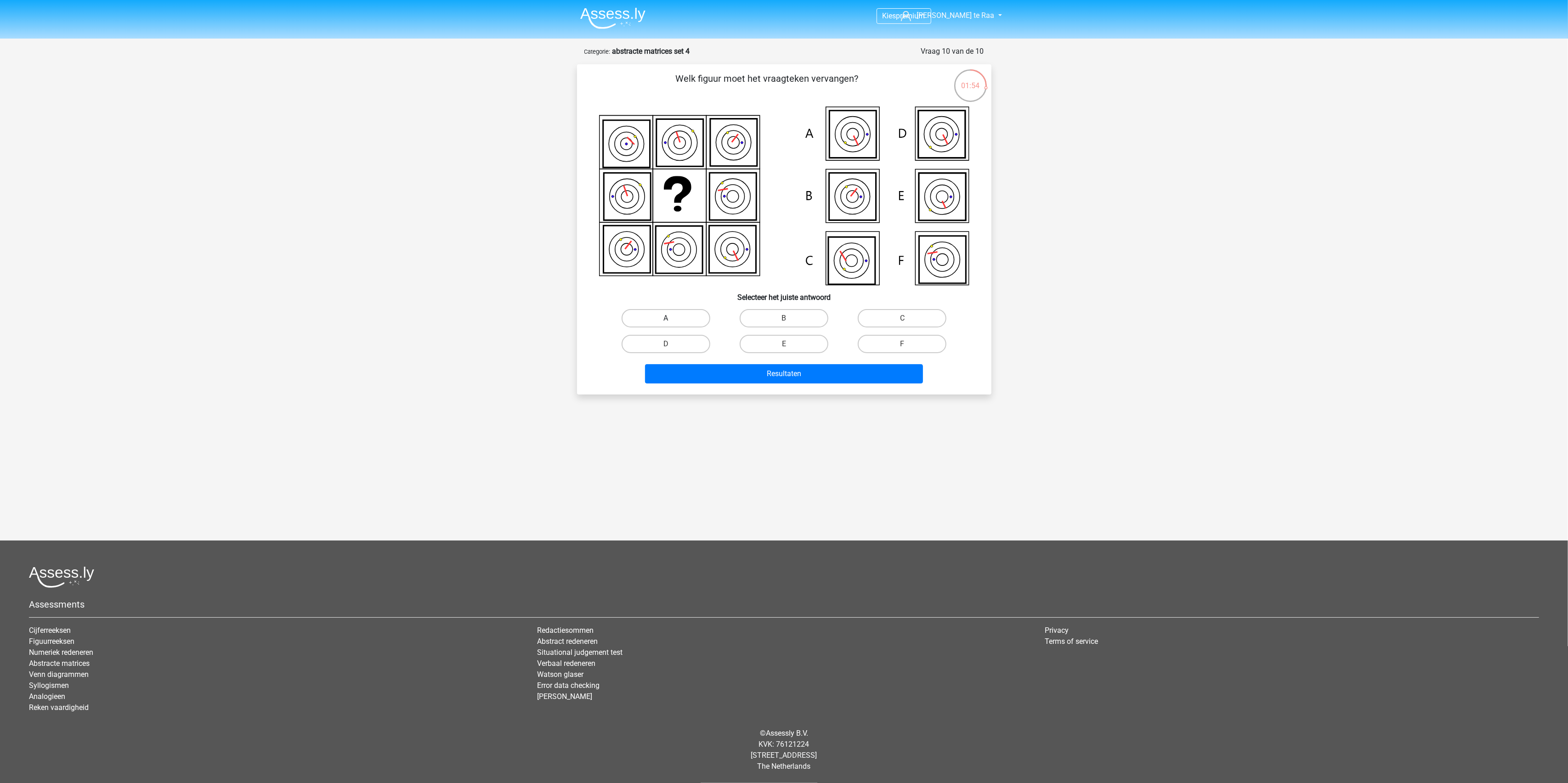
click at [674, 320] on label "A" at bounding box center [666, 318] width 88 height 18
click at [671, 320] on input "A" at bounding box center [669, 321] width 6 height 6
radio input "true"
click at [711, 369] on button "Resultaten" at bounding box center [784, 373] width 278 height 19
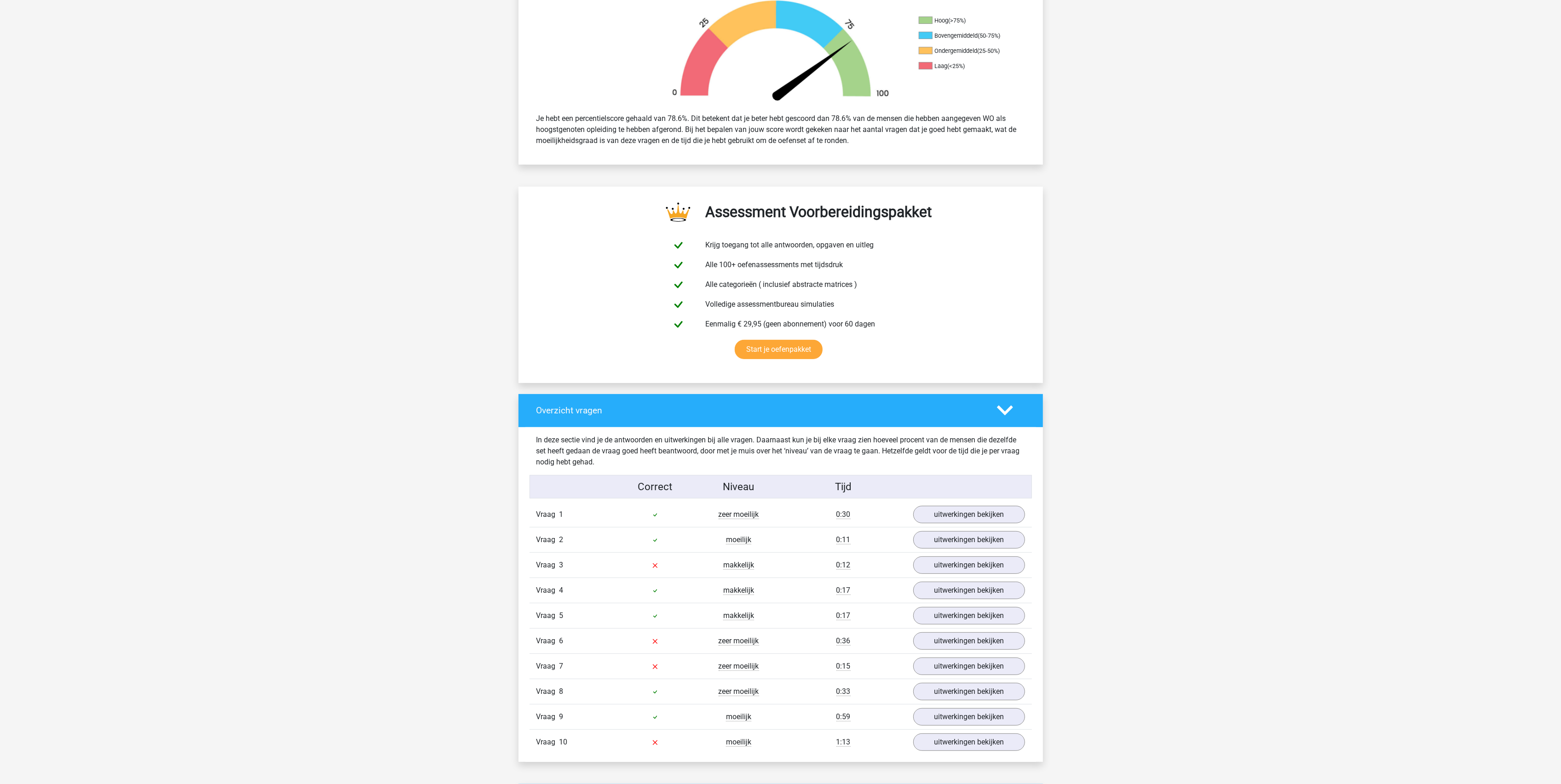
scroll to position [429, 0]
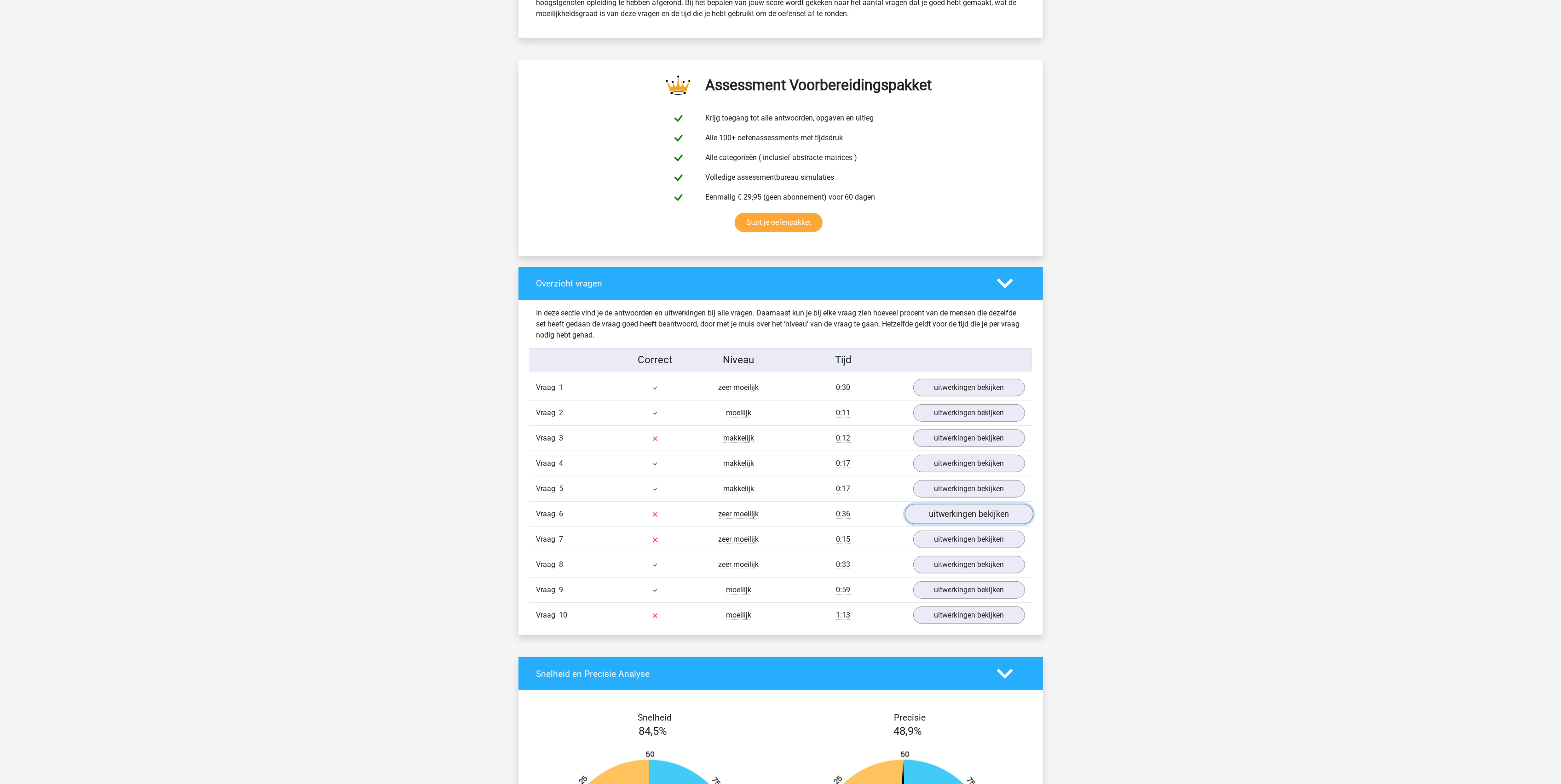
click at [940, 519] on link "uitwerkingen bekijken" at bounding box center [969, 514] width 128 height 21
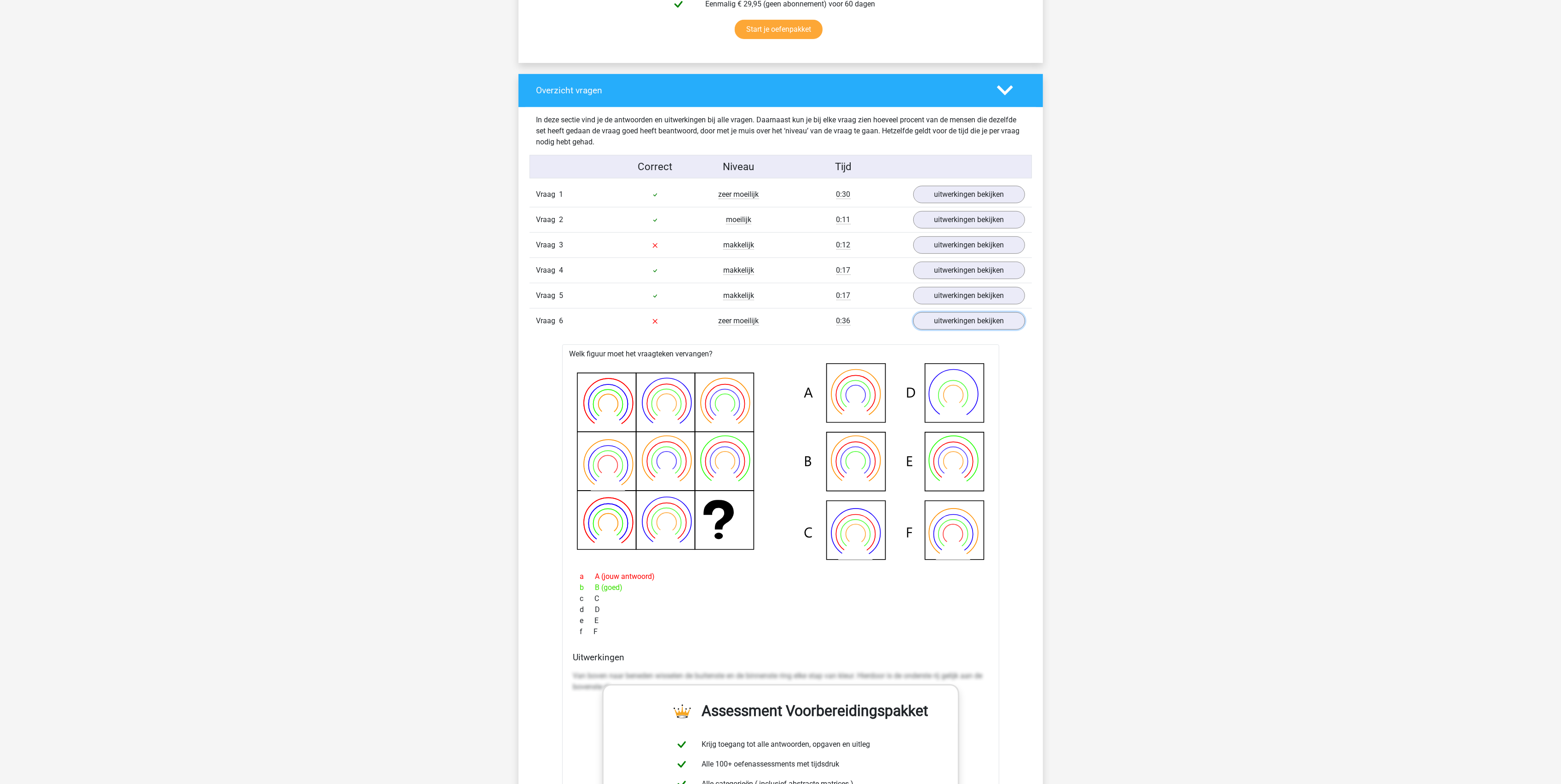
scroll to position [552, 0]
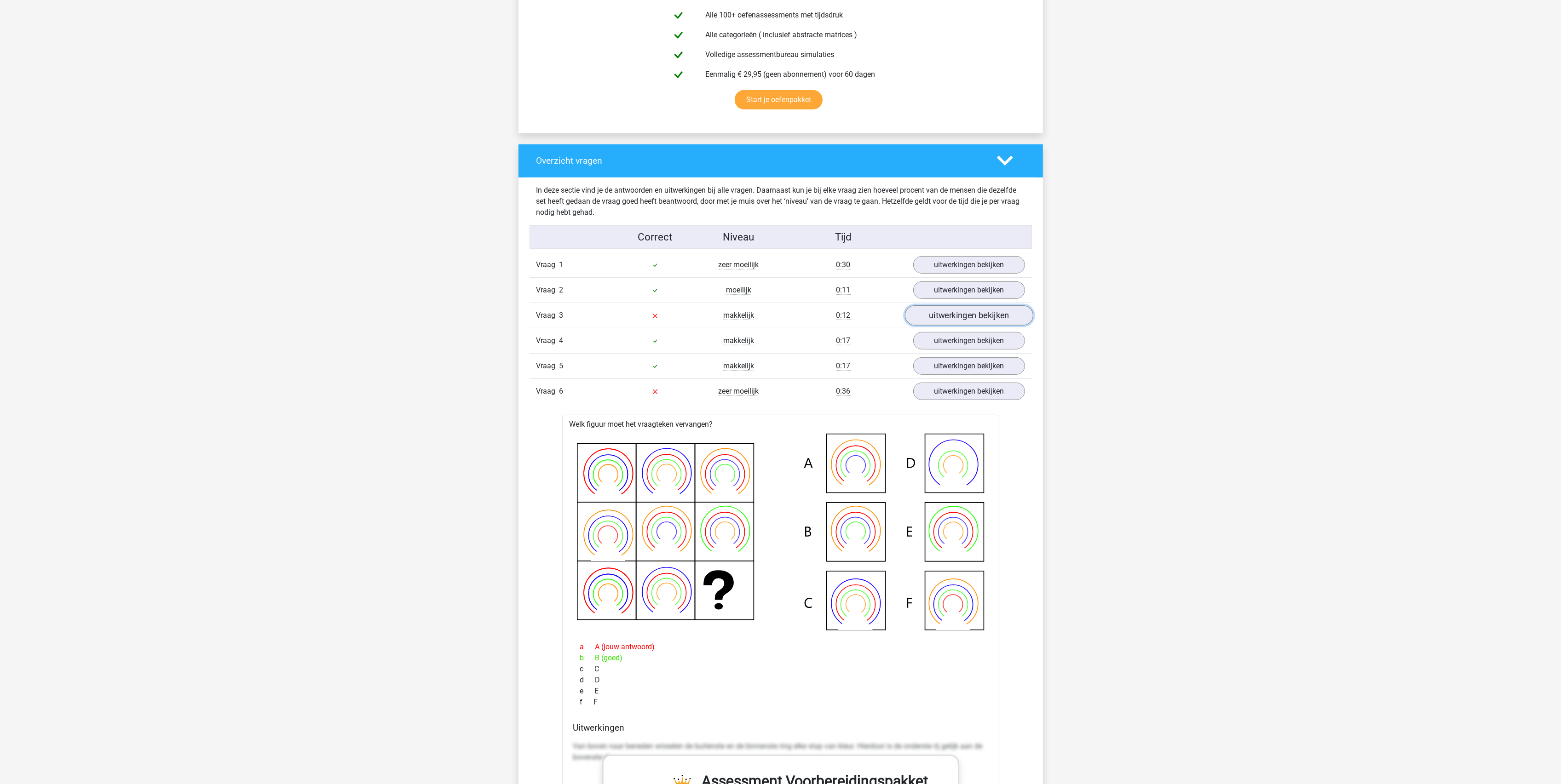
click at [941, 322] on link "uitwerkingen bekijken" at bounding box center [969, 316] width 128 height 21
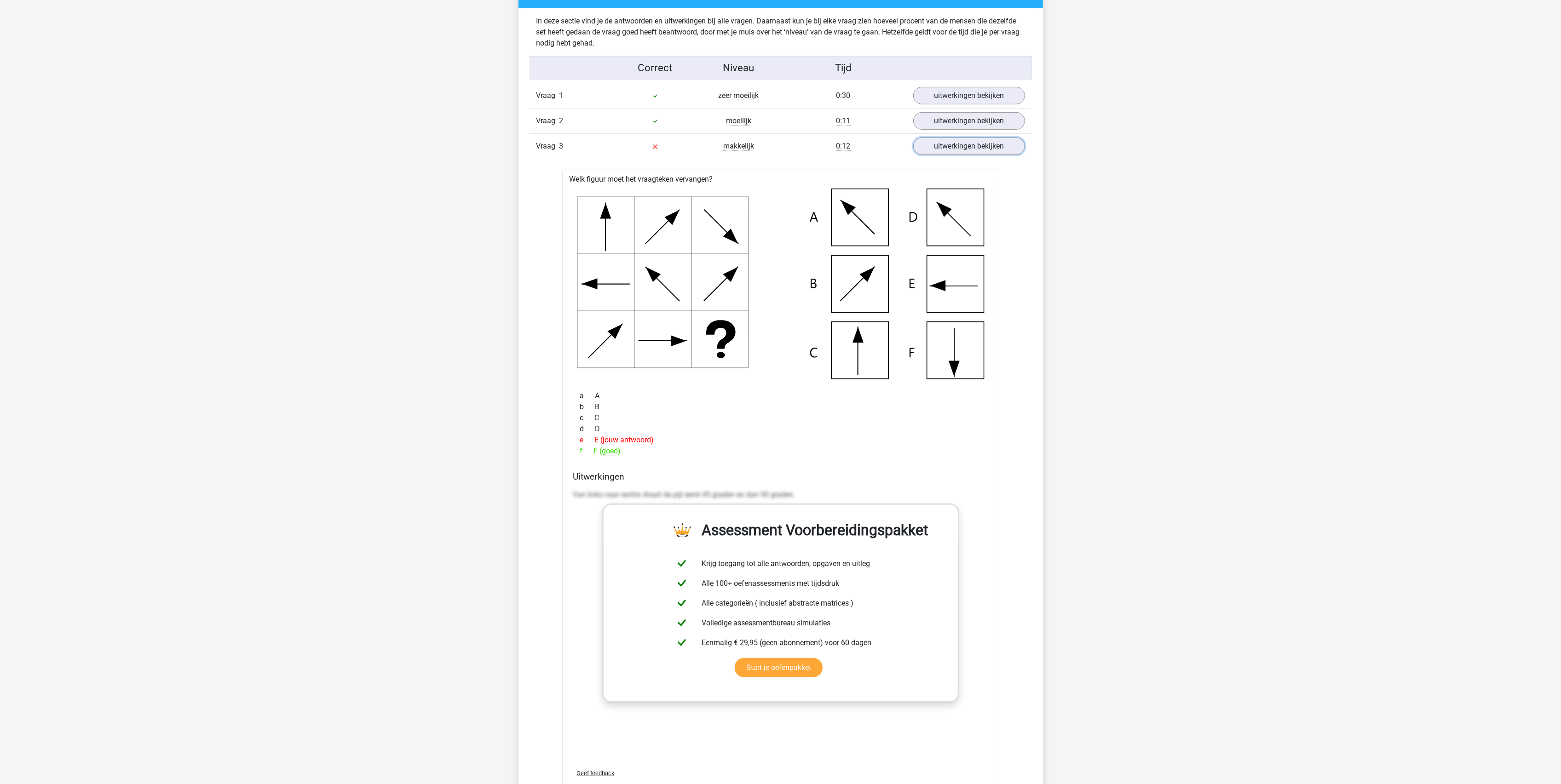
scroll to position [736, 0]
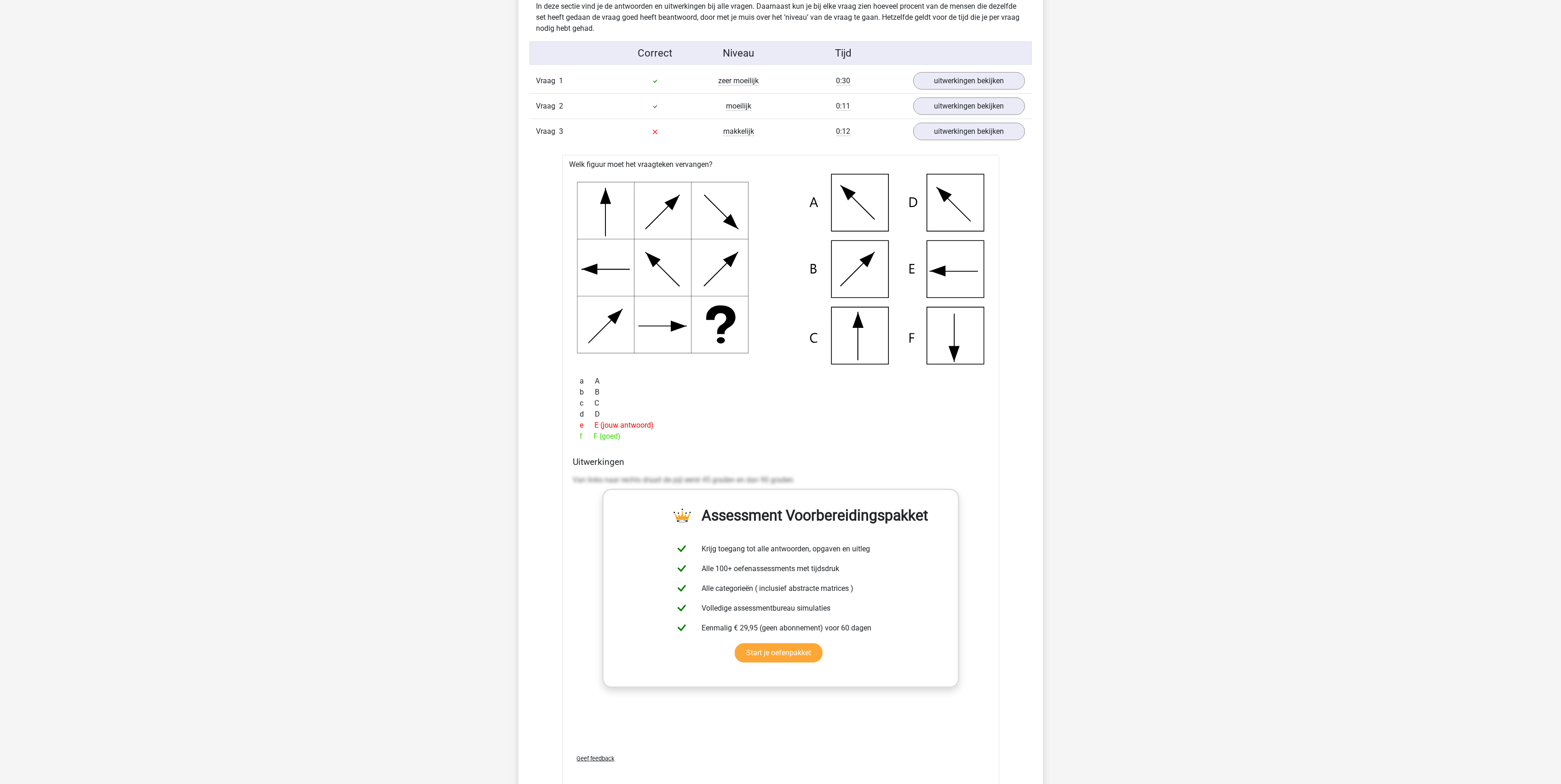
click at [847, 442] on div "f F (goed)" at bounding box center [781, 436] width 415 height 11
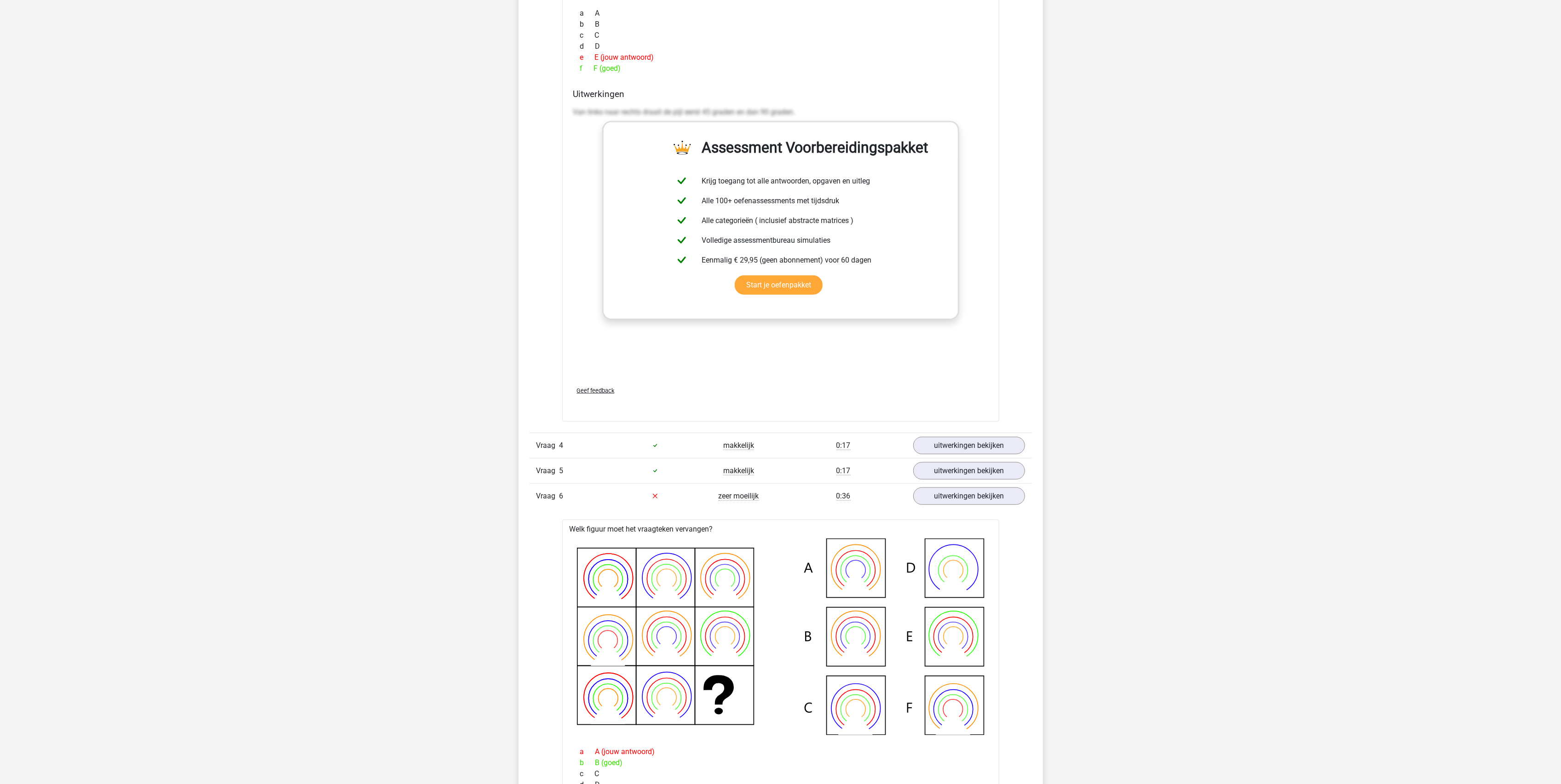
scroll to position [1288, 0]
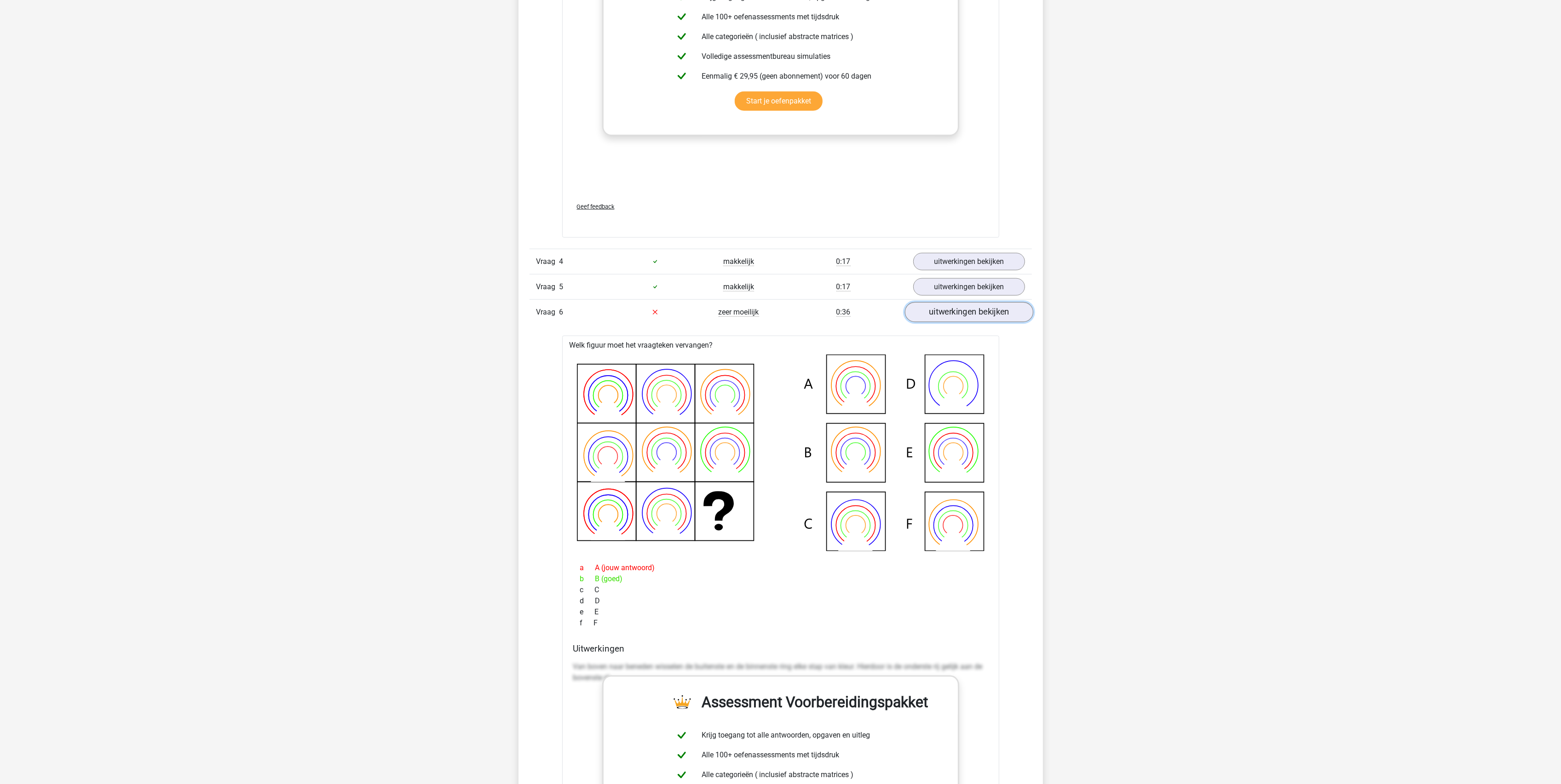
click at [960, 315] on link "uitwerkingen bekijken" at bounding box center [969, 312] width 128 height 21
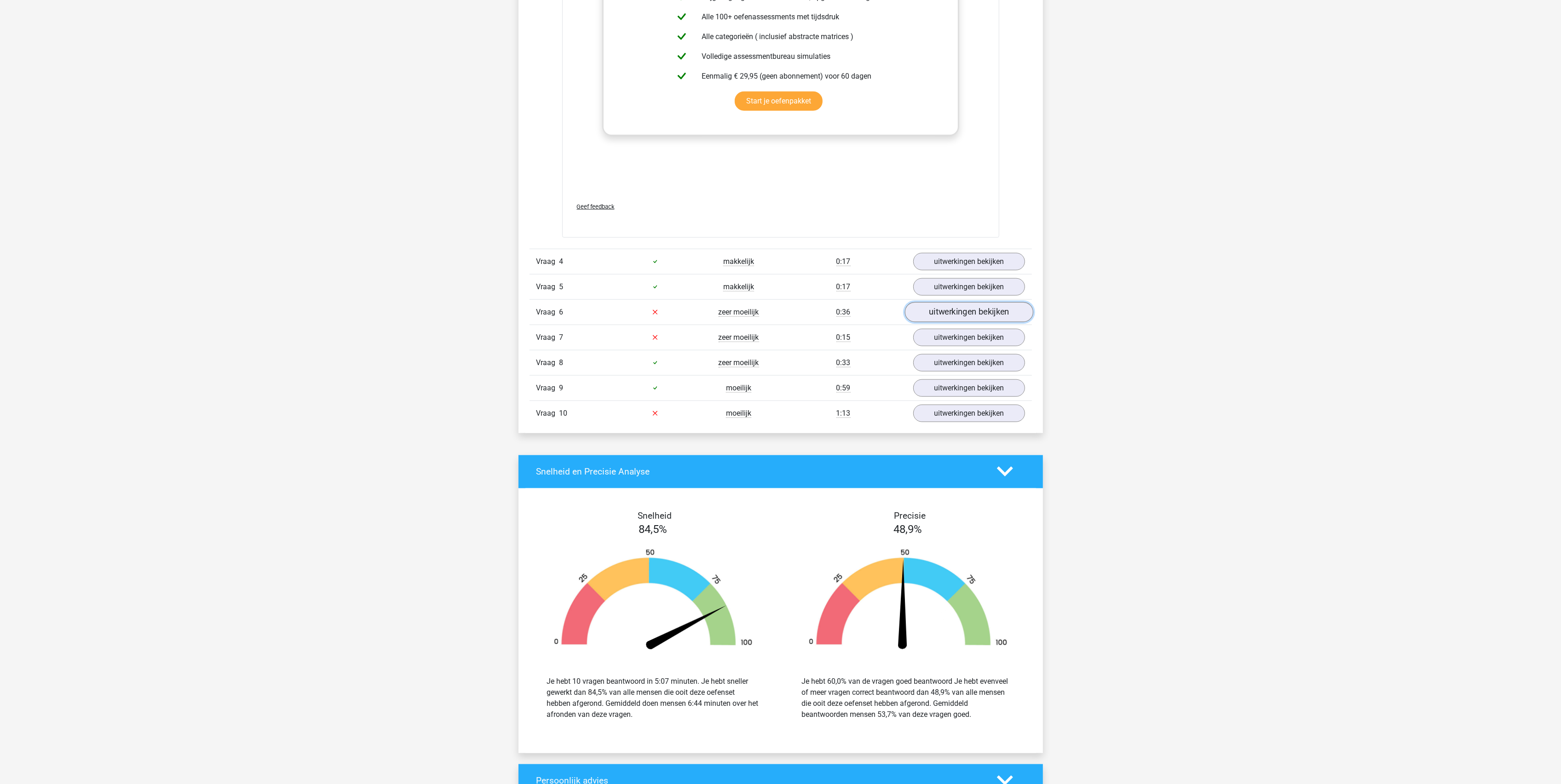
click at [947, 312] on link "uitwerkingen bekijken" at bounding box center [969, 312] width 128 height 21
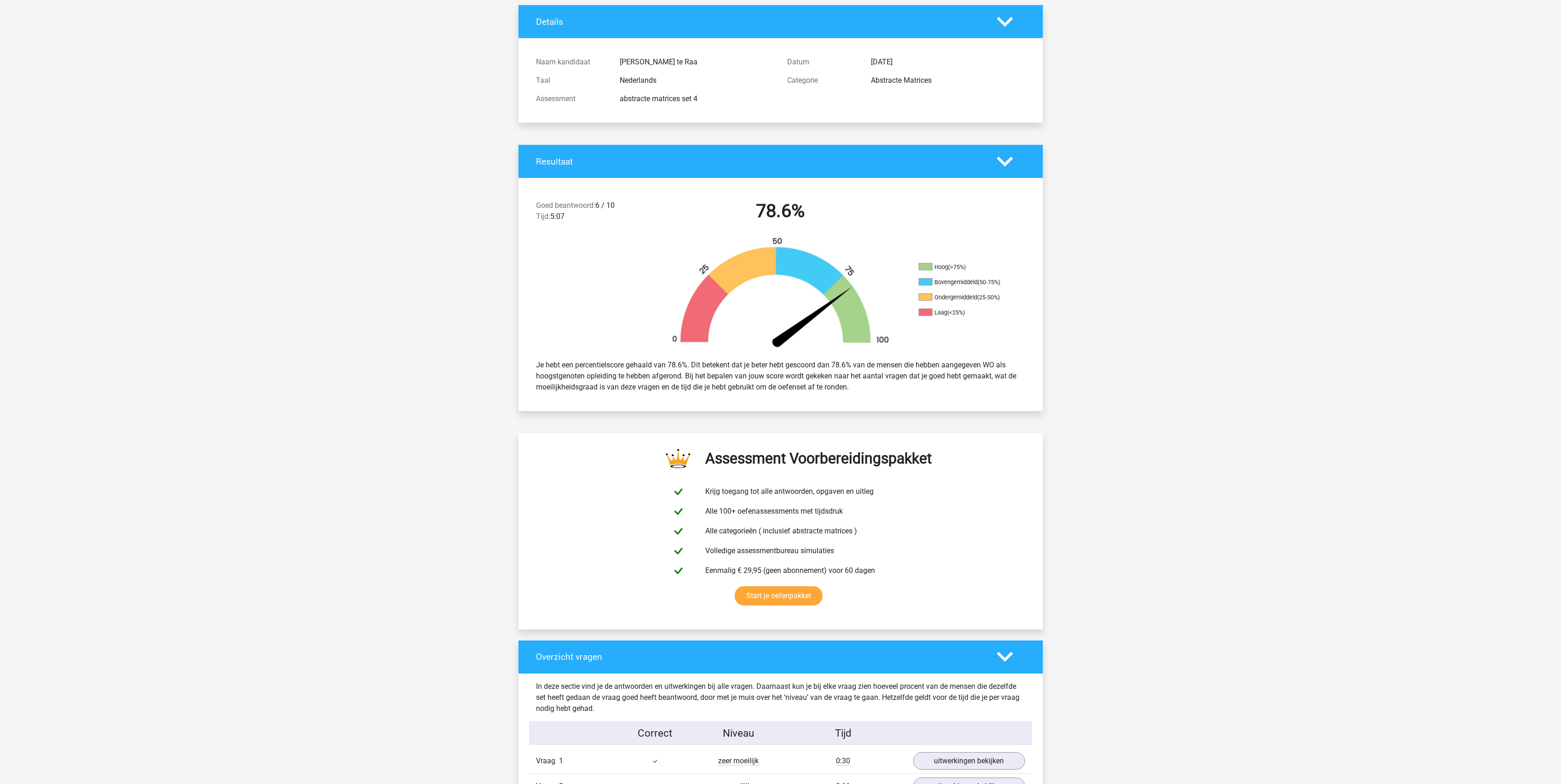
scroll to position [0, 0]
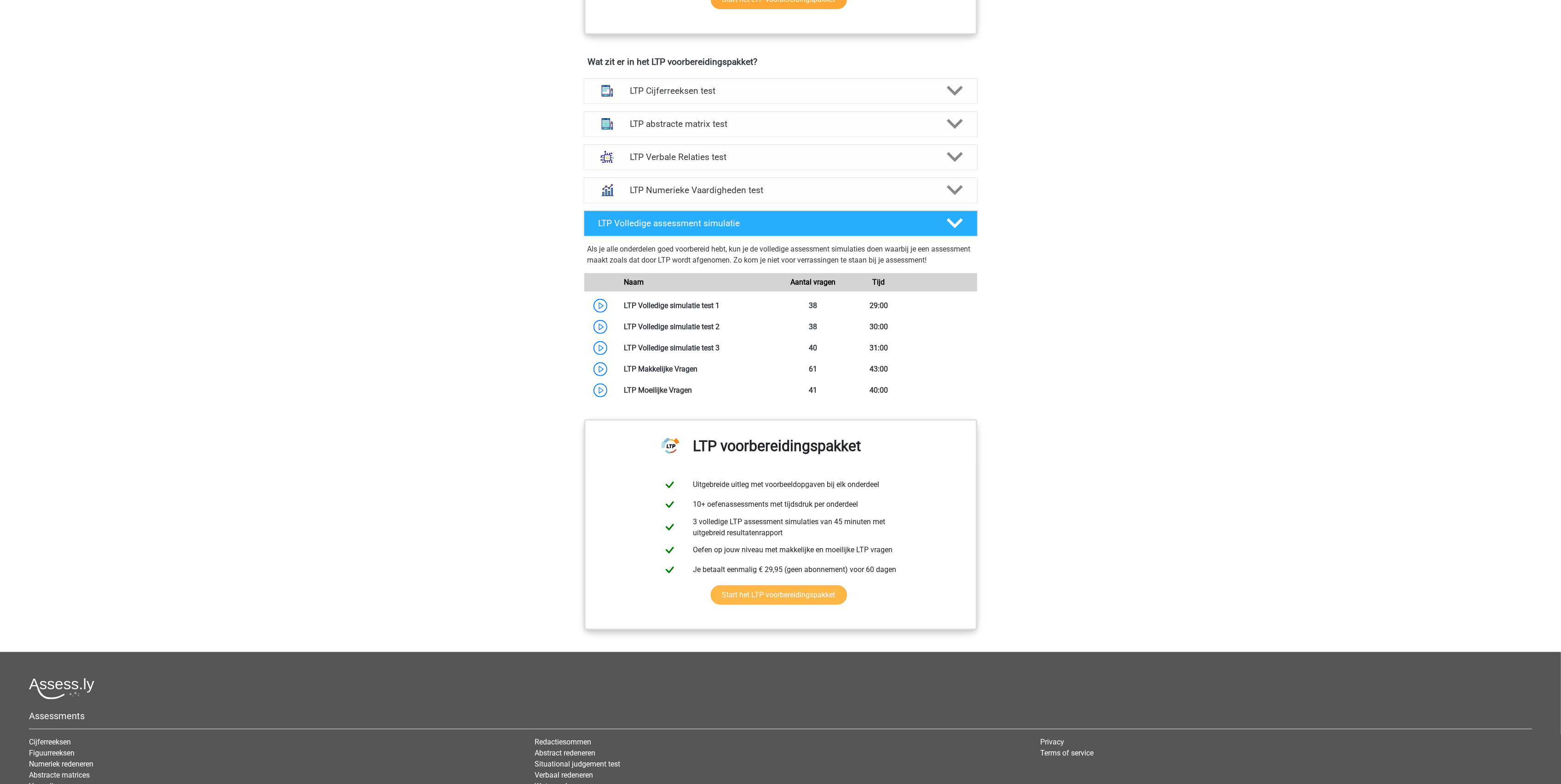
scroll to position [552, 0]
click at [704, 139] on div "LTP abstracte matrix test Er zijn verschillende soorten patronen te herkennen d…" at bounding box center [781, 123] width 429 height 33
click at [706, 124] on h4 "LTP abstracte matrix test" at bounding box center [780, 123] width 301 height 11
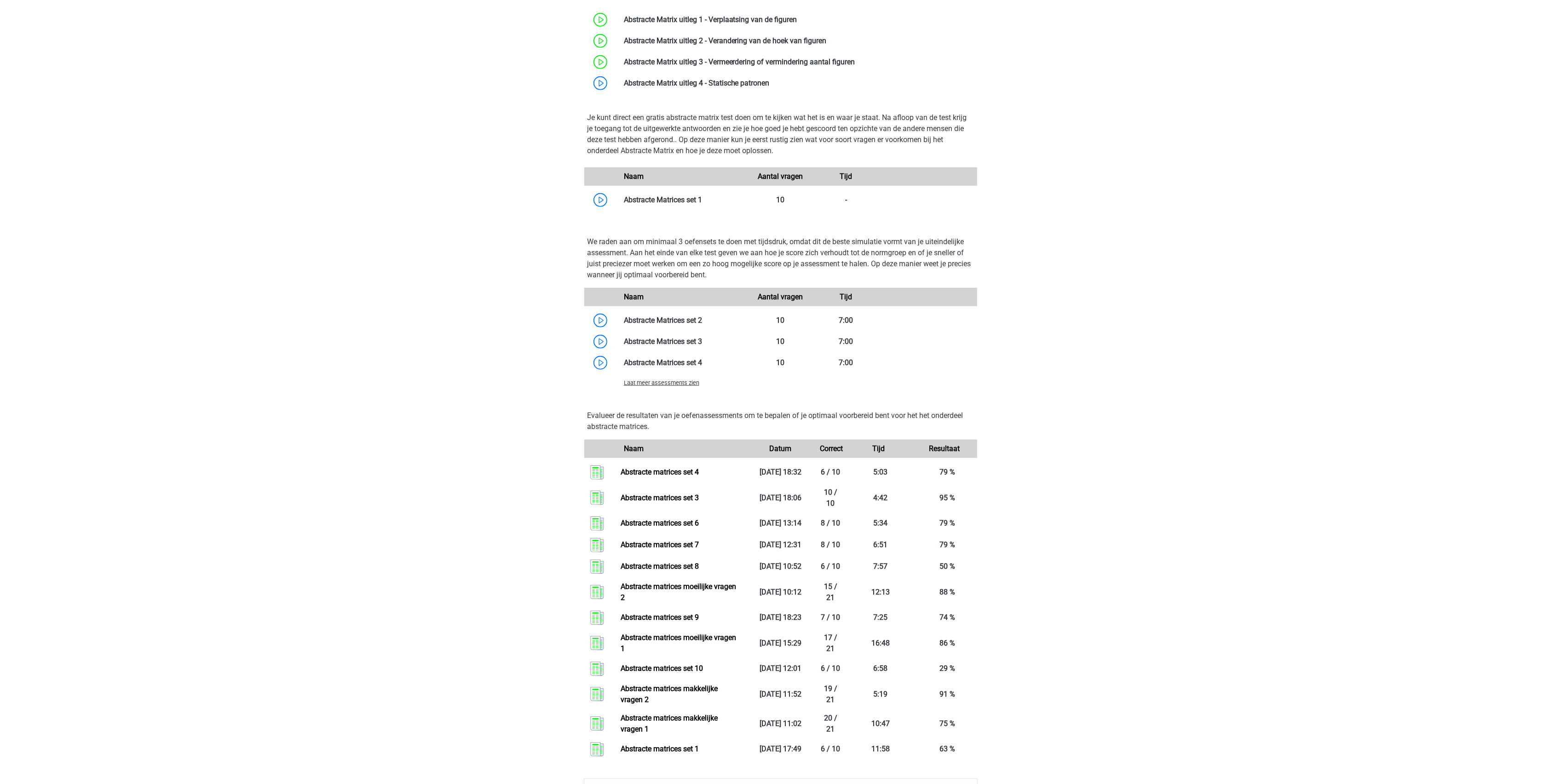
scroll to position [736, 0]
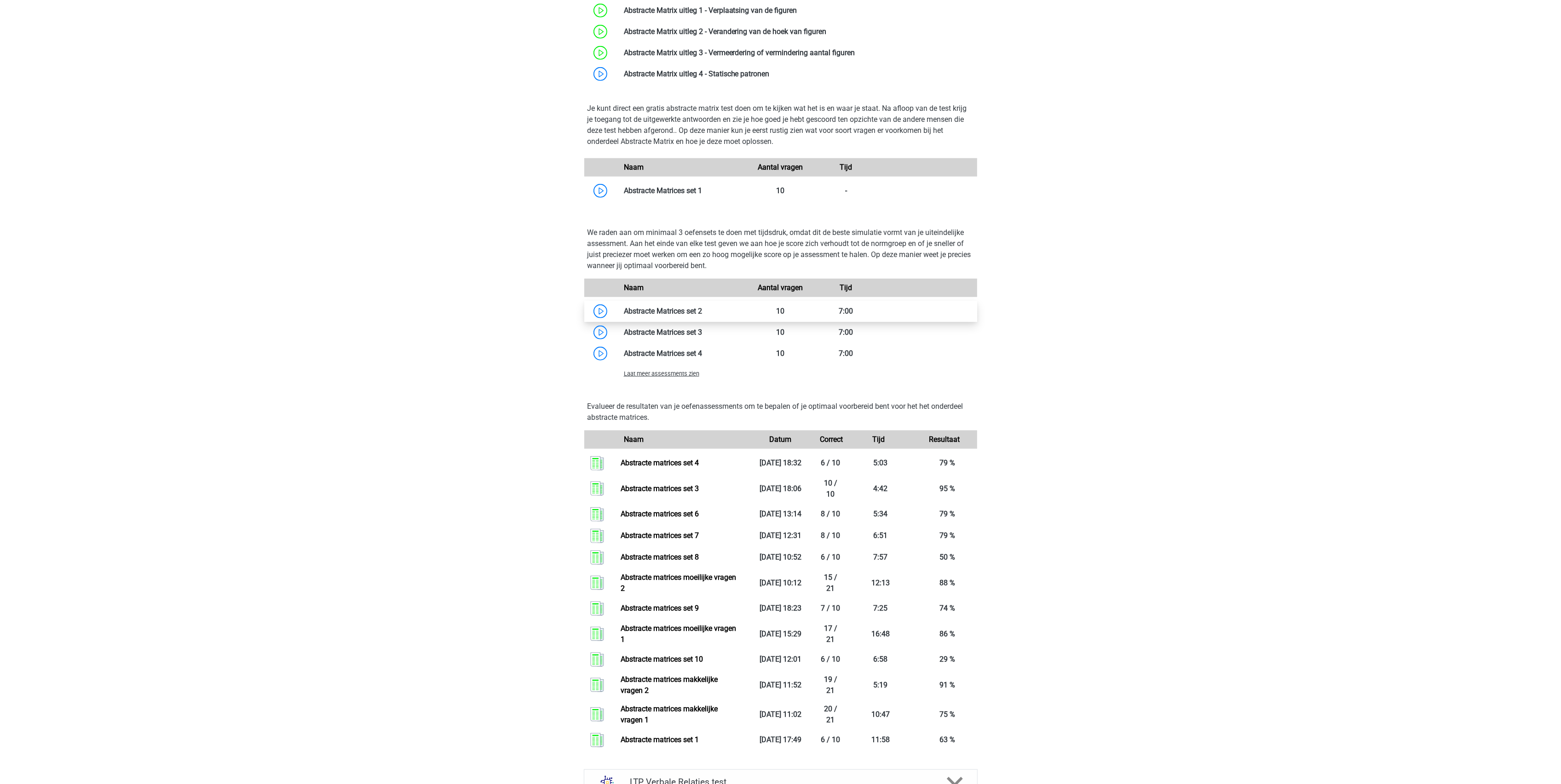
click at [702, 311] on link at bounding box center [702, 311] width 0 height 8
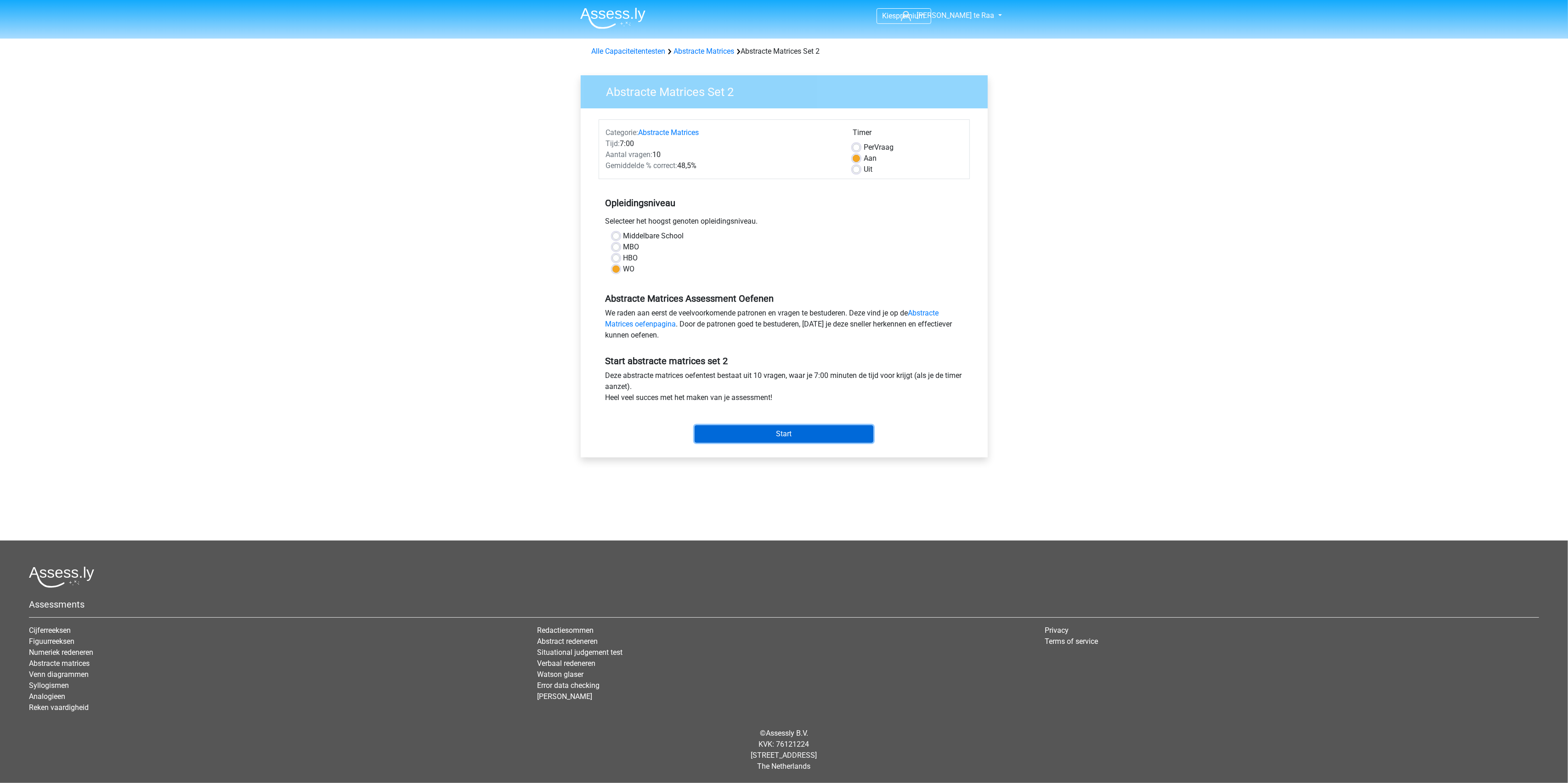
click at [769, 437] on input "Start" at bounding box center [784, 434] width 179 height 18
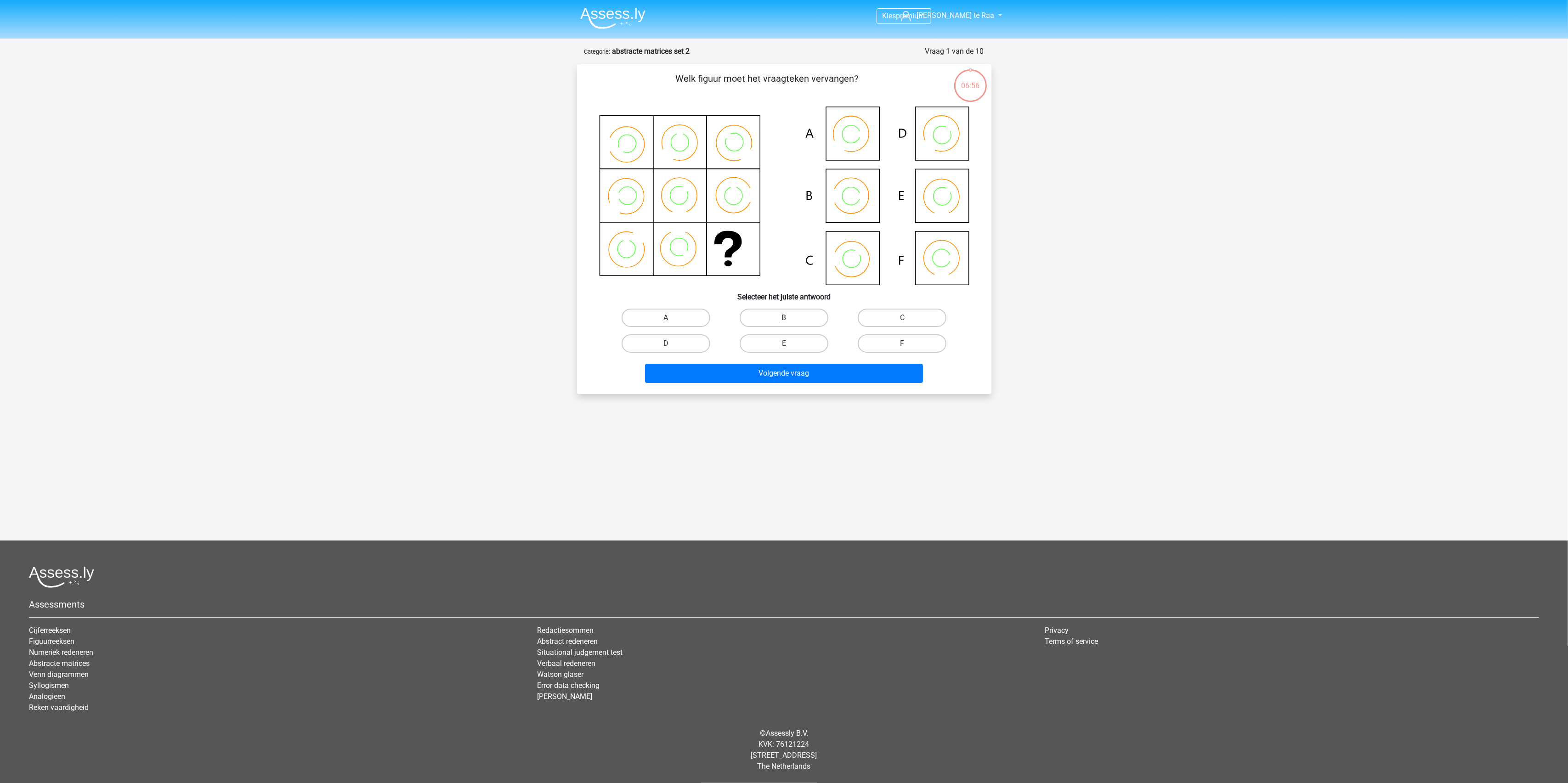
click at [800, 318] on label "B" at bounding box center [783, 318] width 88 height 18
click at [790, 318] on input "B" at bounding box center [787, 320] width 6 height 6
radio input "true"
click at [773, 378] on button "Volgende vraag" at bounding box center [784, 373] width 278 height 19
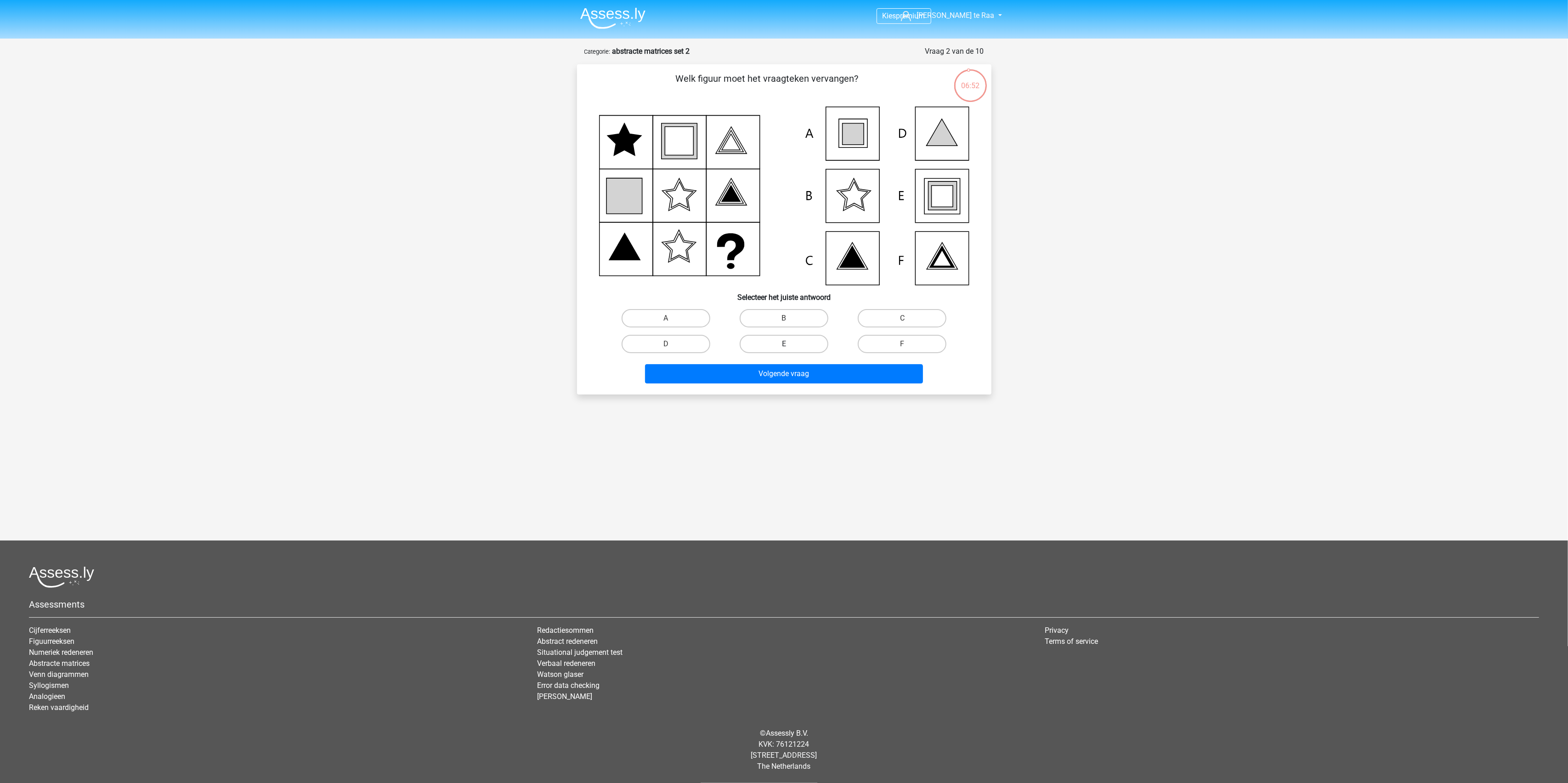
click at [796, 346] on label "E" at bounding box center [783, 344] width 88 height 18
click at [790, 346] on input "E" at bounding box center [787, 347] width 6 height 6
radio input "true"
click at [803, 370] on button "Volgende vraag" at bounding box center [784, 373] width 278 height 19
